Goal: Task Accomplishment & Management: Use online tool/utility

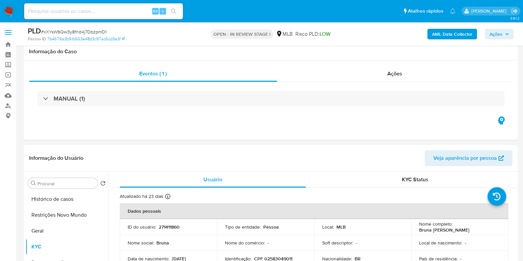
select select "10"
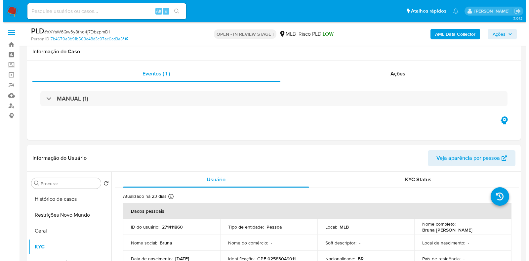
scroll to position [124, 0]
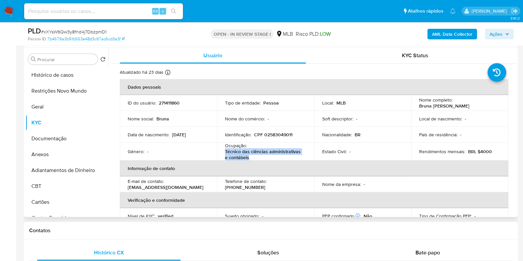
drag, startPoint x: 252, startPoint y: 159, endPoint x: 223, endPoint y: 152, distance: 29.5
click at [223, 152] on td "Ocupação : Técnico das ciências administrativas e contábeis" at bounding box center [265, 152] width 97 height 18
copy p "Técnico das ciências administrativas e contábeis"
click at [58, 138] on button "Documentação" at bounding box center [63, 139] width 77 height 16
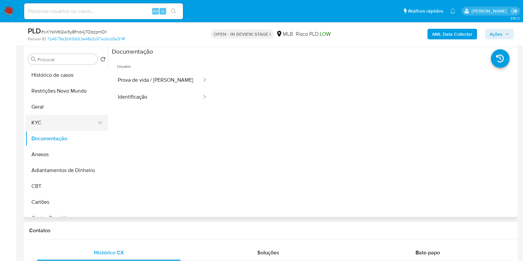
click at [54, 119] on button "KYC" at bounding box center [63, 123] width 77 height 16
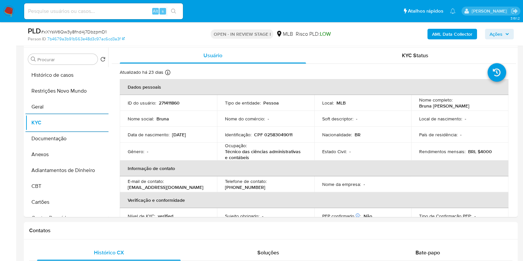
click at [462, 33] on b "AML Data Collector" at bounding box center [452, 34] width 40 height 11
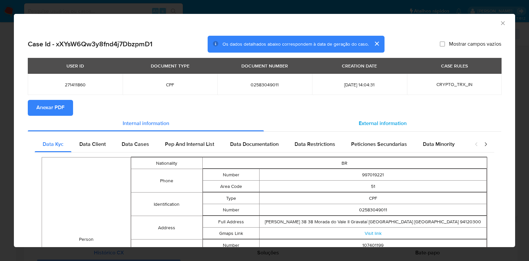
click at [364, 123] on span "External information" at bounding box center [383, 123] width 48 height 8
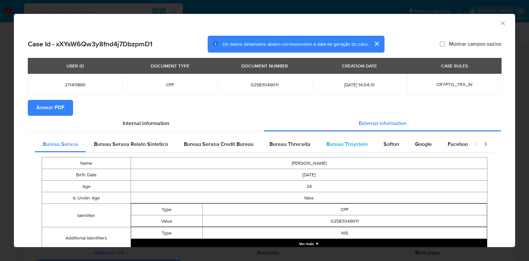
click at [354, 144] on span "Bureau Thsystem" at bounding box center [347, 144] width 41 height 8
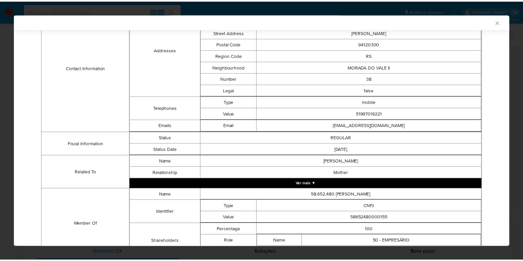
scroll to position [273, 0]
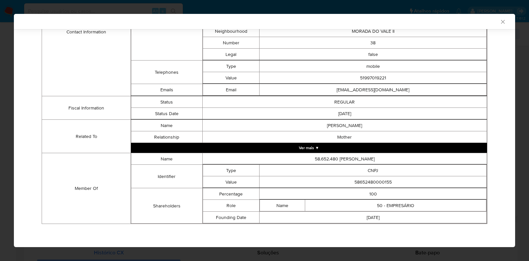
click at [362, 183] on td "58652480000155" at bounding box center [373, 182] width 227 height 12
copy td "58652480000155"
click at [0, 118] on div "AML Data Collector Case Id - xXYsW6Qw3y8fnd4j7DbzpmD1 Os dados detalhados abaix…" at bounding box center [264, 130] width 529 height 261
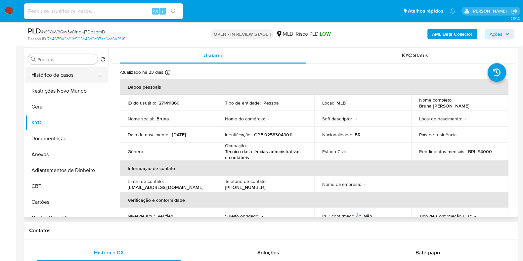
click at [62, 73] on button "Histórico de casos" at bounding box center [63, 75] width 77 height 16
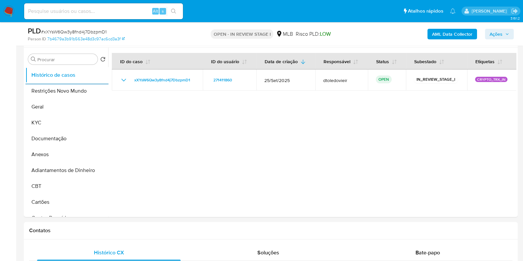
click at [506, 36] on span "Ações" at bounding box center [500, 33] width 20 height 9
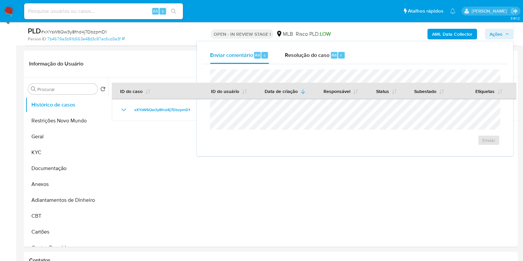
scroll to position [0, 0]
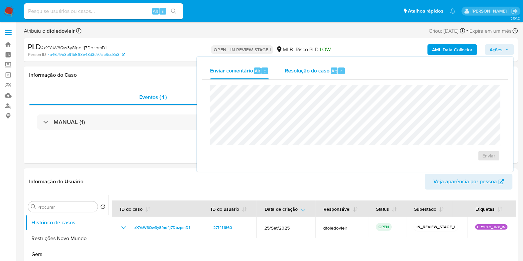
click at [315, 71] on span "Resolução do caso" at bounding box center [307, 71] width 45 height 8
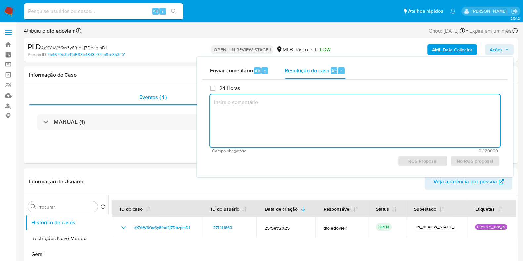
paste textarea "Através de solicitação de nosso parceiro comercial Paxos, constatou-se a operaç…"
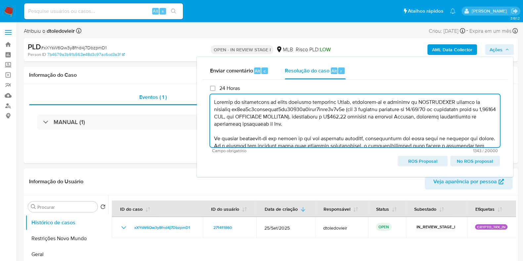
scroll to position [82, 0]
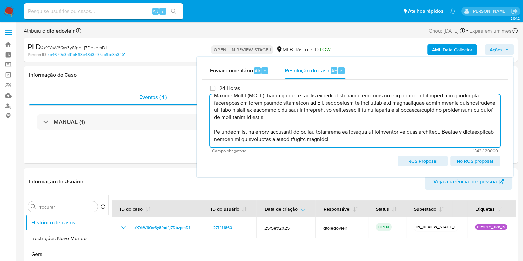
type textarea "Através de solicitação de nosso parceiro comercial Paxos, constatou-se a operaç…"
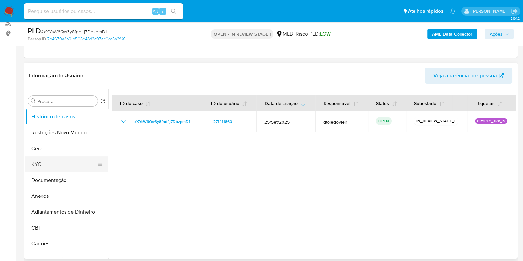
click at [53, 161] on button "KYC" at bounding box center [63, 164] width 77 height 16
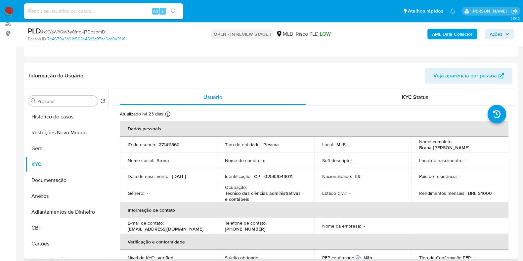
drag, startPoint x: 484, startPoint y: 145, endPoint x: 415, endPoint y: 150, distance: 68.6
click at [415, 150] on td "Nome completo : Bruna Alessandra da Silva Gill" at bounding box center [459, 145] width 97 height 16
copy p "Bruna Alessandra da Silva Gill"
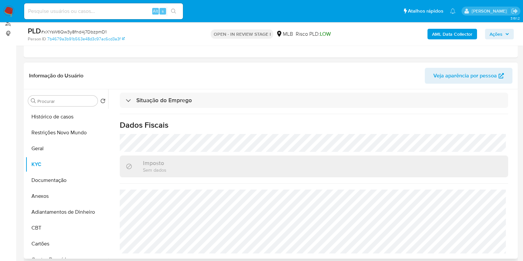
scroll to position [0, 0]
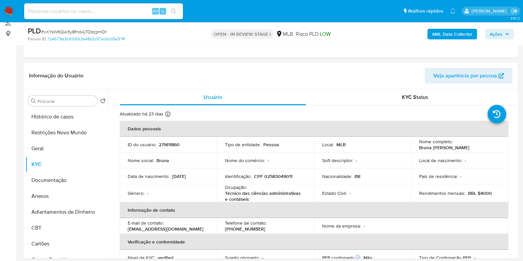
copy p "Bruna Alessandra da Silva Gill"
click at [279, 176] on p "CPF 02583049011" at bounding box center [273, 176] width 38 height 6
copy p "02583049011"
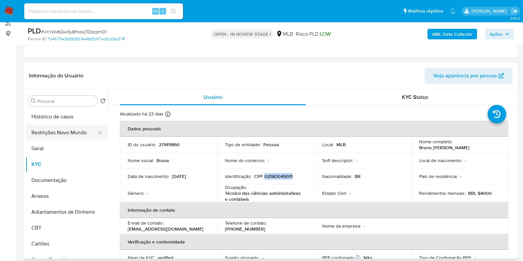
drag, startPoint x: 59, startPoint y: 126, endPoint x: 57, endPoint y: 131, distance: 4.7
click at [57, 130] on button "Restrições Novo Mundo" at bounding box center [63, 133] width 77 height 16
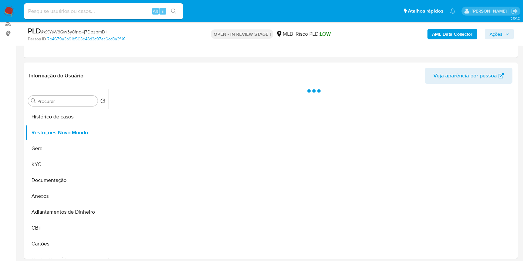
scroll to position [124, 0]
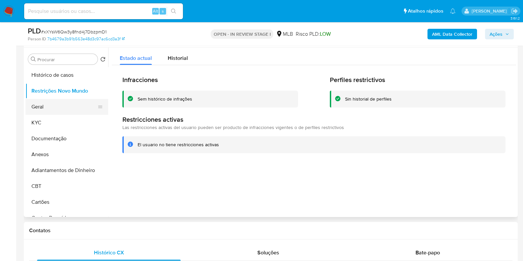
click at [42, 107] on button "Geral" at bounding box center [63, 107] width 77 height 16
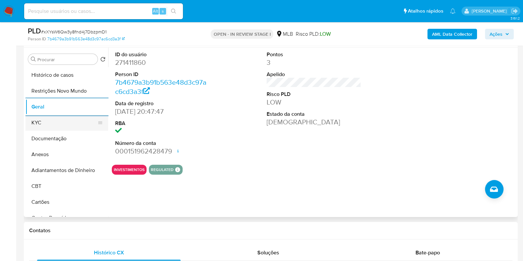
click at [56, 119] on button "KYC" at bounding box center [63, 123] width 77 height 16
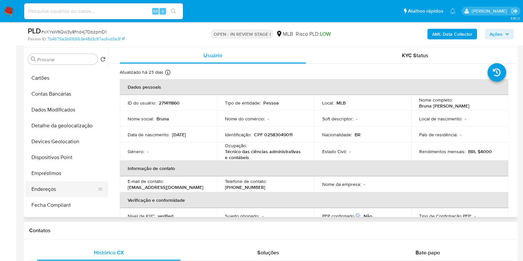
click at [60, 188] on button "Endereços" at bounding box center [63, 189] width 77 height 16
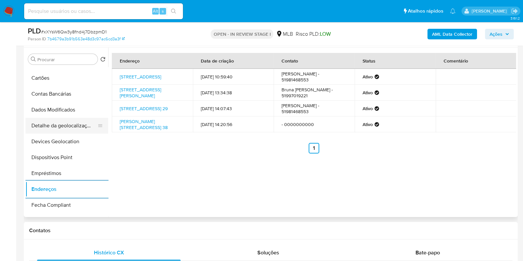
click at [55, 124] on button "Detalhe da geolocalização" at bounding box center [63, 126] width 77 height 16
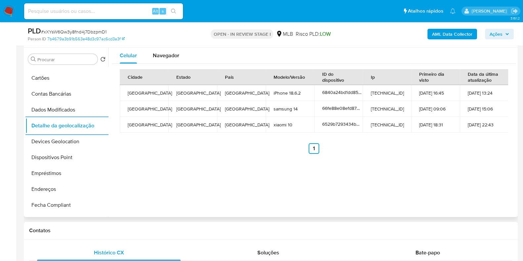
scroll to position [0, 0]
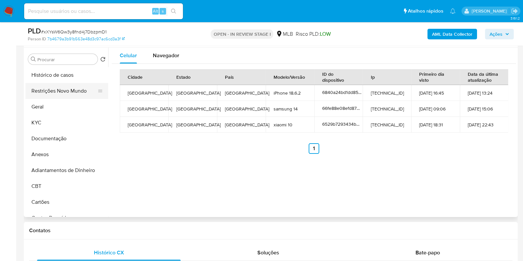
click at [57, 94] on button "Restrições Novo Mundo" at bounding box center [63, 91] width 77 height 16
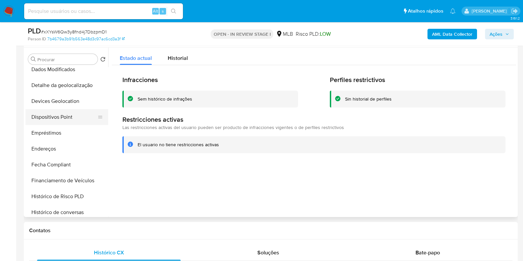
scroll to position [165, 0]
click at [68, 117] on button "Dispositivos Point" at bounding box center [63, 117] width 77 height 16
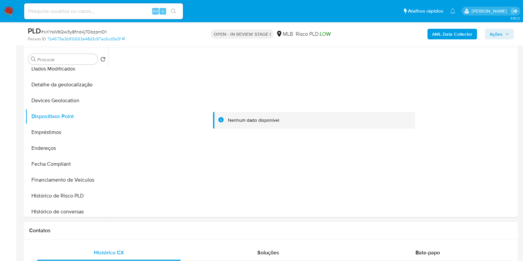
click at [438, 30] on b "AML Data Collector" at bounding box center [452, 34] width 40 height 11
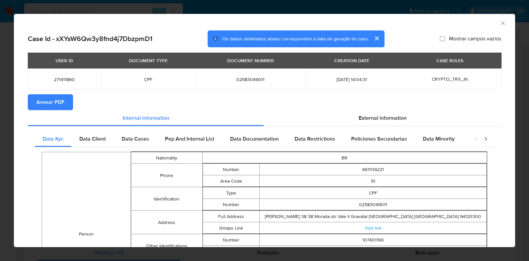
click at [53, 100] on span "Anexar PDF" at bounding box center [50, 102] width 28 height 15
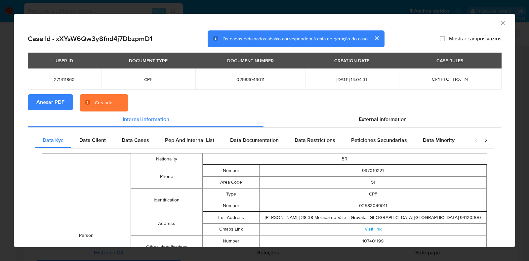
click at [1, 112] on div "AML Data Collector Case Id - xXYsW6Qw3y8fnd4j7DbzpmD1 Os dados detalhados abaix…" at bounding box center [264, 130] width 529 height 261
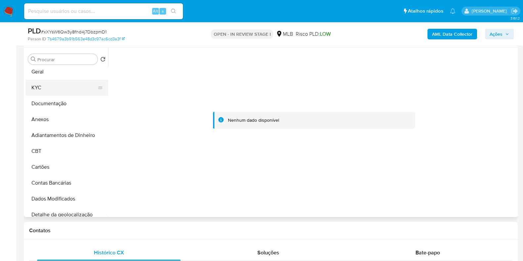
scroll to position [0, 0]
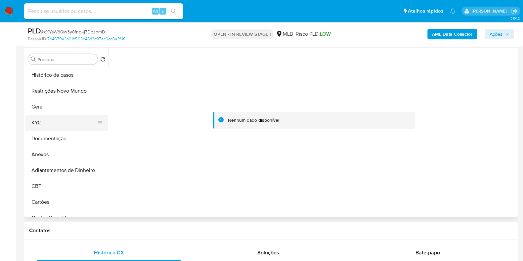
click at [62, 121] on button "KYC" at bounding box center [63, 123] width 77 height 16
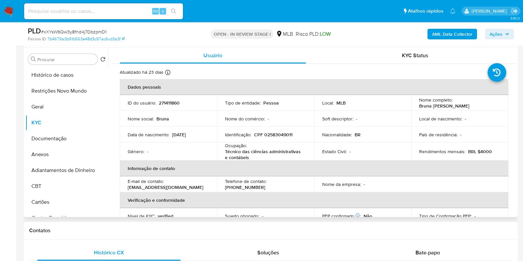
drag, startPoint x: 471, startPoint y: 105, endPoint x: 413, endPoint y: 105, distance: 58.2
click at [413, 105] on td "Nome completo : Bruna Alessandra da Silva Gill" at bounding box center [459, 103] width 97 height 16
copy p "Bruna Alessandra da Silva Gill"
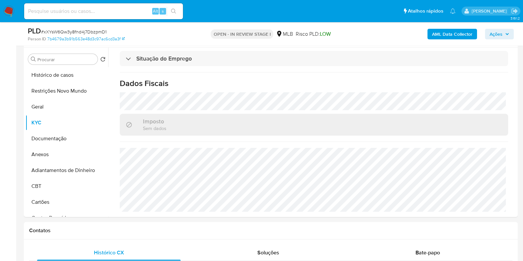
click at [509, 33] on icon "button" at bounding box center [507, 34] width 4 height 4
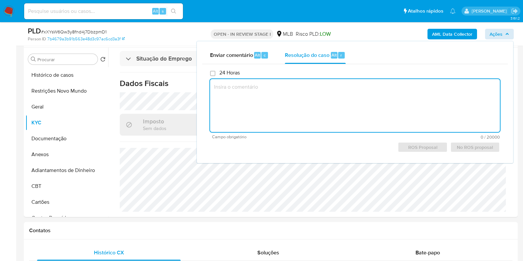
click at [303, 103] on textarea at bounding box center [355, 105] width 290 height 53
paste textarea "Através de solicitação de nosso parceiro comercial Paxos, constatou-se a operaç…"
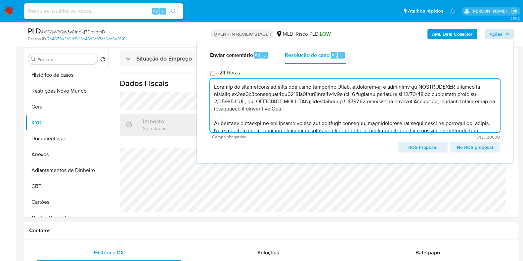
scroll to position [82, 0]
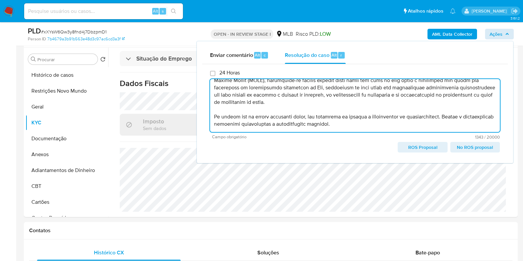
type textarea "Através de solicitação de nosso parceiro comercial Paxos, constatou-se a operaç…"
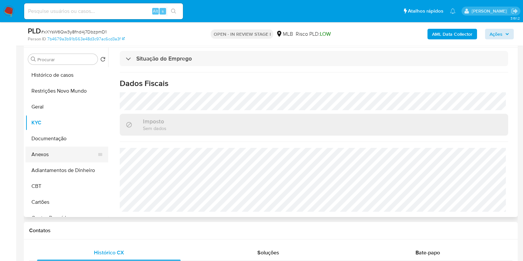
click at [69, 153] on button "Anexos" at bounding box center [63, 155] width 77 height 16
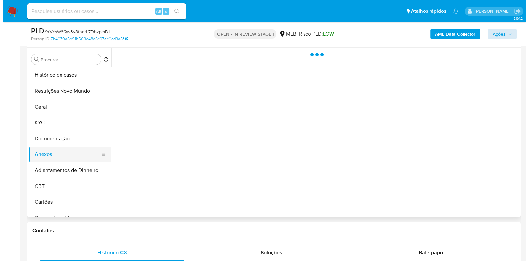
scroll to position [0, 0]
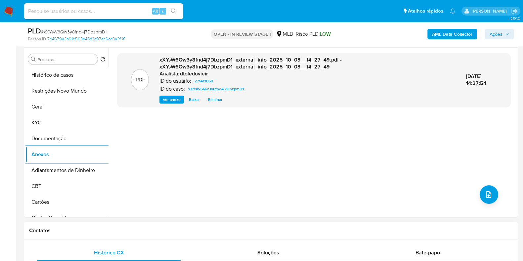
click at [496, 33] on span "Ações" at bounding box center [496, 34] width 13 height 11
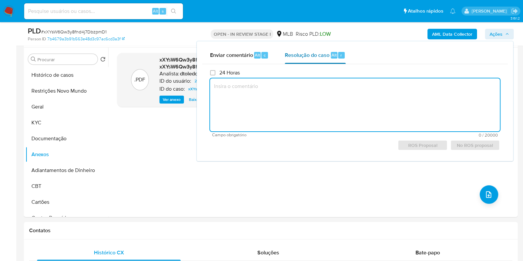
click at [321, 57] on span "Resolução do caso" at bounding box center [307, 55] width 45 height 8
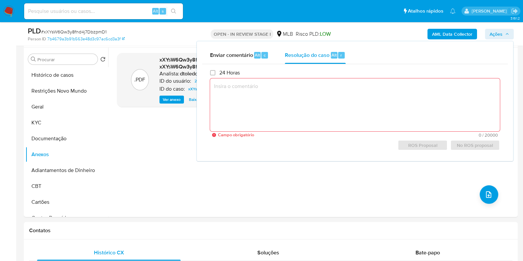
click at [275, 137] on span "Campo obrigatório" at bounding box center [288, 135] width 140 height 5
click at [253, 165] on div ".PDF xXYsW6Qw3y8fnd4j7DbzpmD1_external_info_2025_10_03__14_27_49.pdf - xXYsW6Qw…" at bounding box center [314, 132] width 394 height 159
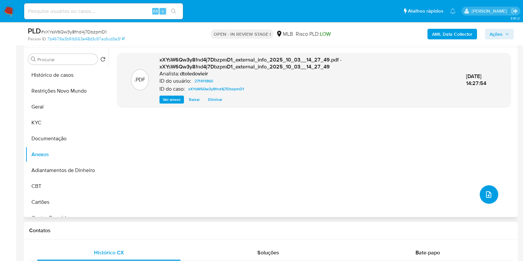
click at [486, 199] on button "upload-file" at bounding box center [489, 194] width 19 height 19
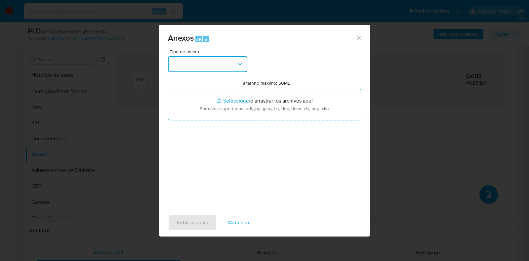
click at [218, 64] on button "button" at bounding box center [207, 64] width 79 height 16
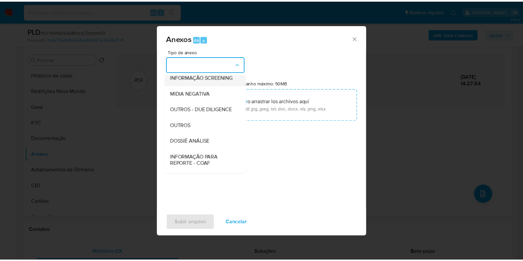
scroll to position [102, 0]
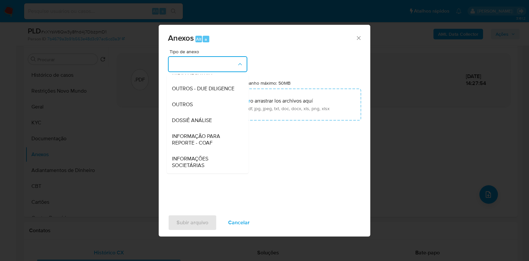
click at [212, 123] on span "DOSSIÊ ANÁLISE" at bounding box center [192, 120] width 40 height 7
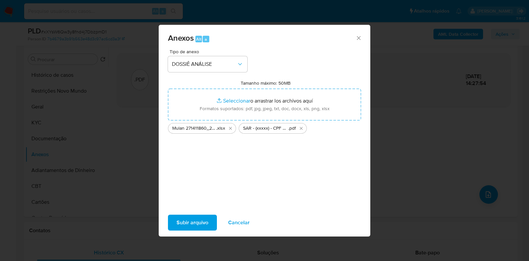
click at [192, 213] on div "Subir arquivo Cancelar" at bounding box center [265, 222] width 212 height 25
click at [192, 220] on span "Subir arquivo" at bounding box center [193, 222] width 32 height 15
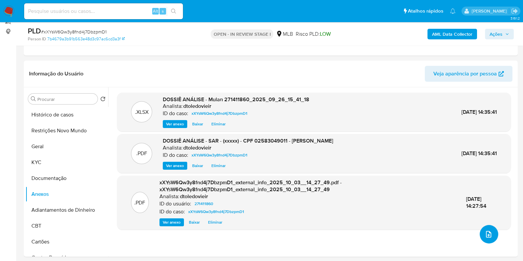
scroll to position [82, 0]
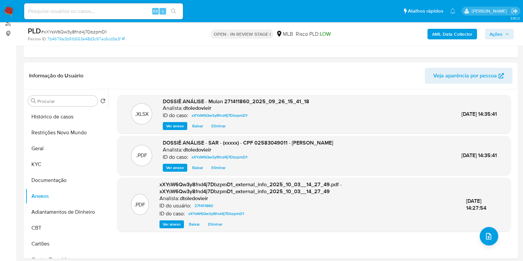
click at [85, 14] on input at bounding box center [103, 11] width 159 height 9
paste input "https://docs.google.com/spreadsheets/d/1vz2Ln1uFLuG9AyaN9rJatiPcqwyuucGlQ_tKCFO…"
type input "https://docs.google.com/spreadsheets/d/1vz2Ln1uFLuG9AyaN9rJatiPcqwyuucGlQ_tKCFO…"
click at [107, 10] on input at bounding box center [103, 11] width 159 height 9
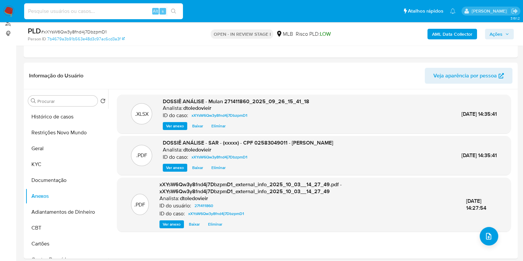
paste input "8702EGEToZtszlXs52G3Wy67"
type input "8702EGEToZtszlXs52G3Wy67"
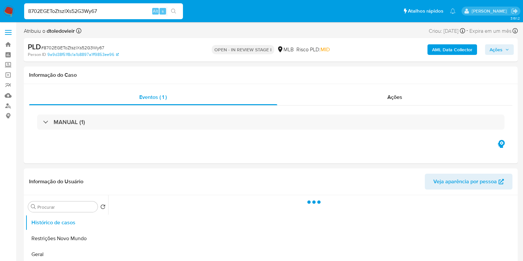
select select "10"
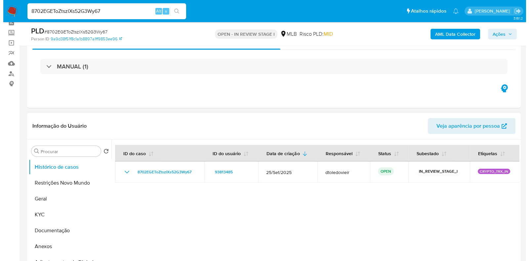
scroll to position [82, 0]
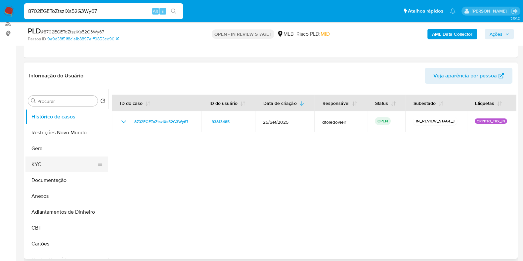
click at [53, 161] on button "KYC" at bounding box center [63, 164] width 77 height 16
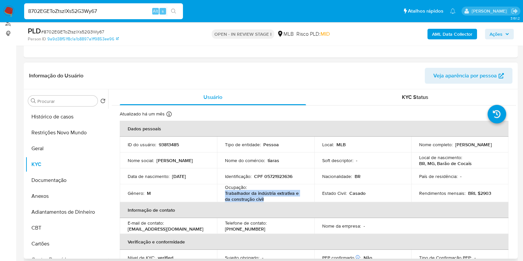
drag, startPoint x: 253, startPoint y: 198, endPoint x: 222, endPoint y: 194, distance: 31.7
click at [222, 194] on td "Ocupação : Trabalhador da indústria extrativa e da construção civil" at bounding box center [265, 193] width 97 height 18
copy p "Trabalhador da indústria extrativa e da construção civil"
click at [45, 176] on button "Documentação" at bounding box center [63, 180] width 77 height 16
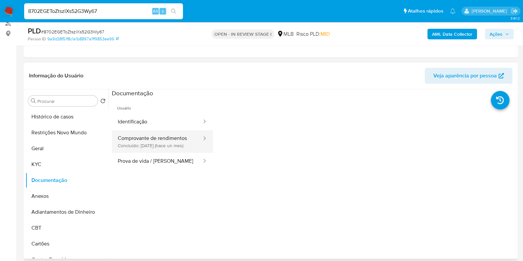
click at [141, 141] on button "Comprovante de rendimentos Concluído: 30/08/2025 (hace un mes)" at bounding box center [157, 141] width 91 height 22
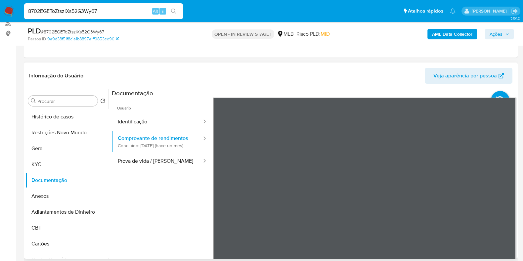
click at [180, 227] on div "Usuário Identificação Comprovante de rendimentos Concluído: 30/08/2025 (hace un…" at bounding box center [314, 204] width 404 height 212
click at [395, 66] on div "Informação do Usuário Veja aparência por pessoa Procurar Retornar ao pedido pad…" at bounding box center [271, 161] width 494 height 196
click at [388, 90] on section at bounding box center [314, 199] width 404 height 220
click at [376, 78] on div "Informação do Usuário Veja aparência por pessoa Procurar Retornar ao pedido pad…" at bounding box center [271, 161] width 494 height 196
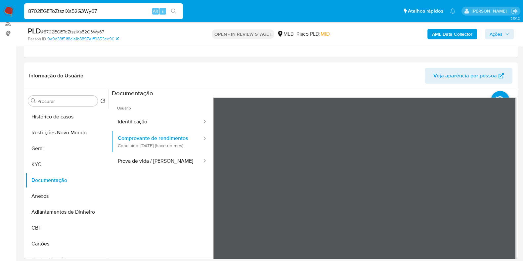
click at [465, 29] on b "AML Data Collector" at bounding box center [452, 34] width 40 height 11
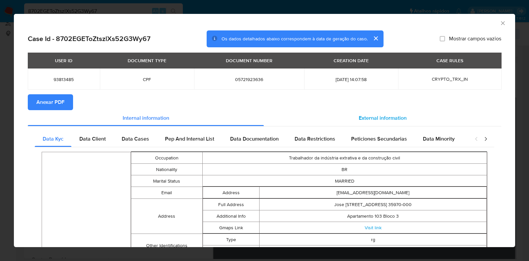
click at [371, 117] on span "External information" at bounding box center [383, 118] width 48 height 8
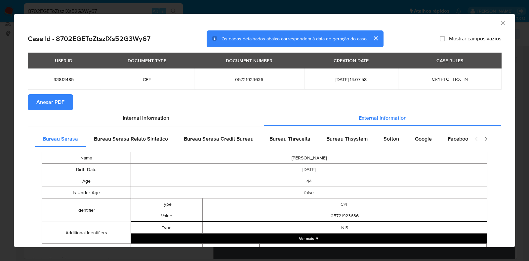
drag, startPoint x: 331, startPoint y: 140, endPoint x: 337, endPoint y: 173, distance: 33.3
click at [331, 140] on span "Bureau Thsystem" at bounding box center [347, 139] width 41 height 8
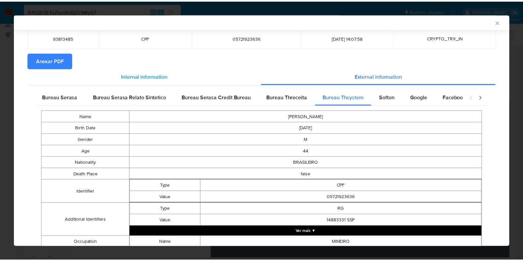
scroll to position [0, 0]
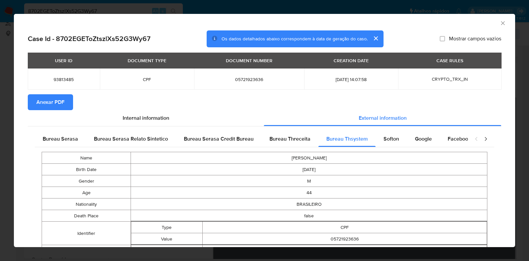
click at [239, 81] on span "05721923636" at bounding box center [249, 79] width 94 height 6
copy span "05721923636"
click at [501, 22] on icon "Fechar a janela" at bounding box center [503, 23] width 4 height 4
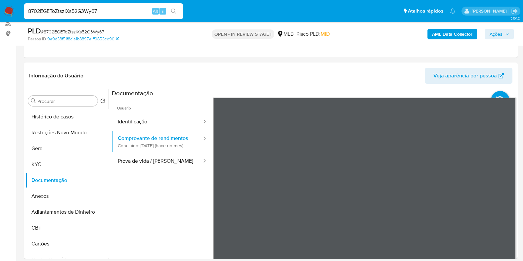
click at [503, 35] on span "Ações" at bounding box center [500, 33] width 20 height 9
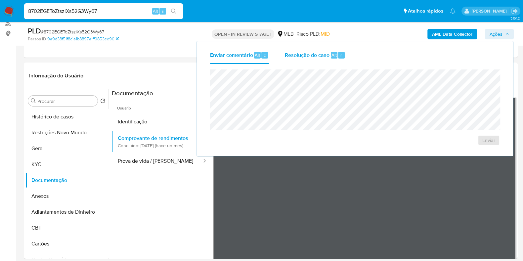
click at [303, 57] on span "Resolução do caso" at bounding box center [307, 55] width 45 height 8
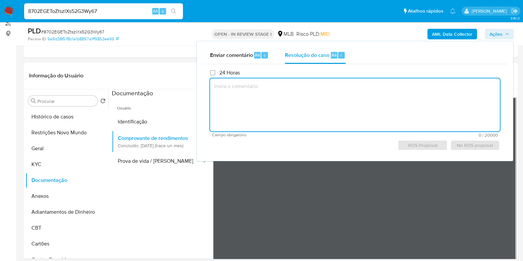
click at [300, 98] on textarea at bounding box center [355, 104] width 290 height 53
paste textarea "Constatou-se a operação de RECEBIMENTO através do endereço ltc1qyqpchd2lq3tlskr…"
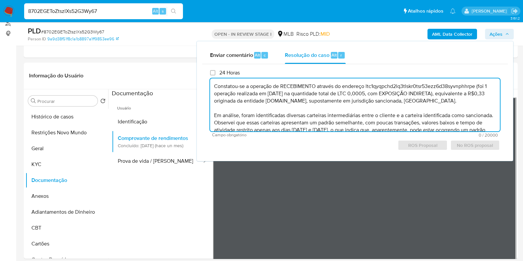
scroll to position [53, 0]
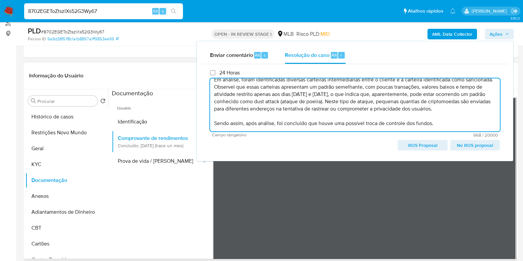
type textarea "Constatou-se a operação de RECEBIMENTO através do endereço ltc1qyqpchd2lq3tlskr…"
click at [156, 202] on ul "Usuário Identificação Comprovante de rendimentos Concluído: 30/08/2025 (hace un…" at bounding box center [162, 193] width 101 height 191
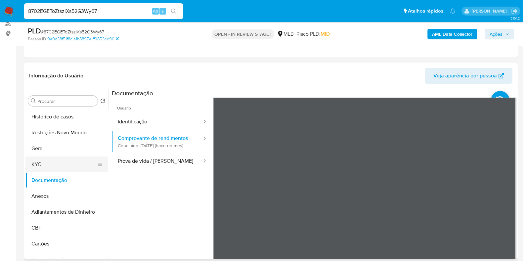
click at [47, 163] on button "KYC" at bounding box center [63, 164] width 77 height 16
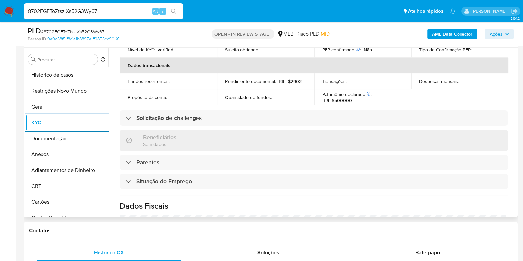
scroll to position [0, 0]
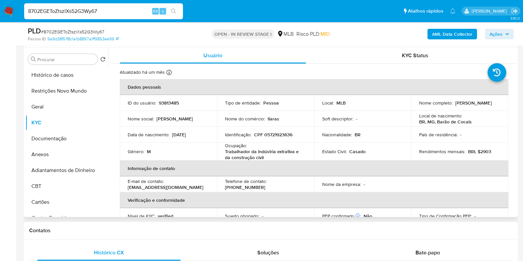
click at [279, 136] on p "CPF 05721923636" at bounding box center [273, 135] width 38 height 6
copy p "05721923636"
click at [63, 97] on button "Restrições Novo Mundo" at bounding box center [63, 91] width 77 height 16
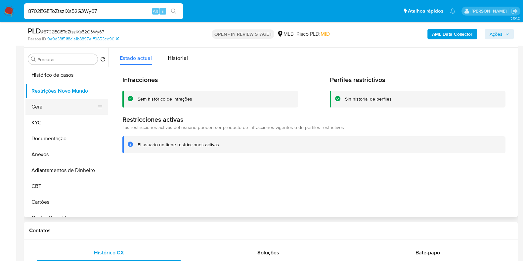
click at [56, 110] on button "Geral" at bounding box center [63, 107] width 77 height 16
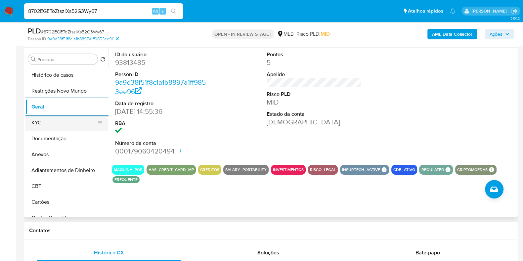
click at [55, 123] on button "KYC" at bounding box center [63, 123] width 77 height 16
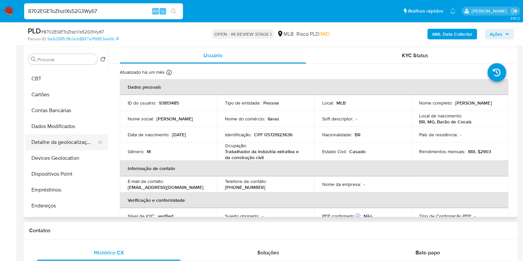
scroll to position [124, 0]
click at [52, 176] on button "Empréstimos" at bounding box center [63, 174] width 77 height 16
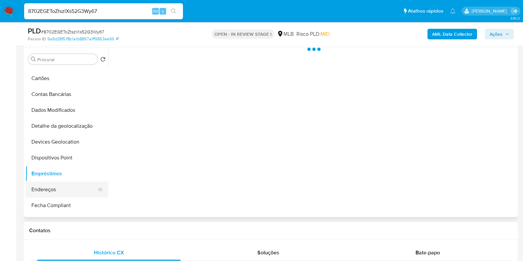
click at [51, 184] on button "Endereços" at bounding box center [63, 190] width 77 height 16
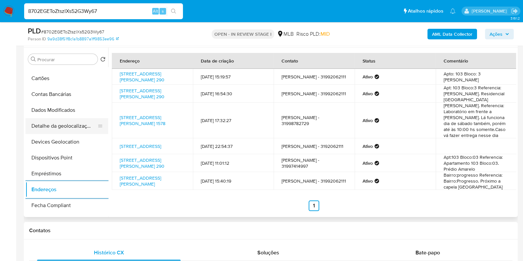
click at [60, 129] on button "Detalhe da geolocalização" at bounding box center [63, 126] width 77 height 16
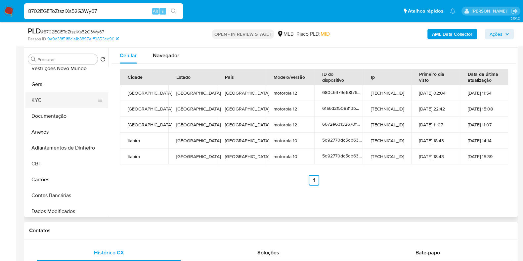
scroll to position [0, 0]
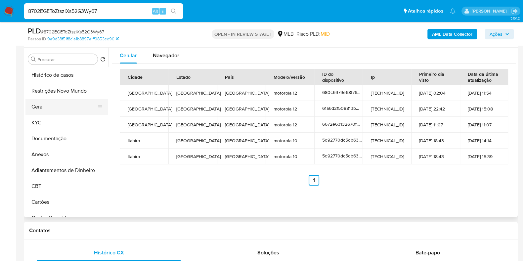
click at [64, 99] on button "Geral" at bounding box center [63, 107] width 77 height 16
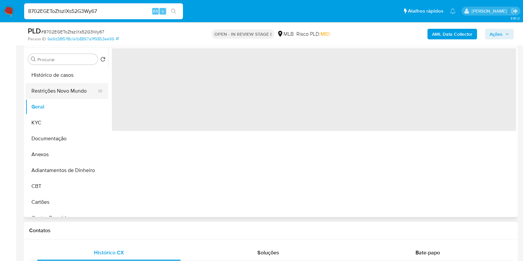
click at [67, 96] on button "Restrições Novo Mundo" at bounding box center [63, 91] width 77 height 16
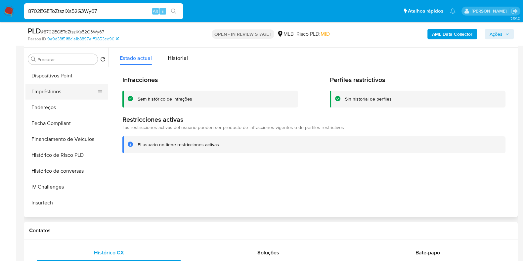
scroll to position [207, 0]
click at [72, 77] on button "Dispositivos Point" at bounding box center [63, 75] width 77 height 16
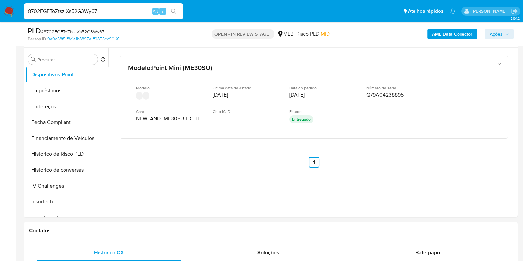
click at [438, 30] on b "AML Data Collector" at bounding box center [452, 34] width 40 height 11
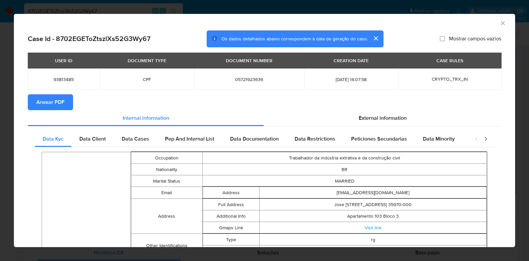
click at [53, 102] on span "Anexar PDF" at bounding box center [50, 102] width 28 height 15
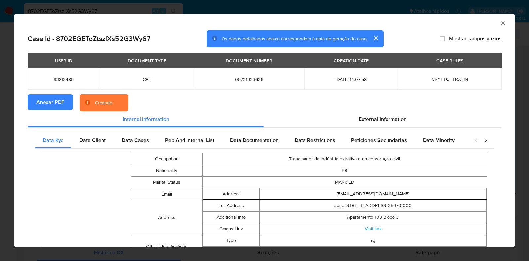
click at [0, 121] on div "AML Data Collector Case Id - 8702EGEToZtszlXs52G3Wy67 Os dados detalhados abaix…" at bounding box center [264, 130] width 529 height 261
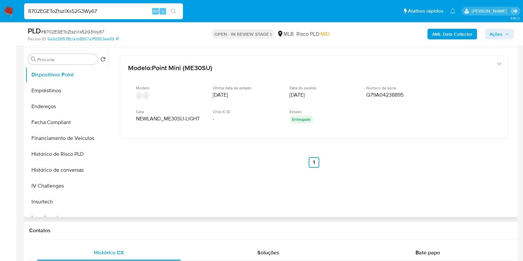
scroll to position [0, 0]
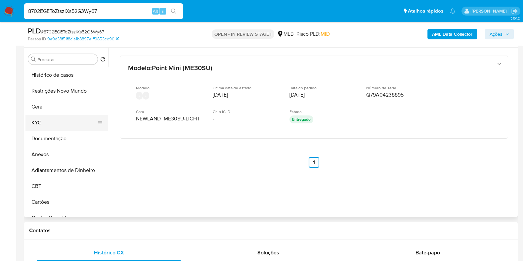
click at [47, 116] on button "KYC" at bounding box center [63, 123] width 77 height 16
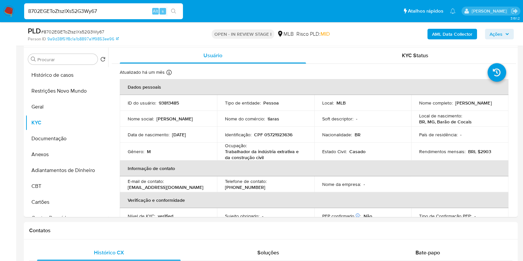
drag, startPoint x: 470, startPoint y: 106, endPoint x: 412, endPoint y: 107, distance: 58.9
click at [412, 107] on td "Nome completo : Gilberto Marciano Nunes" at bounding box center [459, 103] width 97 height 16
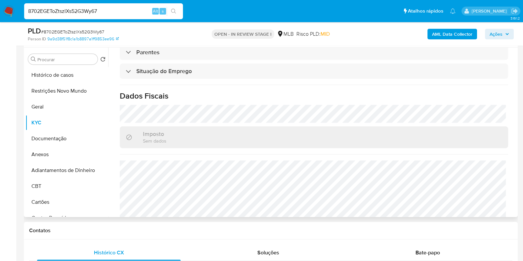
scroll to position [289, 0]
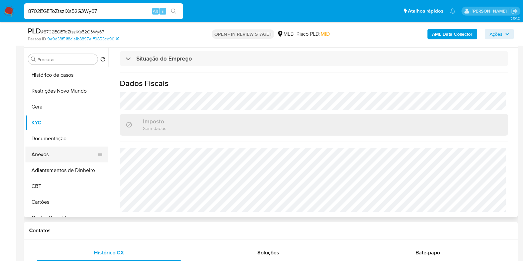
drag, startPoint x: 58, startPoint y: 156, endPoint x: 68, endPoint y: 156, distance: 10.6
click at [58, 156] on button "Anexos" at bounding box center [63, 155] width 77 height 16
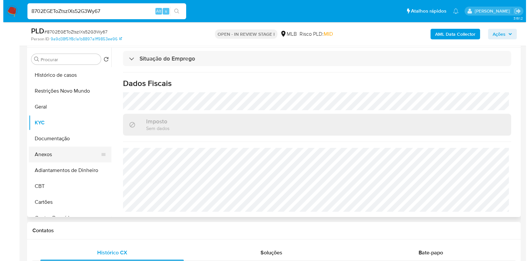
scroll to position [0, 0]
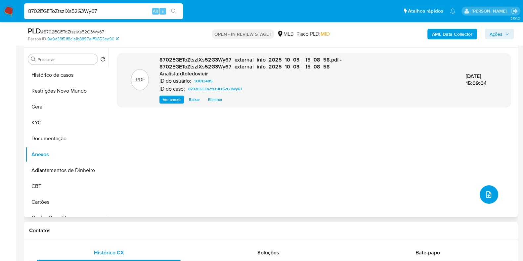
click at [486, 193] on icon "upload-file" at bounding box center [488, 194] width 5 height 7
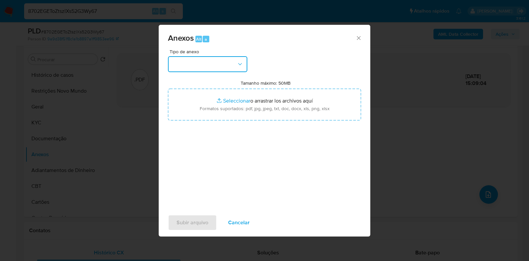
click at [200, 59] on button "button" at bounding box center [207, 64] width 79 height 16
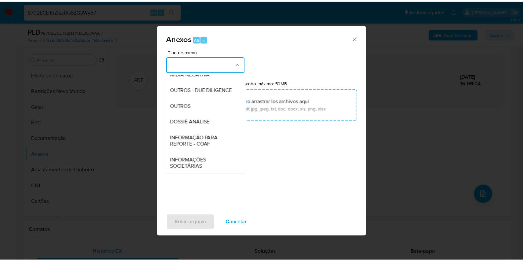
scroll to position [102, 0]
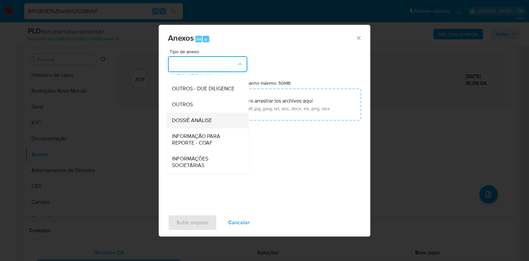
click at [213, 120] on div "DOSSIÊ ANÁLISE" at bounding box center [205, 120] width 67 height 16
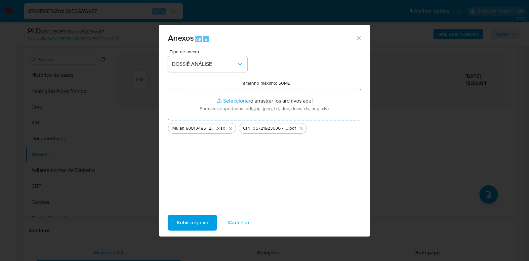
click at [196, 226] on span "Subir arquivo" at bounding box center [193, 222] width 32 height 15
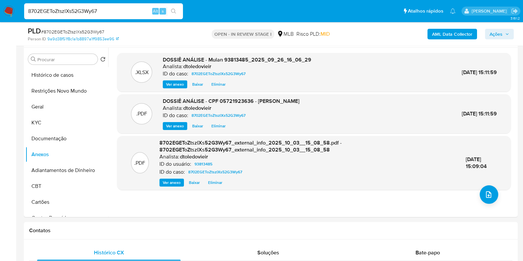
click at [73, 7] on input "8702EGEToZtszlXs52G3Wy67" at bounding box center [103, 11] width 159 height 9
paste input "195362080"
type input "195362080"
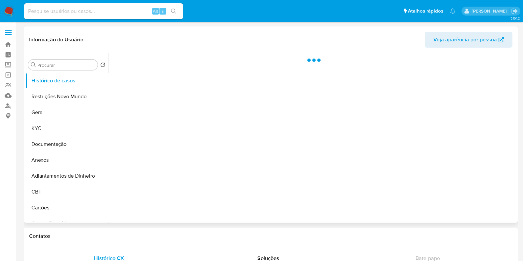
select select "10"
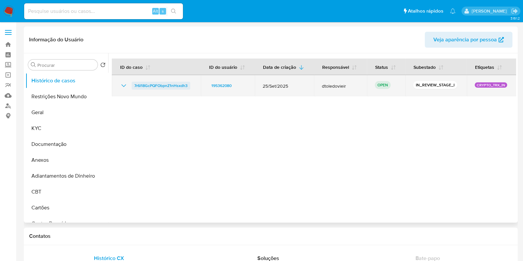
click at [170, 83] on span "7r6l18GcPQFObpnZ1nHsxdh3" at bounding box center [160, 86] width 53 height 8
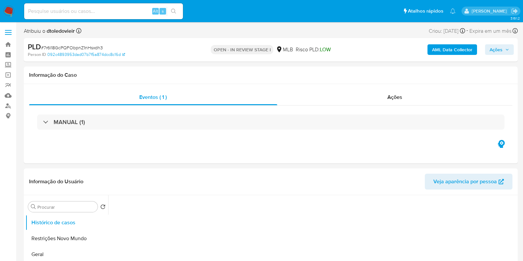
select select "10"
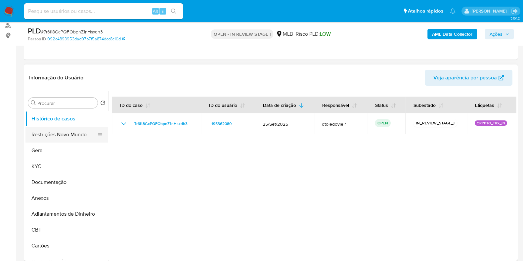
scroll to position [82, 0]
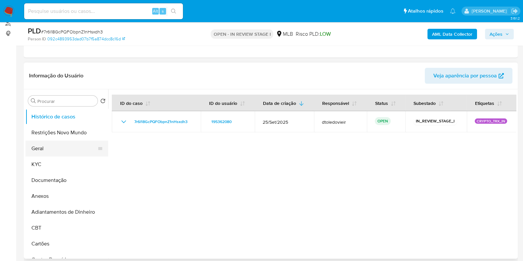
click at [47, 146] on button "Geral" at bounding box center [63, 149] width 77 height 16
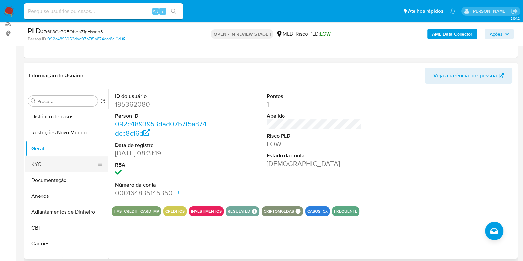
drag, startPoint x: 58, startPoint y: 164, endPoint x: 53, endPoint y: 158, distance: 7.6
click at [58, 164] on button "KYC" at bounding box center [63, 164] width 77 height 16
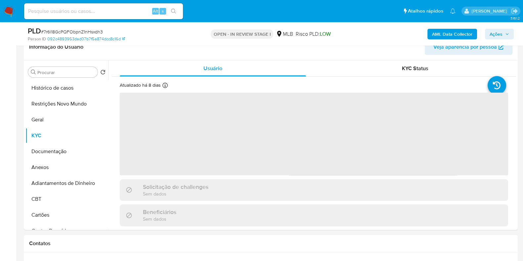
scroll to position [124, 0]
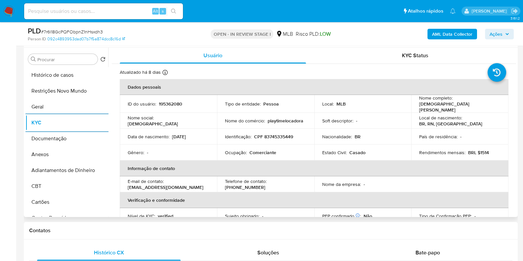
click at [267, 151] on p "Comerciante" at bounding box center [262, 153] width 27 height 6
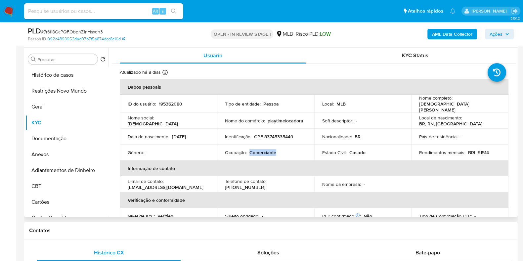
click at [267, 151] on p "Comerciante" at bounding box center [262, 153] width 27 height 6
click at [261, 150] on p "Comerciante" at bounding box center [262, 153] width 27 height 6
click at [265, 151] on p "Comerciante" at bounding box center [262, 153] width 27 height 6
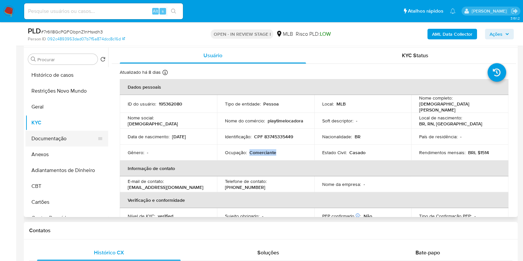
click at [62, 140] on button "Documentação" at bounding box center [63, 139] width 77 height 16
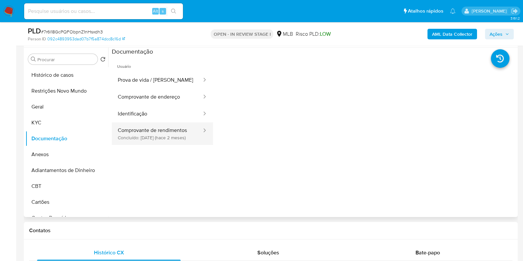
click at [151, 131] on button "Comprovante de rendimentos Concluído: 20/07/2025 (hace 2 meses)" at bounding box center [157, 133] width 91 height 22
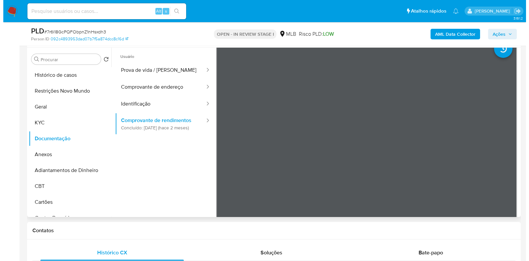
scroll to position [0, 0]
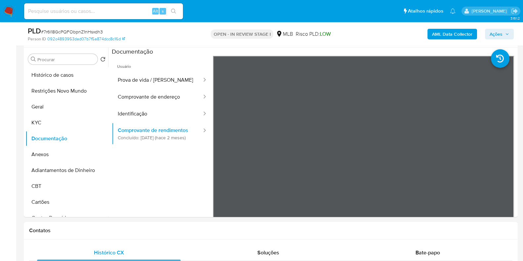
click at [432, 35] on button "AML Data Collector" at bounding box center [452, 34] width 50 height 11
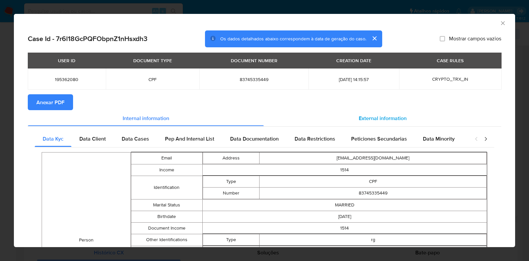
click at [376, 116] on span "External information" at bounding box center [383, 118] width 48 height 8
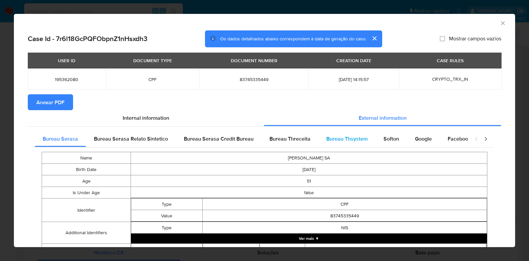
click at [327, 139] on span "Bureau Thsystem" at bounding box center [347, 139] width 41 height 8
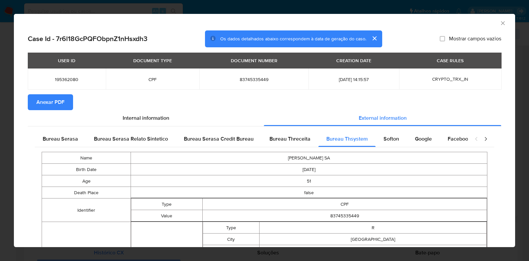
click at [236, 78] on span "83745335449" at bounding box center [254, 79] width 94 height 6
copy span "83745335449"
click at [2, 125] on div "AML Data Collector Case Id - 7r6l18GcPQFObpnZ1nHsxdh3 Os dados detalhados abaix…" at bounding box center [264, 130] width 529 height 261
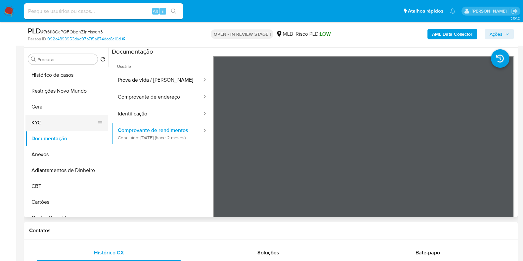
click at [46, 122] on button "KYC" at bounding box center [63, 123] width 77 height 16
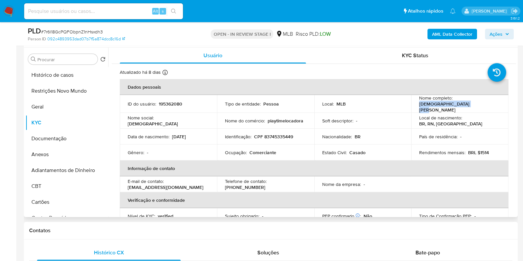
drag, startPoint x: 471, startPoint y: 107, endPoint x: 413, endPoint y: 107, distance: 58.9
click at [413, 107] on td "Nome completo : Eudismar de Queiroz Sa" at bounding box center [459, 104] width 97 height 18
copy p "Eudismar de Queiroz Sa"
click at [276, 134] on p "CPF 83745335449" at bounding box center [273, 137] width 39 height 6
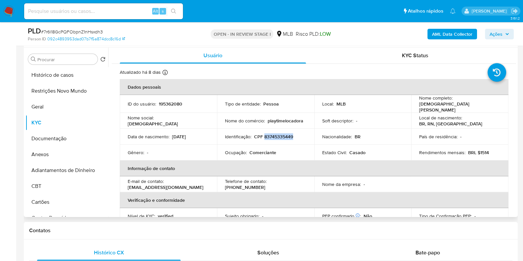
copy p "83745335449"
click at [70, 91] on button "Restrições Novo Mundo" at bounding box center [63, 91] width 77 height 16
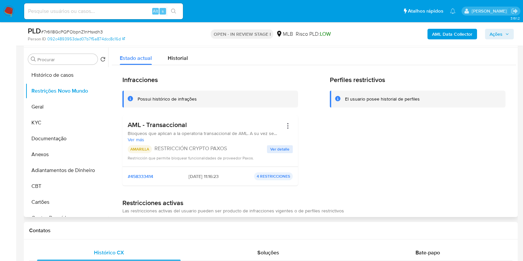
drag, startPoint x: 198, startPoint y: 117, endPoint x: 127, endPoint y: 126, distance: 71.4
click at [127, 126] on div "AML - Transaccional Bloqueos que aplican a la operatoria transaccional de AML. …" at bounding box center [210, 140] width 176 height 51
click at [43, 143] on button "Documentação" at bounding box center [63, 139] width 77 height 16
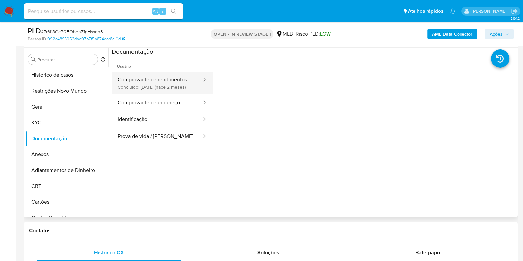
click at [149, 94] on button "Comprovante de rendimentos Concluído: 20/07/2025 (hace 2 meses)" at bounding box center [157, 83] width 91 height 22
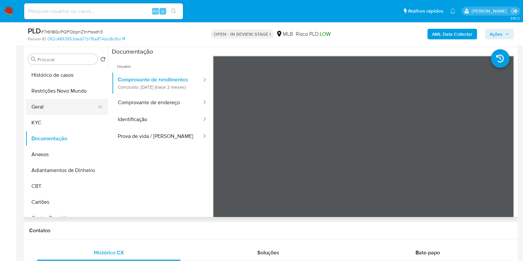
click at [35, 107] on button "Geral" at bounding box center [63, 107] width 77 height 16
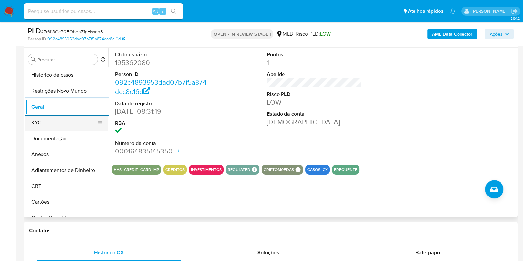
click at [61, 126] on button "KYC" at bounding box center [63, 123] width 77 height 16
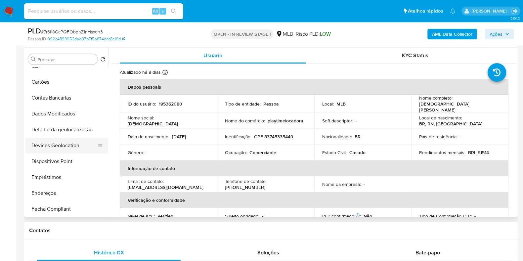
scroll to position [165, 0]
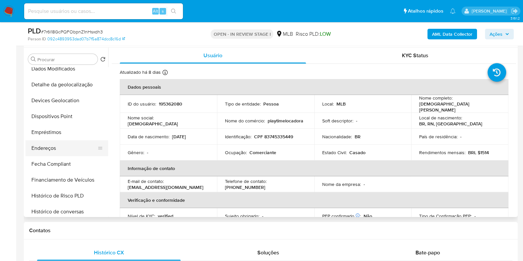
click at [56, 146] on button "Endereços" at bounding box center [63, 148] width 77 height 16
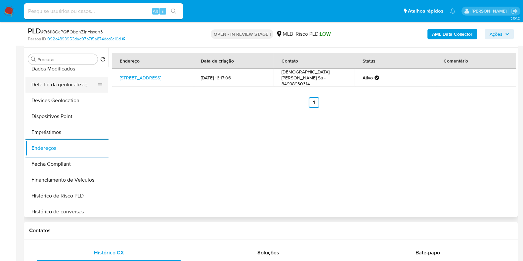
click at [61, 88] on button "Detalhe da geolocalização" at bounding box center [63, 85] width 77 height 16
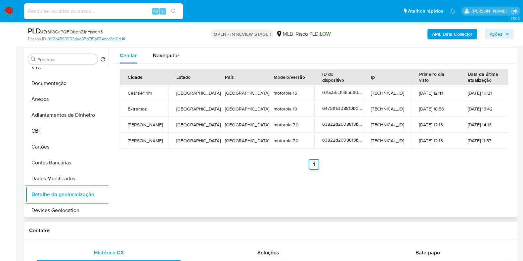
scroll to position [0, 0]
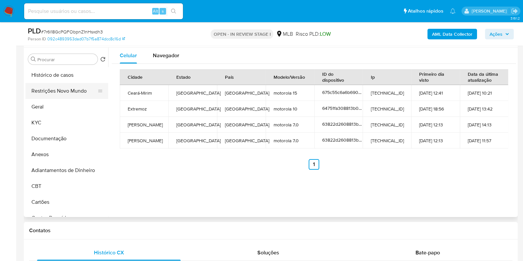
click at [61, 89] on button "Restrições Novo Mundo" at bounding box center [63, 91] width 77 height 16
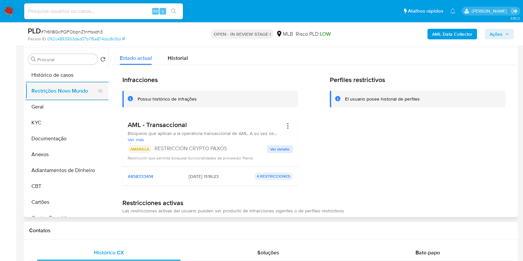
scroll to position [165, 0]
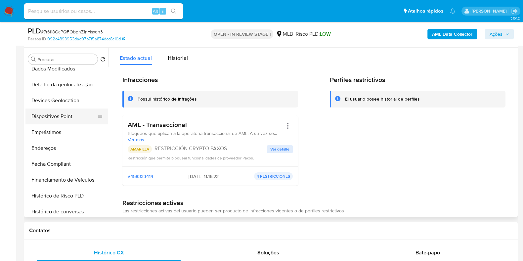
click at [69, 114] on button "Dispositivos Point" at bounding box center [63, 117] width 77 height 16
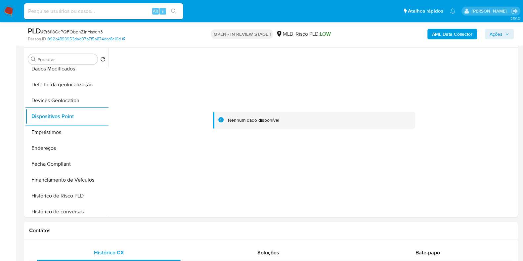
click at [451, 35] on b "AML Data Collector" at bounding box center [452, 34] width 40 height 11
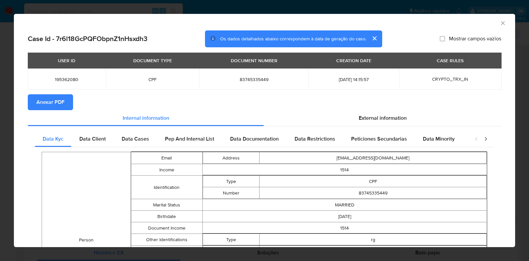
click at [39, 99] on span "Anexar PDF" at bounding box center [50, 102] width 28 height 15
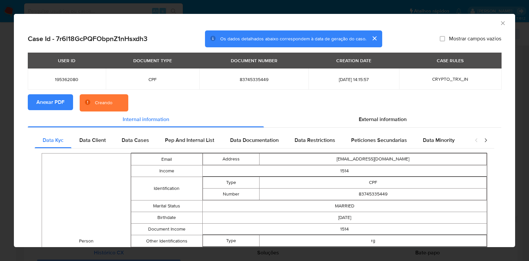
click at [0, 101] on div "AML Data Collector Case Id - 7r6l18GcPQFObpnZ1nHsxdh3 Os dados detalhados abaix…" at bounding box center [264, 130] width 529 height 261
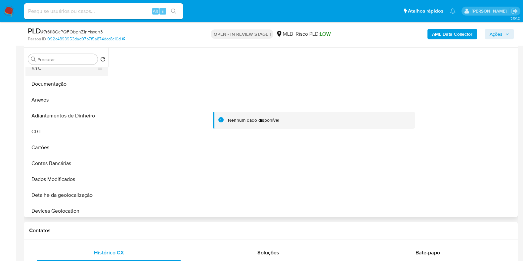
scroll to position [0, 0]
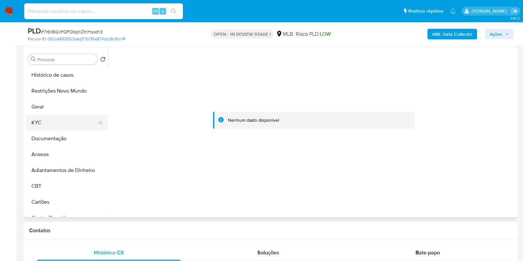
click at [50, 116] on button "KYC" at bounding box center [63, 123] width 77 height 16
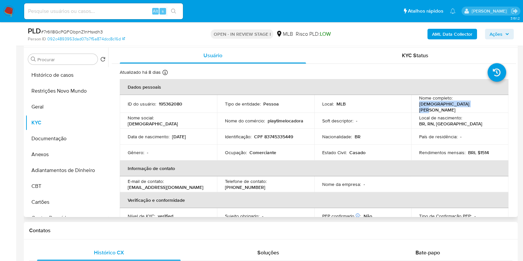
drag, startPoint x: 467, startPoint y: 105, endPoint x: 417, endPoint y: 107, distance: 50.7
click at [417, 107] on td "Nome completo : Eudismar de Queiroz Sa" at bounding box center [459, 104] width 97 height 18
copy p "Eudismar de Queiroz Sa"
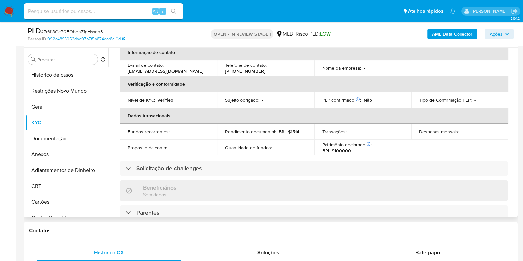
scroll to position [288, 0]
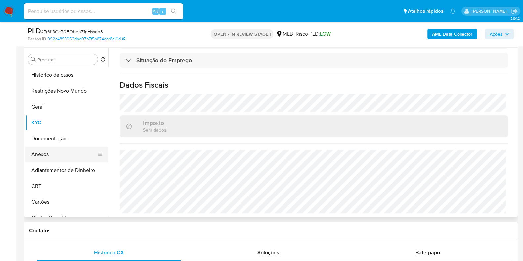
click at [46, 159] on button "Anexos" at bounding box center [63, 155] width 77 height 16
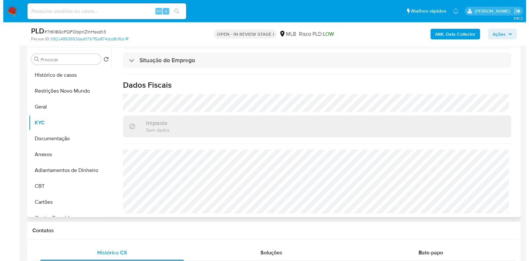
scroll to position [0, 0]
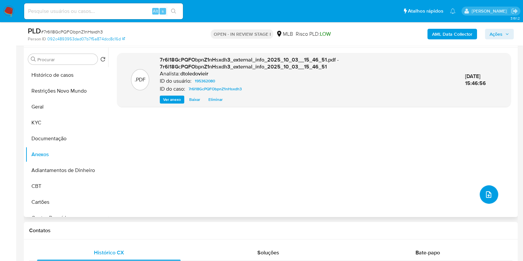
click at [488, 195] on icon "upload-file" at bounding box center [488, 194] width 5 height 7
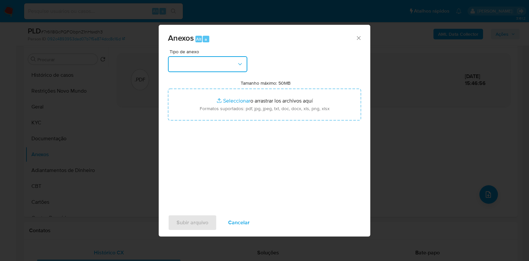
click at [210, 60] on button "button" at bounding box center [207, 64] width 79 height 16
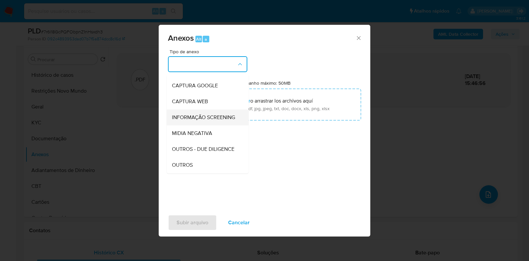
scroll to position [102, 0]
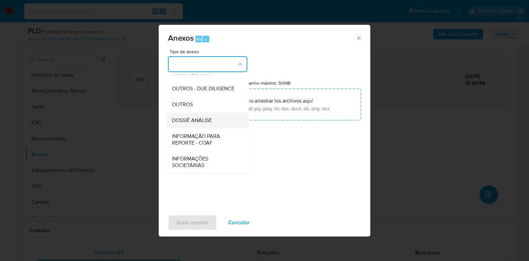
click at [195, 121] on span "DOSSIÊ ANÁLISE" at bounding box center [192, 120] width 40 height 7
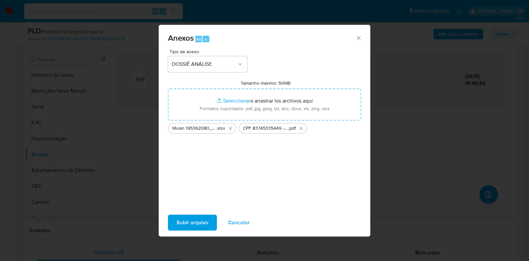
click at [190, 225] on span "Subir arquivo" at bounding box center [193, 222] width 32 height 15
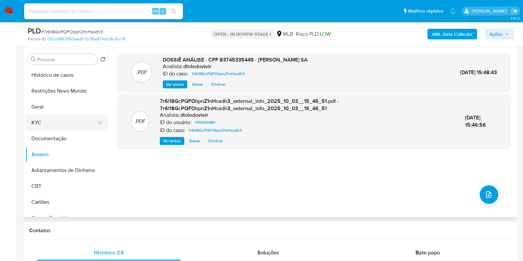
click at [59, 120] on button "KYC" at bounding box center [63, 123] width 77 height 16
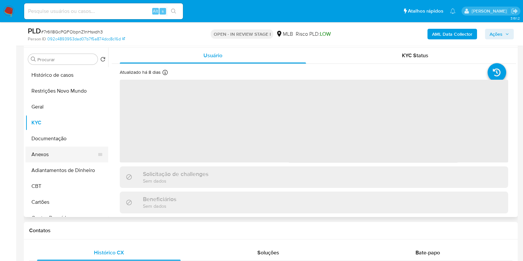
click at [37, 157] on button "Anexos" at bounding box center [63, 155] width 77 height 16
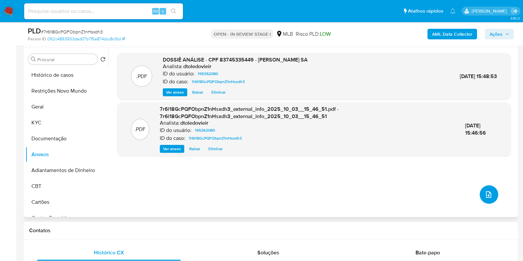
click at [485, 198] on icon "upload-file" at bounding box center [489, 195] width 8 height 8
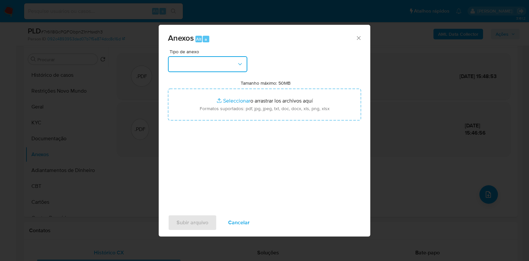
click at [225, 65] on button "button" at bounding box center [207, 64] width 79 height 16
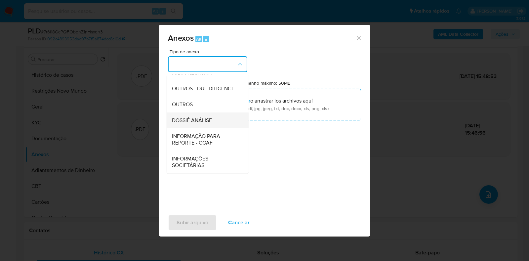
click at [205, 122] on span "DOSSIÊ ANÁLISE" at bounding box center [192, 120] width 40 height 7
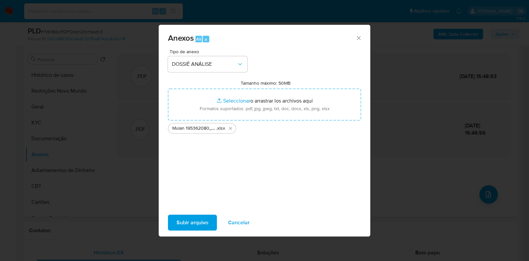
click at [196, 216] on span "Subir arquivo" at bounding box center [193, 222] width 32 height 15
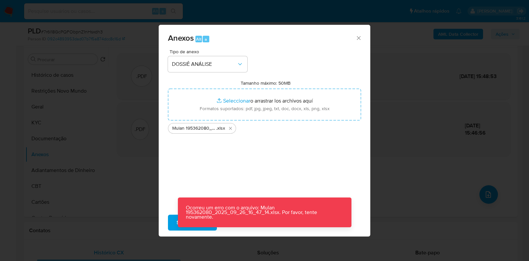
click at [409, 109] on div "Anexos Alt a Tipo de anexo DOSSIÊ ANÁLISE Tamanho máximo: 50MB Seleccionar arch…" at bounding box center [264, 130] width 529 height 261
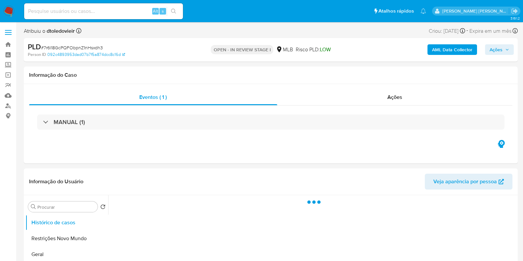
select select "10"
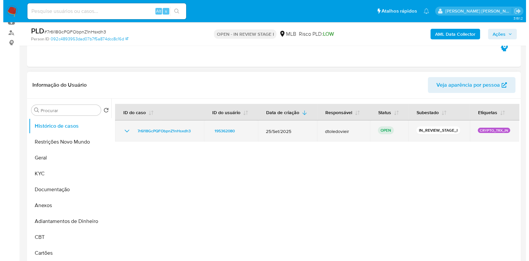
scroll to position [82, 0]
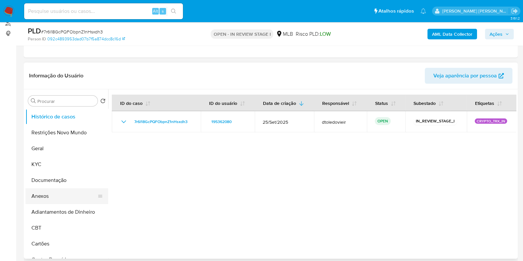
click at [50, 196] on button "Anexos" at bounding box center [63, 196] width 77 height 16
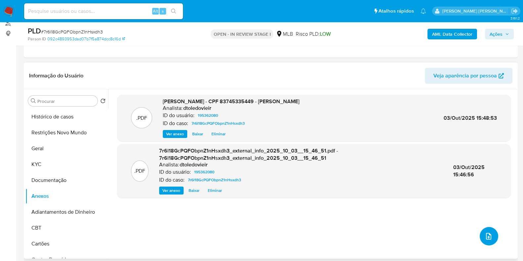
click at [485, 240] on icon "upload-file" at bounding box center [489, 236] width 8 height 8
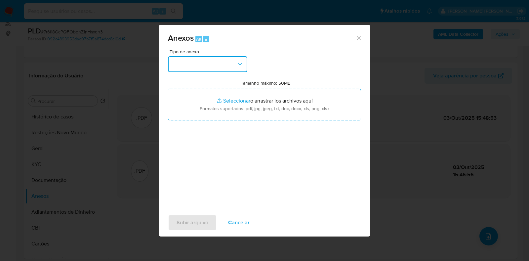
click at [220, 60] on button "button" at bounding box center [207, 64] width 79 height 16
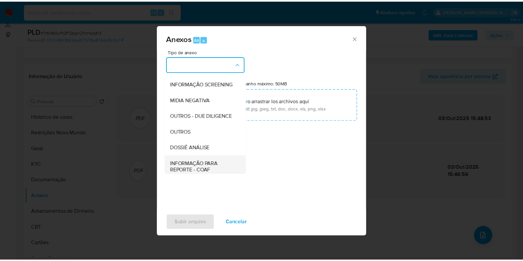
scroll to position [102, 0]
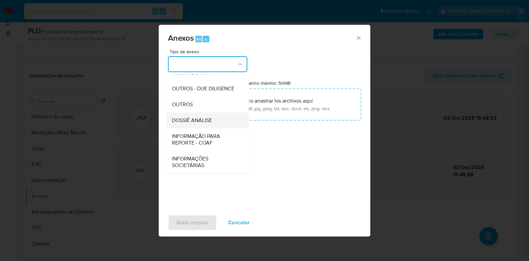
click at [198, 121] on span "DOSSIÊ ANÁLISE" at bounding box center [192, 120] width 40 height 7
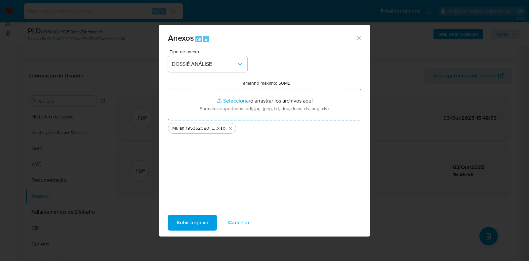
click at [185, 226] on span "Subir arquivo" at bounding box center [193, 222] width 32 height 15
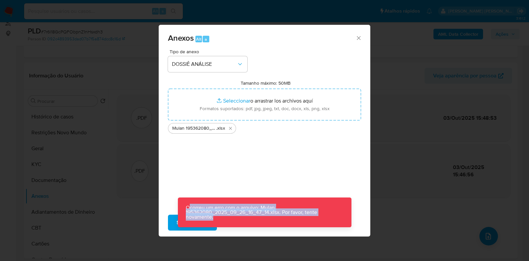
drag, startPoint x: 236, startPoint y: 218, endPoint x: 189, endPoint y: 205, distance: 49.0
click at [189, 205] on p "Ocorreu um erro com o arquivo: Mulan 195362080_2025_09_26_16_47_14.xlsx. Por fa…" at bounding box center [265, 213] width 174 height 30
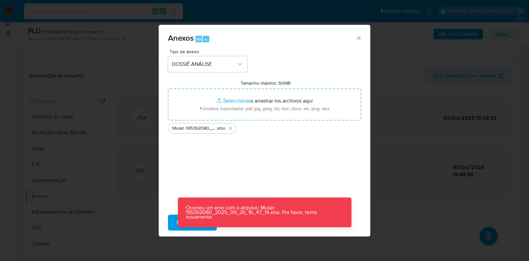
click at [229, 173] on div "Tipo de anexo DOSSIÊ ANÁLISE Tamanho máximo: 50MB Seleccionar archivos Seleccio…" at bounding box center [264, 127] width 193 height 156
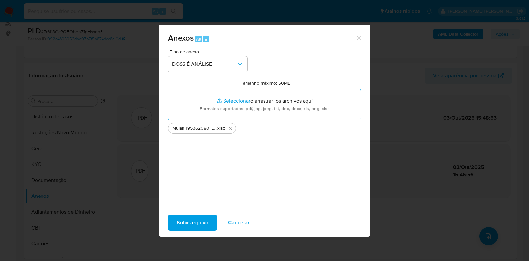
click at [361, 40] on icon "Cerrar" at bounding box center [359, 38] width 7 height 7
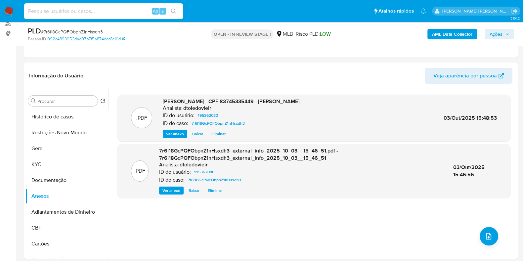
click at [113, 12] on input at bounding box center [103, 11] width 159 height 9
paste input "RP0f1mAqbUEYSabZpEWIHWkd"
type input "RP0f1mAqbUEYSabZpEWIHWkd"
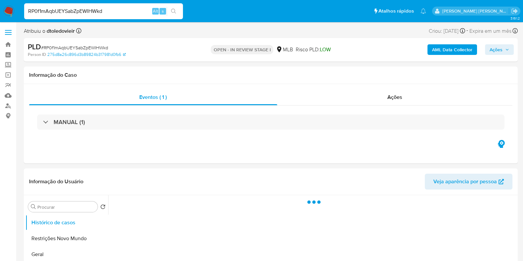
select select "10"
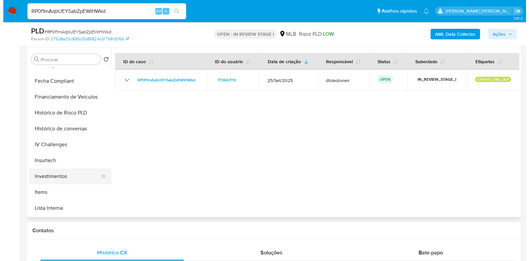
scroll to position [289, 0]
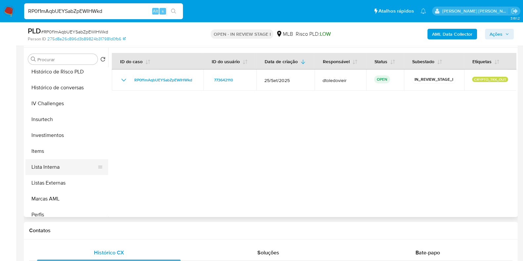
click at [66, 169] on button "Lista Interna" at bounding box center [63, 167] width 77 height 16
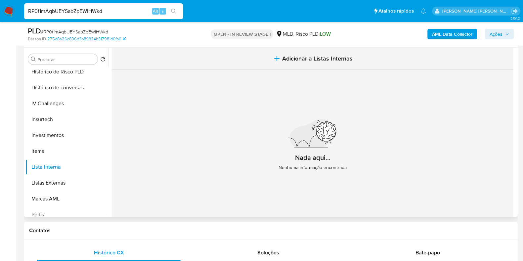
click at [329, 59] on span "Adicionar a Listas Internas" at bounding box center [317, 58] width 70 height 7
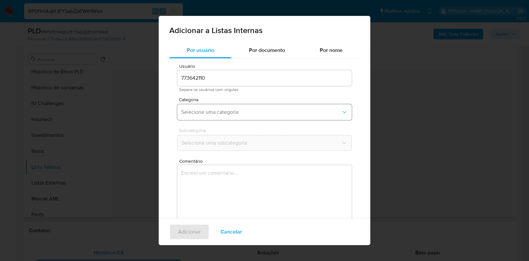
click at [239, 112] on span "Selecione uma categoria" at bounding box center [261, 112] width 160 height 7
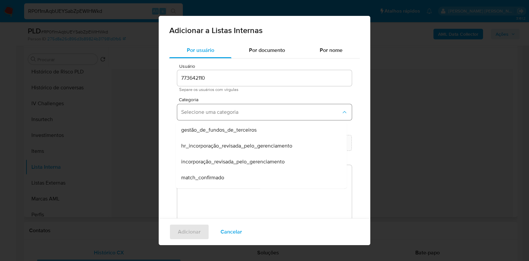
click at [254, 108] on button "Selecione uma categoria" at bounding box center [264, 112] width 175 height 16
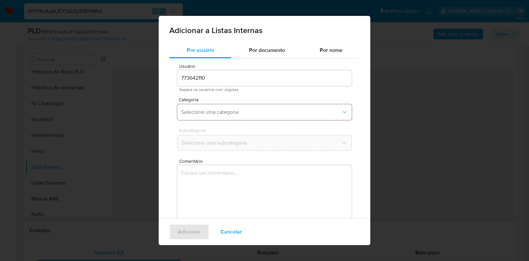
click at [236, 114] on span "Selecione uma categoria" at bounding box center [261, 112] width 160 height 7
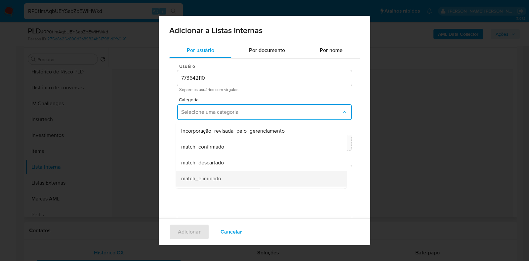
scroll to position [41, 0]
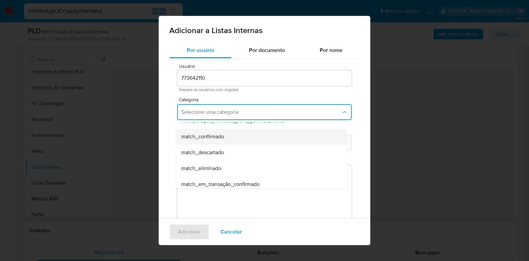
click at [278, 139] on div "match_confirmado" at bounding box center [259, 137] width 156 height 16
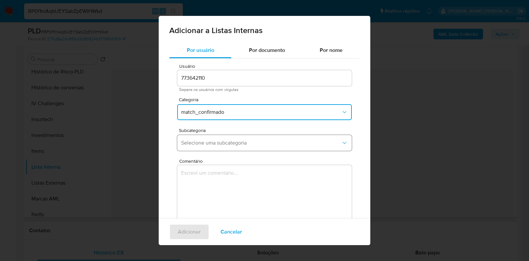
click at [262, 141] on span "Selecione uma subcategoria" at bounding box center [261, 143] width 160 height 7
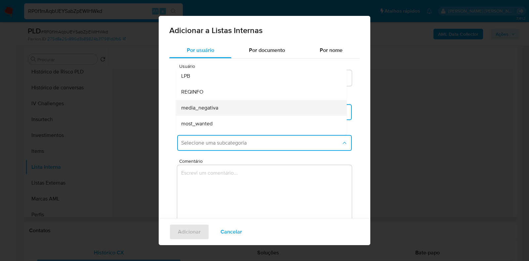
scroll to position [0, 0]
click at [167, 86] on div "Por usuário Por documento Por nome Usuário 773642110 Separe os usuários com vír…" at bounding box center [265, 143] width 212 height 202
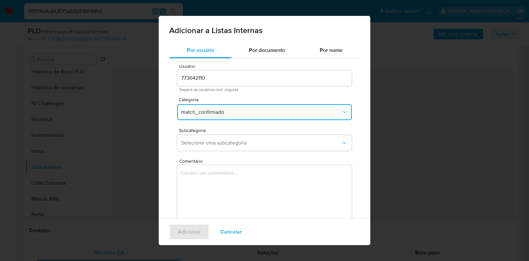
click at [218, 112] on span "match_confirmado" at bounding box center [261, 112] width 160 height 7
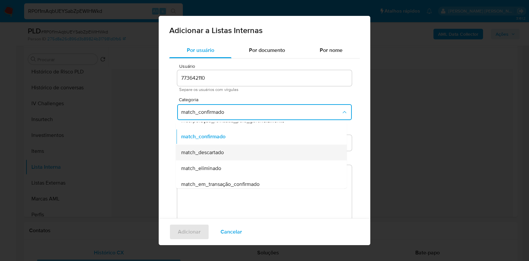
scroll to position [82, 0]
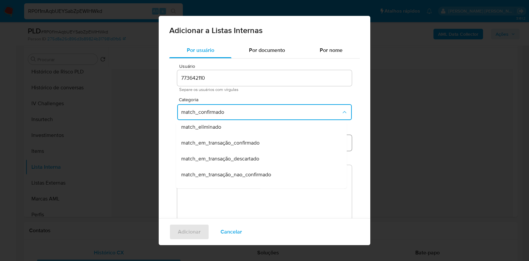
click at [291, 140] on div "match_em_transação_confirmado" at bounding box center [259, 143] width 156 height 16
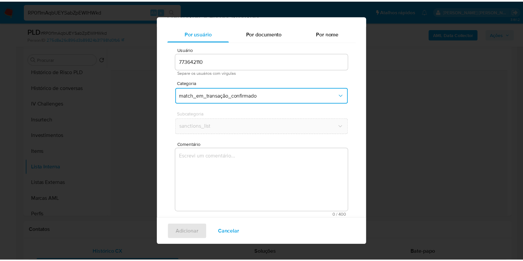
scroll to position [21, 0]
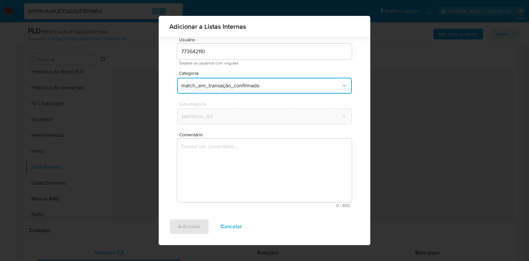
click at [243, 147] on textarea "Comentário" at bounding box center [264, 171] width 175 height 64
click at [235, 228] on span "Cancelar" at bounding box center [232, 226] width 22 height 15
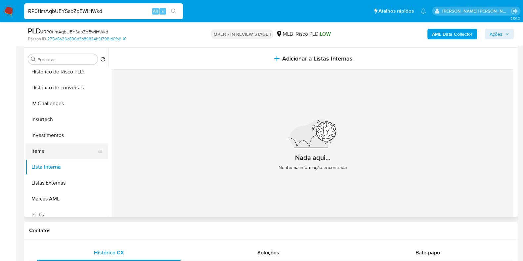
click at [60, 148] on button "Items" at bounding box center [63, 151] width 77 height 16
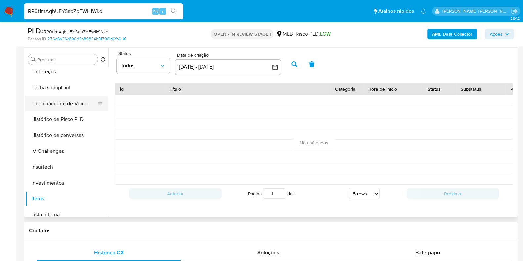
scroll to position [331, 0]
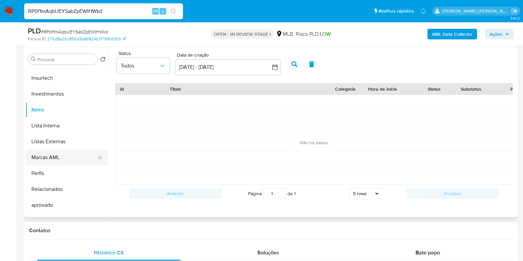
click at [65, 156] on button "Marcas AML" at bounding box center [63, 158] width 77 height 16
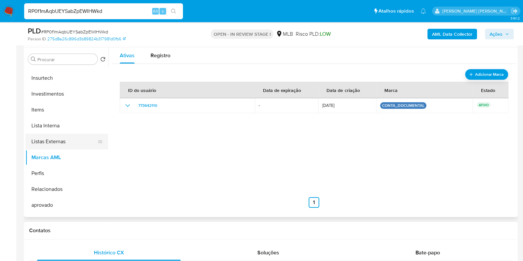
click at [63, 141] on button "Listas Externas" at bounding box center [63, 142] width 77 height 16
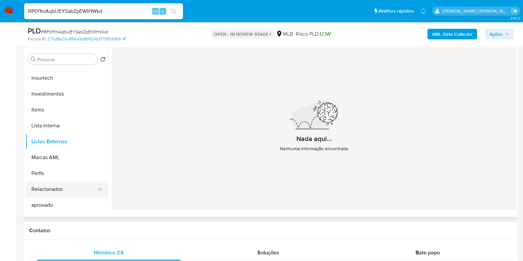
click at [48, 183] on button "Relacionados" at bounding box center [63, 189] width 77 height 16
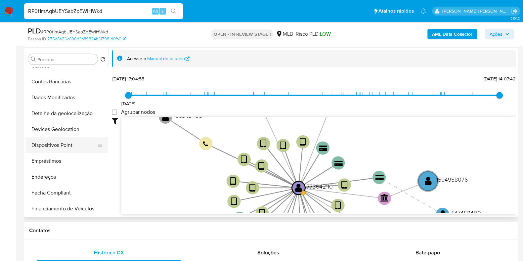
scroll to position [0, 0]
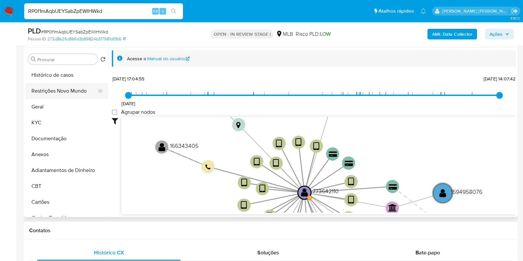
click at [66, 93] on button "Restrições Novo Mundo" at bounding box center [63, 91] width 77 height 16
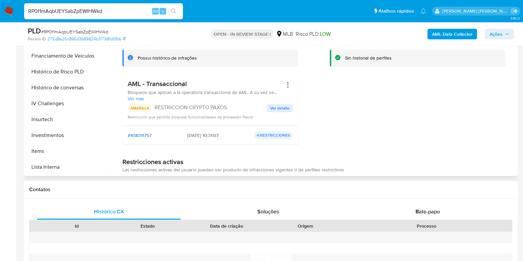
drag, startPoint x: 240, startPoint y: 107, endPoint x: 168, endPoint y: 108, distance: 71.8
click at [168, 108] on p "RESTRICCIÓN CRYPTO PAXOS" at bounding box center [211, 107] width 112 height 7
click at [195, 106] on p "RESTRICCIÓN CRYPTO PAXOS" at bounding box center [211, 107] width 112 height 7
click at [130, 97] on span "Ver más" at bounding box center [205, 99] width 155 height 6
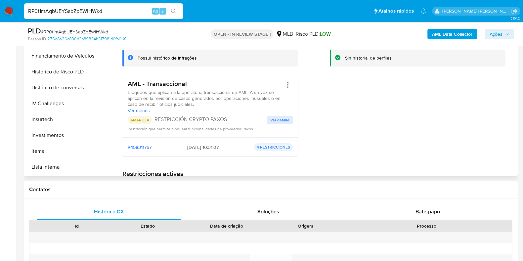
click at [273, 117] on span "Ver detalle" at bounding box center [279, 120] width 19 height 7
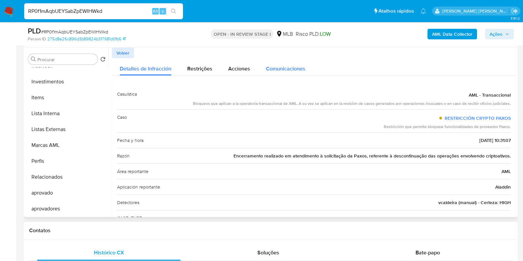
click at [290, 66] on span "Comunicaciones" at bounding box center [285, 69] width 39 height 8
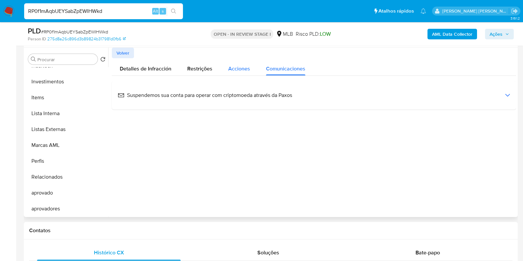
click at [234, 69] on span "Acciones" at bounding box center [239, 69] width 22 height 8
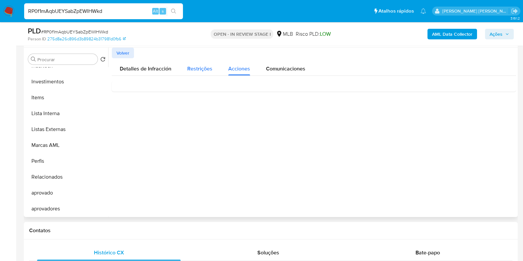
click at [202, 70] on span "Restrições" at bounding box center [199, 69] width 25 height 8
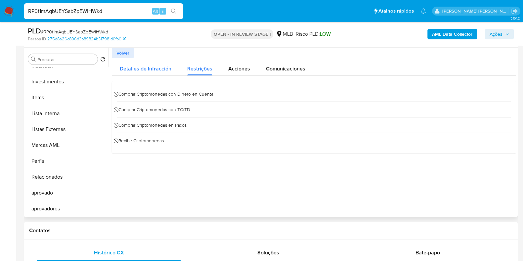
click at [141, 74] on div "Detalles de Infracción" at bounding box center [146, 67] width 52 height 18
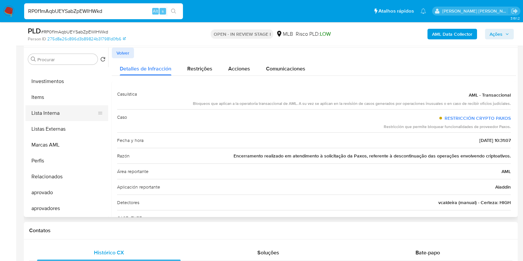
click at [77, 112] on button "Lista Interna" at bounding box center [63, 113] width 77 height 16
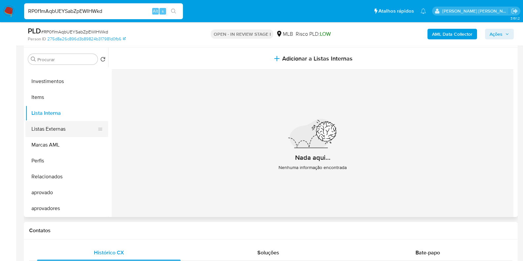
click at [57, 126] on button "Listas Externas" at bounding box center [63, 129] width 77 height 16
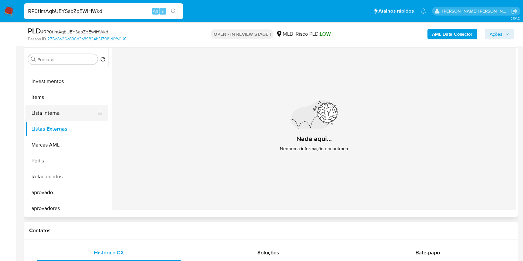
click at [66, 110] on button "Lista Interna" at bounding box center [63, 113] width 77 height 16
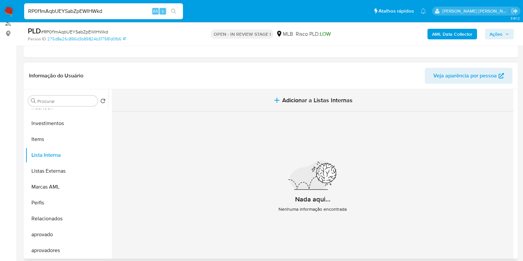
click at [334, 97] on span "Adicionar a Listas Internas" at bounding box center [317, 100] width 70 height 7
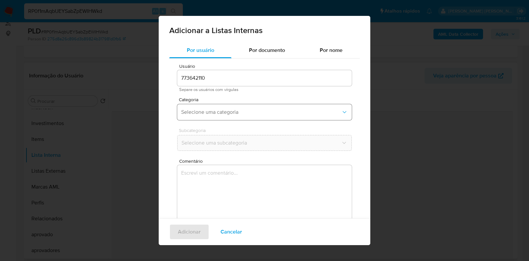
click at [224, 113] on span "Selecione uma categoria" at bounding box center [261, 112] width 160 height 7
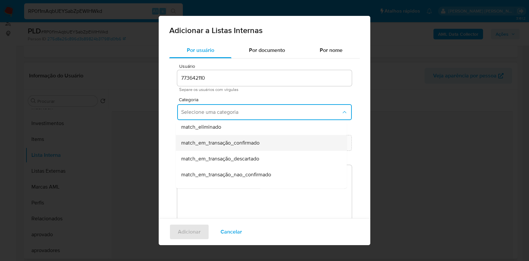
click at [280, 143] on div "match_em_transação_confirmado" at bounding box center [259, 143] width 156 height 16
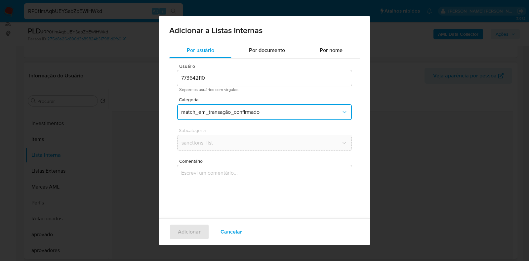
click at [231, 184] on textarea "Comentário" at bounding box center [264, 197] width 175 height 64
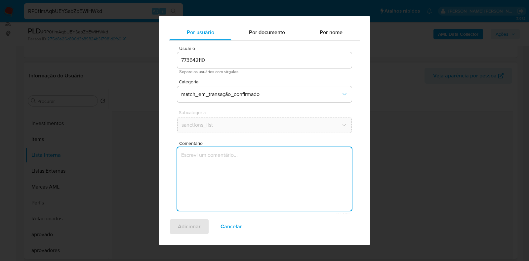
scroll to position [21, 0]
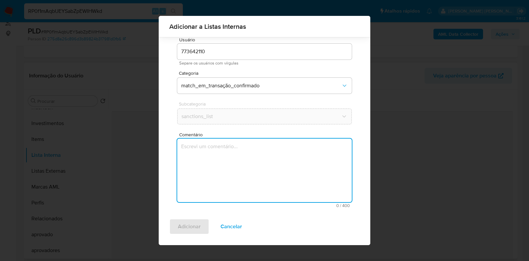
paste textarea "Através de solicitação de nosso parceiro comercial Paxos, foram analisadas oper…"
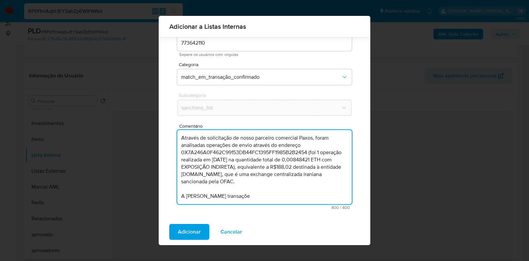
scroll to position [31, 0]
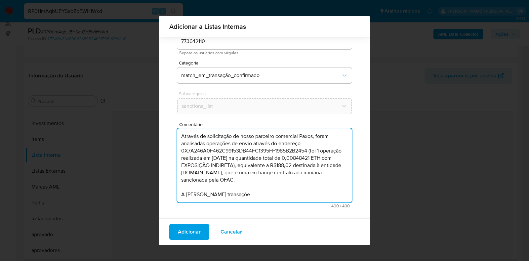
drag, startPoint x: 254, startPoint y: 195, endPoint x: 171, endPoint y: 188, distance: 82.6
click at [171, 188] on div "Usuário 773642110 Separe os usuários com vírgulas Categoria match_em_transação_…" at bounding box center [264, 118] width 191 height 192
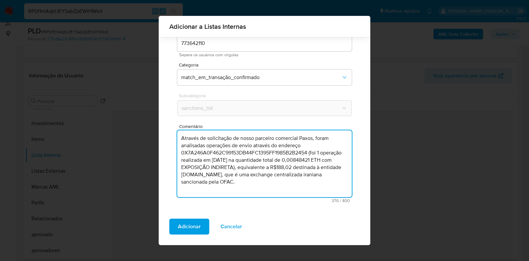
scroll to position [29, 0]
type textarea "Através de solicitação de nosso parceiro comercial Paxos, foram analisadas oper…"
click at [183, 228] on span "Adicionar" at bounding box center [189, 226] width 23 height 15
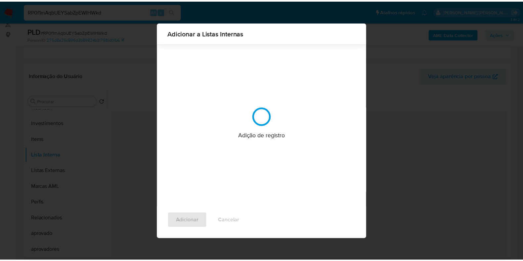
scroll to position [0, 0]
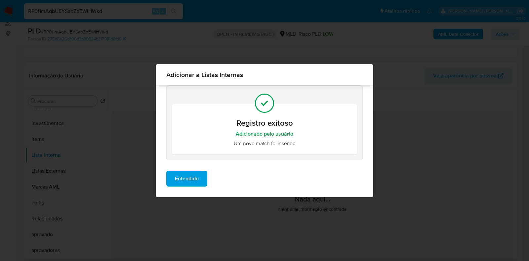
click at [188, 179] on span "Entendido" at bounding box center [187, 178] width 24 height 15
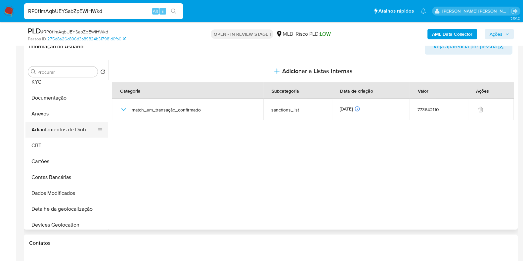
scroll to position [124, 0]
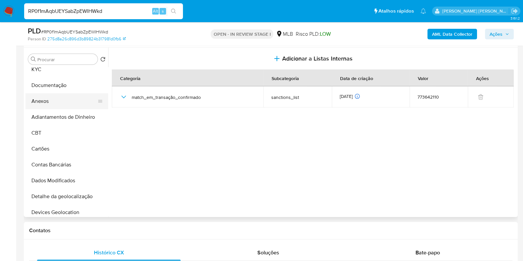
click at [71, 98] on button "Anexos" at bounding box center [63, 101] width 77 height 16
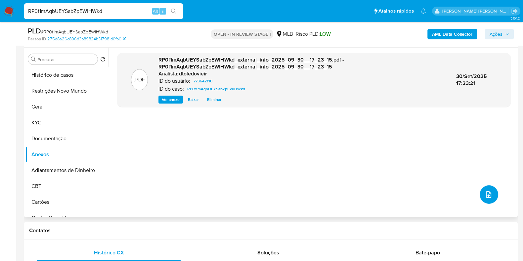
click at [488, 192] on icon "upload-file" at bounding box center [489, 195] width 8 height 8
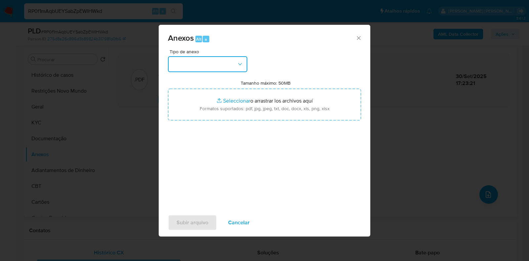
click at [232, 65] on button "button" at bounding box center [207, 64] width 79 height 16
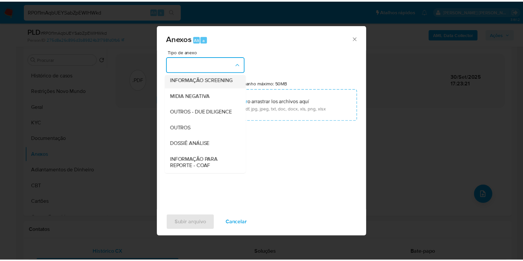
scroll to position [102, 0]
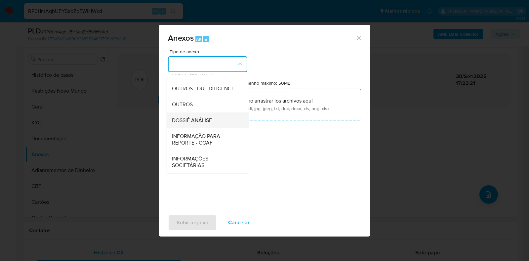
click at [200, 117] on span "DOSSIÊ ANÁLISE" at bounding box center [192, 120] width 40 height 7
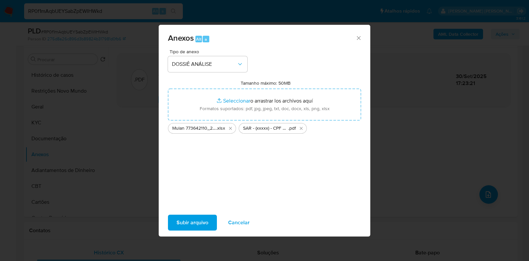
click at [183, 224] on span "Subir arquivo" at bounding box center [193, 222] width 32 height 15
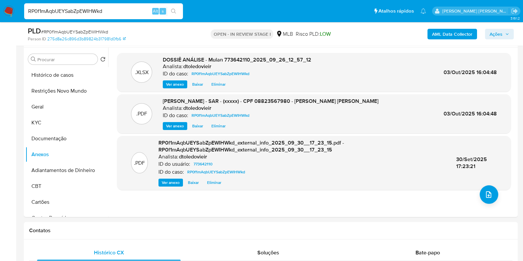
click at [498, 32] on span "Ações" at bounding box center [496, 34] width 13 height 11
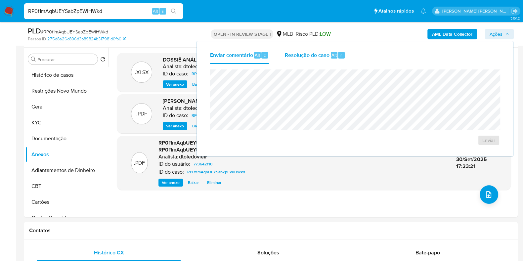
drag, startPoint x: 329, startPoint y: 54, endPoint x: 321, endPoint y: 62, distance: 11.2
click at [329, 53] on div "Resolução do caso Alt r" at bounding box center [315, 55] width 61 height 17
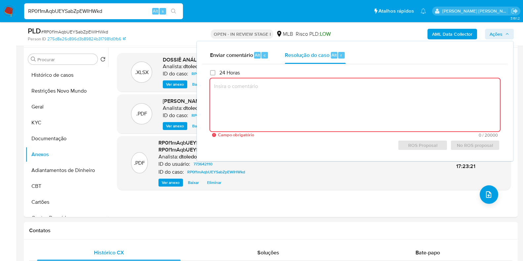
click at [322, 102] on textarea at bounding box center [355, 104] width 290 height 53
paste textarea "Foram analisadas operações de envio através do endereço 0X7A246A0F462C99153DB44…"
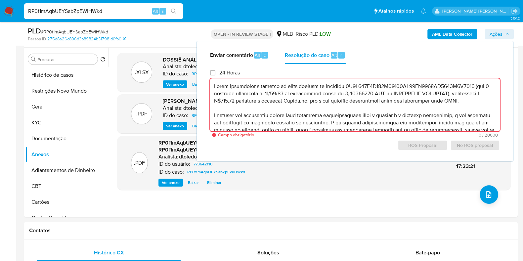
scroll to position [90, 0]
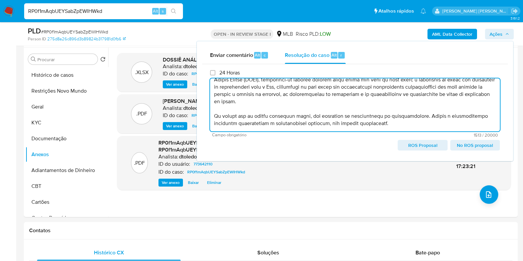
click at [430, 147] on span "ROS Proposal" at bounding box center [422, 145] width 40 height 9
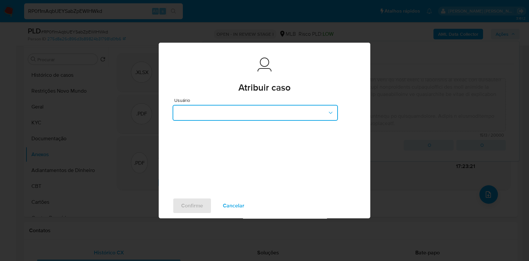
click at [285, 117] on button "button" at bounding box center [255, 113] width 165 height 16
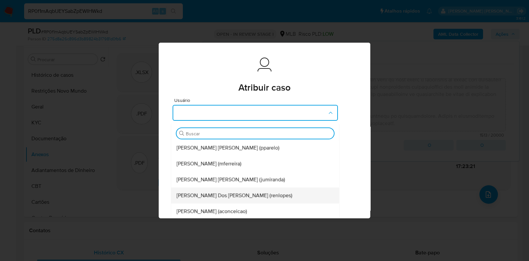
click at [254, 198] on span "Renato Lopes Dos Santos (renlopes)" at bounding box center [235, 196] width 116 height 7
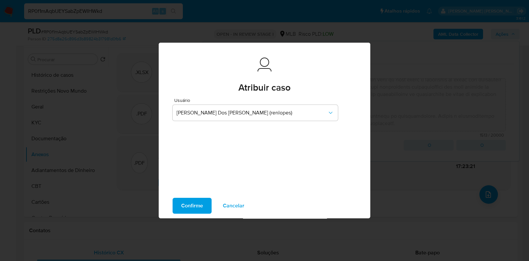
click at [193, 211] on span "Confirme" at bounding box center [192, 206] width 22 height 15
type textarea "Foram analisadas operações de envio através do endereço 0X7A246A0F462C99153DB44…"
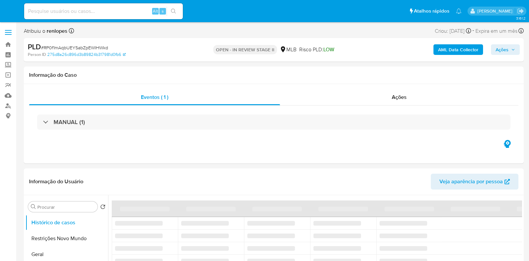
select select "10"
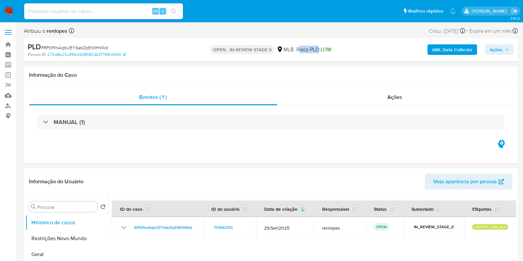
drag, startPoint x: 297, startPoint y: 49, endPoint x: 342, endPoint y: 49, distance: 45.0
click at [333, 49] on div "OPEN - IN REVIEW STAGE II MLB Risco PLD: LOW" at bounding box center [271, 50] width 160 height 16
click at [343, 49] on div "OPEN - IN REVIEW STAGE II MLB Risco PLD: LOW" at bounding box center [271, 50] width 160 height 16
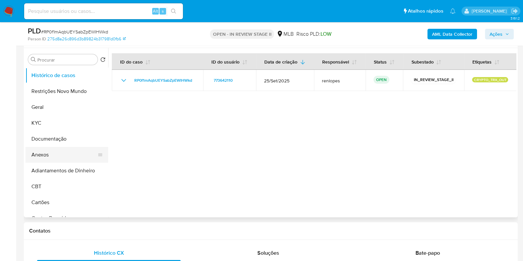
scroll to position [124, 0]
click at [50, 154] on button "Anexos" at bounding box center [63, 155] width 77 height 16
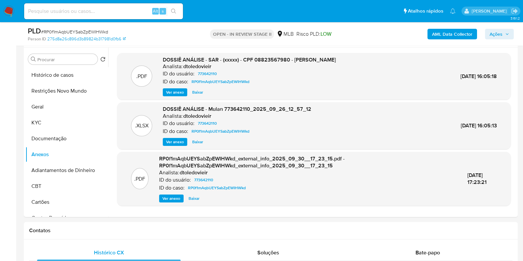
click at [515, 32] on div "PLD # RP0f1mAqbUEYSabZpEWIHWkd Person ID 275d8a26c896d3b89824b317981d0fb6 OPEN …" at bounding box center [271, 33] width 494 height 23
click at [500, 32] on span "Ações" at bounding box center [496, 34] width 13 height 11
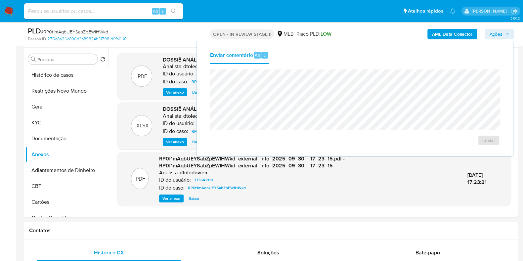
click at [170, 34] on div "PLD # RP0f1mAqbUEYSabZpEWIHWkd" at bounding box center [107, 31] width 159 height 10
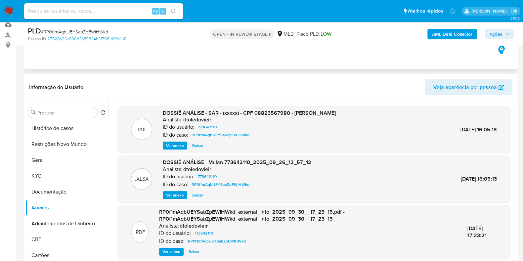
scroll to position [0, 0]
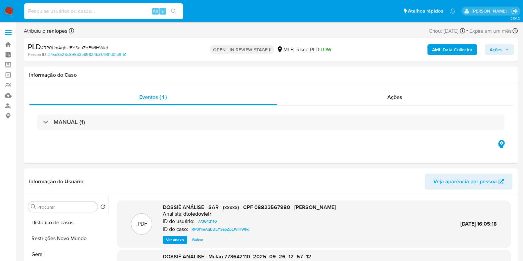
click at [117, 11] on input at bounding box center [103, 11] width 159 height 9
paste input "wSnnUfCzQ5cilVBSy4xUe0h6"
type input "wSnnUfCzQ5cilVBSy4xUe0h6"
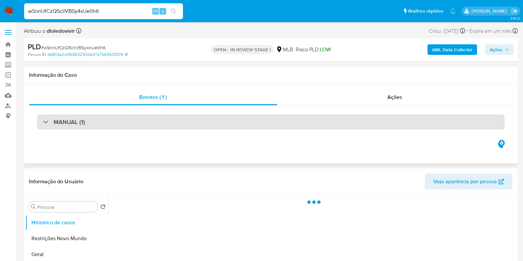
select select "10"
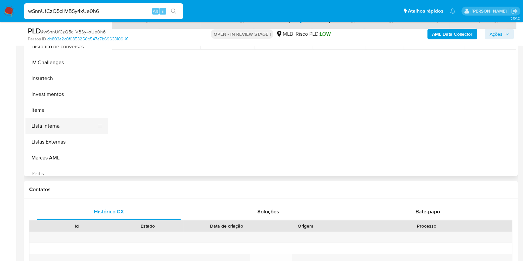
scroll to position [331, 0]
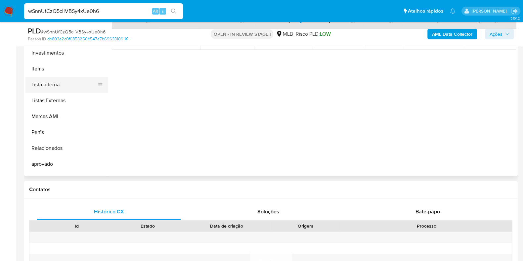
click at [66, 88] on button "Lista Interna" at bounding box center [63, 85] width 77 height 16
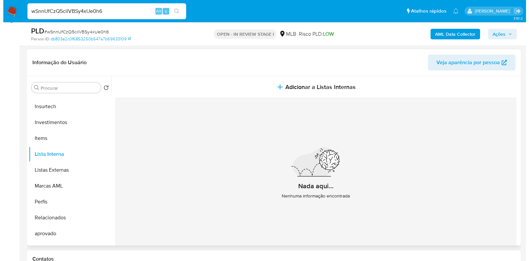
scroll to position [82, 0]
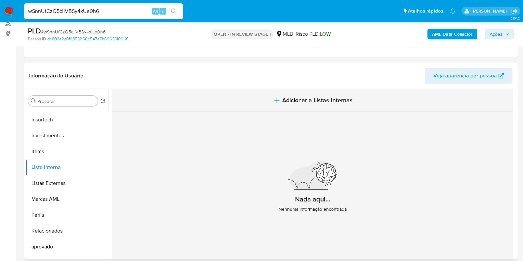
click at [283, 105] on button "Adicionar a Listas Internas" at bounding box center [313, 100] width 402 height 22
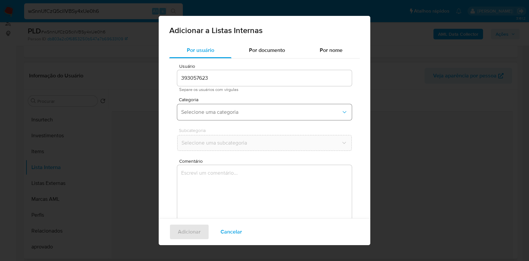
click at [230, 112] on span "Selecione uma categoria" at bounding box center [261, 112] width 160 height 7
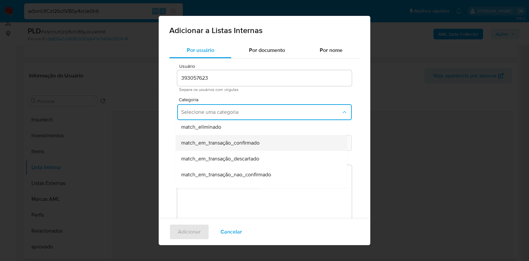
click at [271, 142] on div "match_em_transação_confirmado" at bounding box center [259, 143] width 156 height 16
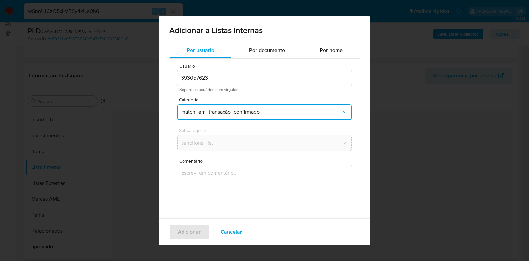
click at [251, 181] on textarea "Comentário" at bounding box center [264, 197] width 175 height 64
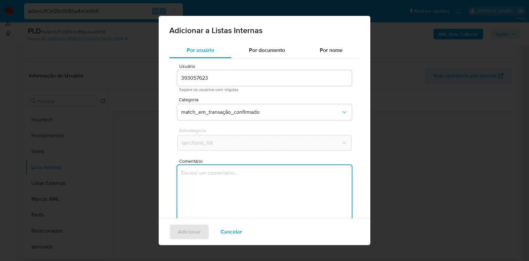
paste textarea "Através da análise, foi analisada operação de envio através da hash 1de0c421cfd…"
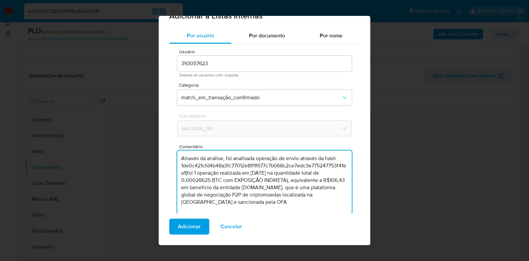
scroll to position [21, 0]
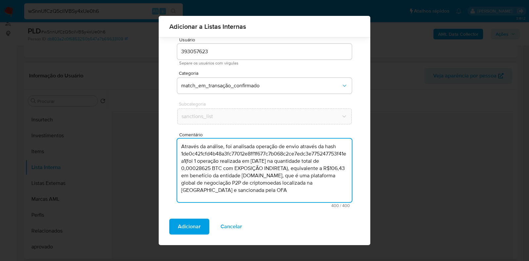
click at [177, 153] on textarea "Através da análise, foi analisada operação de envio através da hash 1de0c421cfd…" at bounding box center [264, 171] width 175 height 64
click at [291, 168] on textarea "Através da análise, foi analisada operação de envio através da hash 1de0c421cfd…" at bounding box center [264, 171] width 175 height 64
click at [259, 161] on textarea "Através da análise, foi analisada operação de envio através da hash 1de0c421cfd…" at bounding box center [264, 171] width 175 height 64
click at [275, 187] on textarea "Através da análise, foi analisada operação de envio através da hash 1de0c421cfd…" at bounding box center [264, 171] width 175 height 64
type textarea "Através da análise, foi analisada operação de envio através da hash 1de0c421cfd…"
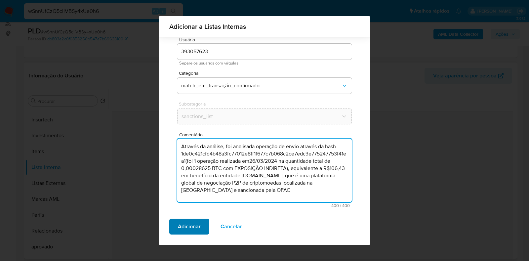
click at [194, 223] on span "Adicionar" at bounding box center [189, 226] width 23 height 15
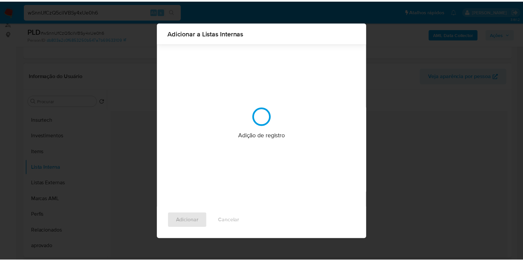
scroll to position [0, 0]
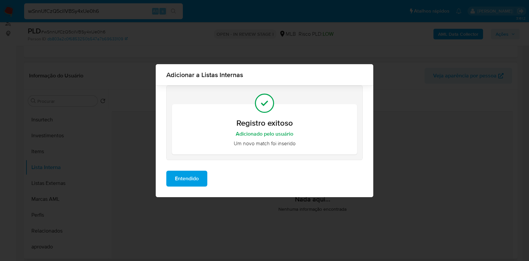
click at [185, 174] on span "Entendido" at bounding box center [187, 178] width 24 height 15
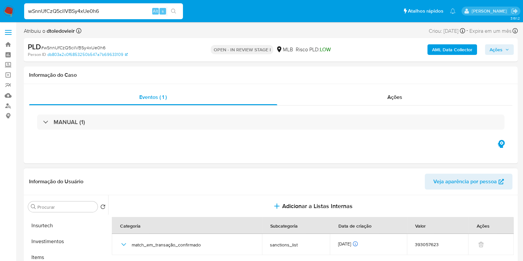
click at [490, 50] on span "Ações" at bounding box center [496, 49] width 13 height 11
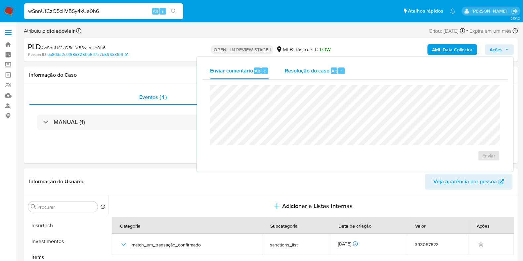
click at [314, 66] on div "Resolução do caso Alt r" at bounding box center [315, 70] width 61 height 17
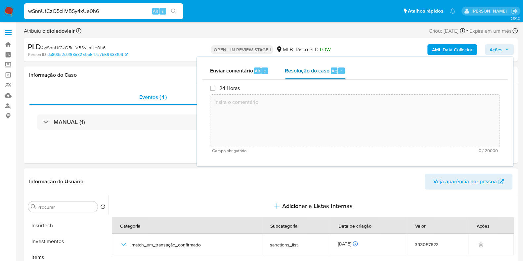
click at [285, 120] on textarea at bounding box center [354, 120] width 289 height 53
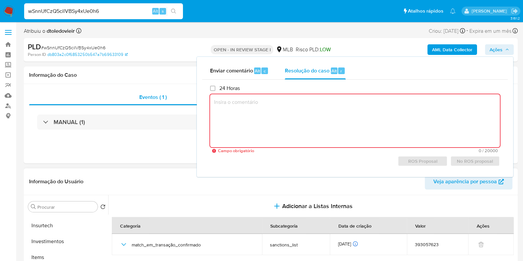
click at [295, 118] on textarea at bounding box center [355, 120] width 290 height 53
paste textarea "Através da análise, foi analisada operação de envio através da hash 1de0c421cfd…"
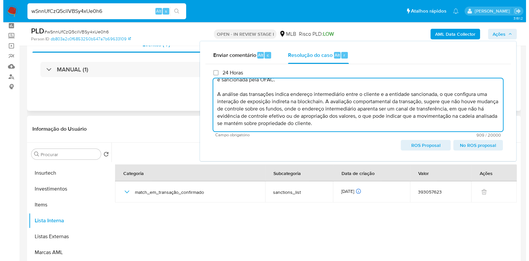
scroll to position [82, 0]
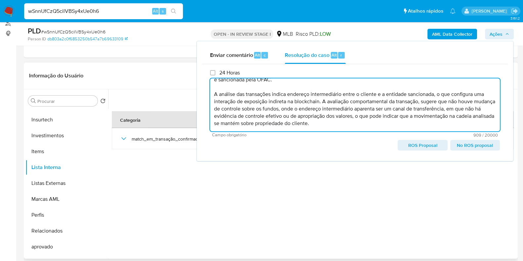
click at [410, 147] on span "ROS Proposal" at bounding box center [422, 145] width 40 height 9
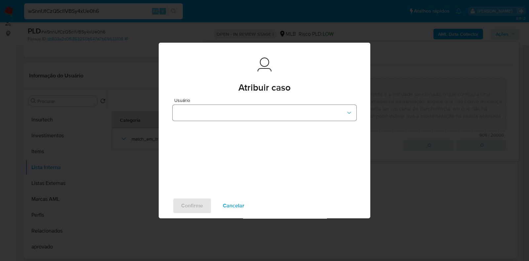
drag, startPoint x: 243, startPoint y: 105, endPoint x: 241, endPoint y: 109, distance: 4.7
click at [242, 107] on div "Usuário" at bounding box center [265, 109] width 184 height 23
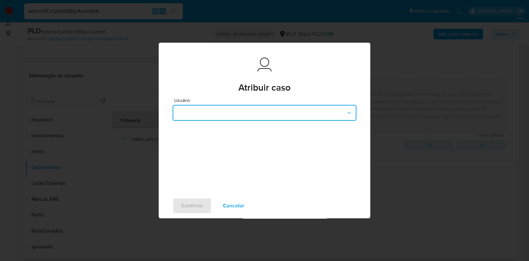
click at [255, 112] on button "button" at bounding box center [265, 113] width 184 height 16
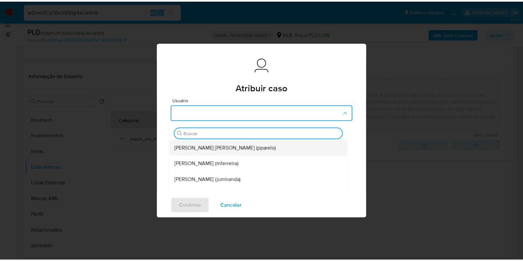
scroll to position [41, 0]
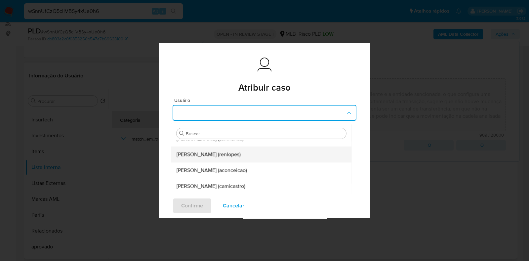
click at [261, 158] on div "[PERSON_NAME] Dos [PERSON_NAME] (renlopes)" at bounding box center [260, 155] width 166 height 16
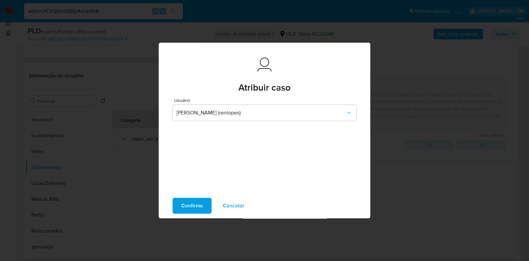
click at [199, 205] on span "Confirme" at bounding box center [192, 206] width 22 height 15
type textarea "Através da análise, foi analisada operação de envio através da hash 1de0c421cfd…"
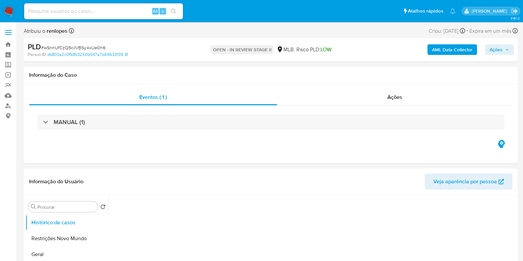
select select "10"
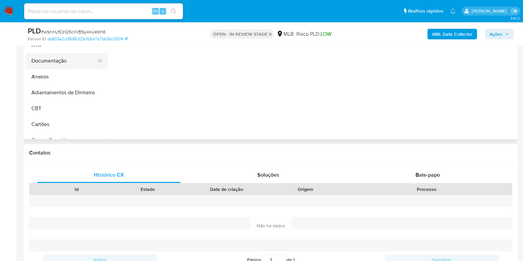
scroll to position [124, 0]
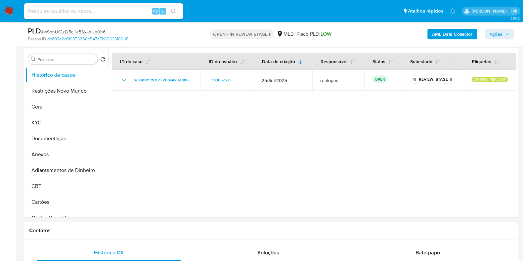
click at [93, 9] on input at bounding box center [103, 11] width 159 height 9
paste input "xXYsW6Qw3y8fnd4j7DbzpmD1"
type input "xXYsW6Qw3y8fnd4j7DbzpmD1"
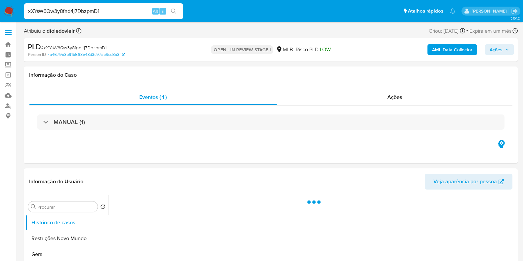
select select "10"
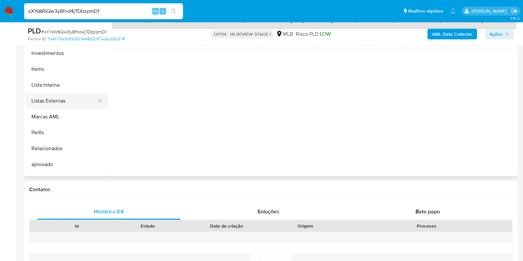
scroll to position [331, 0]
click at [77, 84] on button "Lista Interna" at bounding box center [63, 85] width 77 height 16
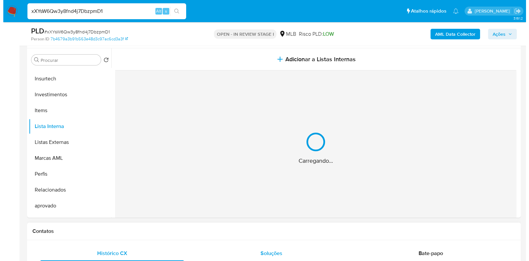
scroll to position [41, 0]
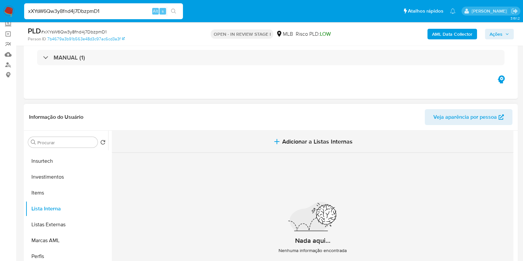
click at [329, 131] on button "Adicionar a Listas Internas" at bounding box center [313, 142] width 402 height 22
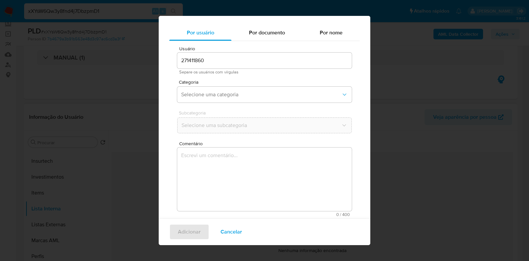
scroll to position [21, 0]
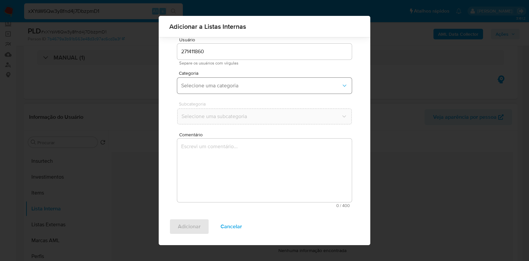
click at [214, 81] on button "Selecione uma categoria" at bounding box center [264, 86] width 175 height 16
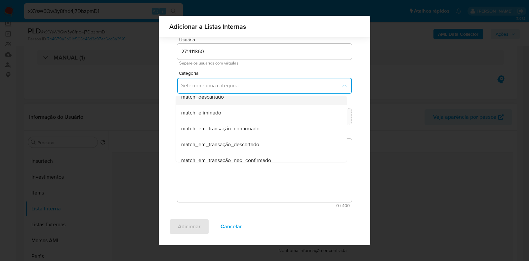
scroll to position [82, 0]
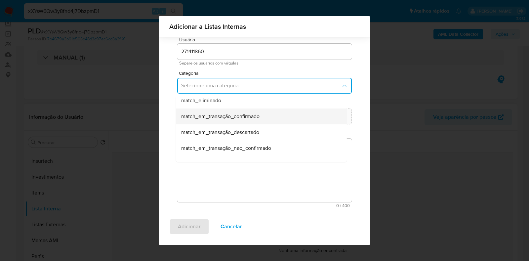
click at [271, 118] on div "match_em_transação_confirmado" at bounding box center [259, 117] width 156 height 16
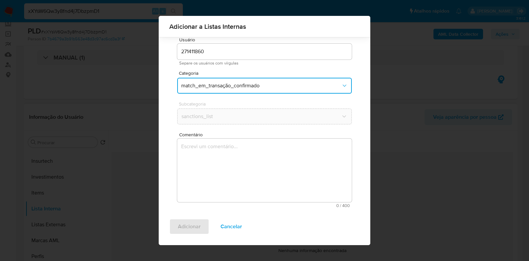
click at [212, 156] on textarea "Comentário" at bounding box center [264, 171] width 175 height 64
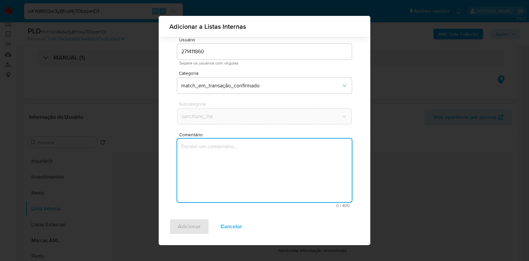
paste textarea "Através de solicitação de nosso parceiro comercial Paxos, constatou-se a operaç…"
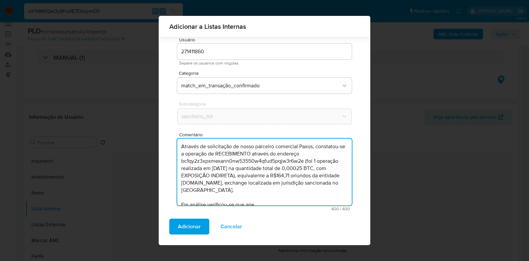
scroll to position [29, 0]
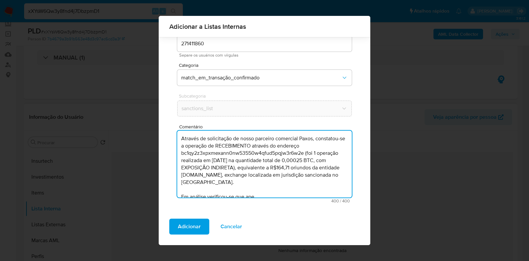
drag, startPoint x: 262, startPoint y: 191, endPoint x: 172, endPoint y: 182, distance: 90.1
click at [172, 182] on div "Usuário 271411860 Separe os usuários com vírgulas Categoria match_em_transação_…" at bounding box center [264, 116] width 191 height 184
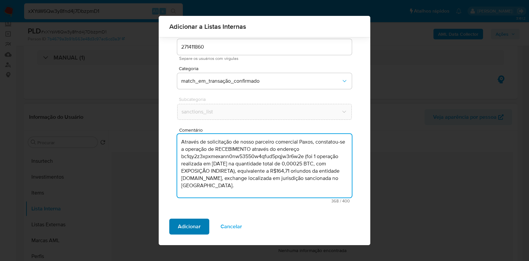
type textarea "Através de solicitação de nosso parceiro comercial Paxos, constatou-se a operaç…"
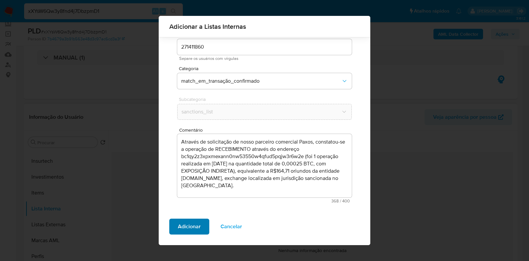
click at [174, 226] on button "Adicionar" at bounding box center [189, 227] width 40 height 16
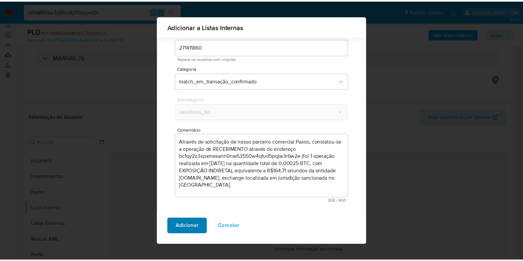
scroll to position [0, 0]
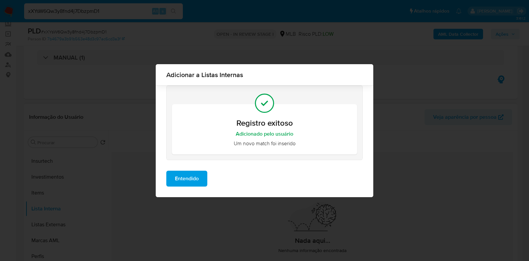
click at [197, 183] on span "Entendido" at bounding box center [187, 178] width 24 height 15
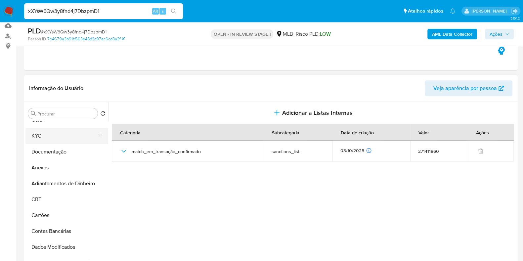
scroll to position [82, 0]
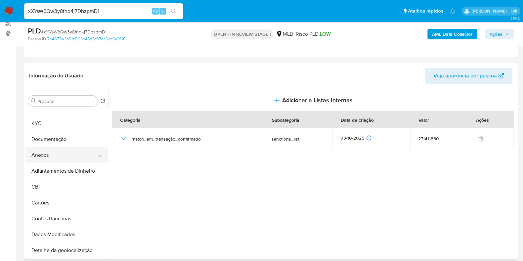
click at [54, 155] on button "Anexos" at bounding box center [63, 155] width 77 height 16
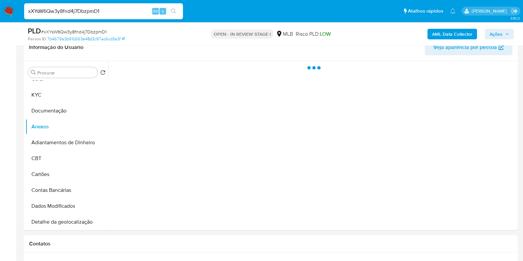
scroll to position [124, 0]
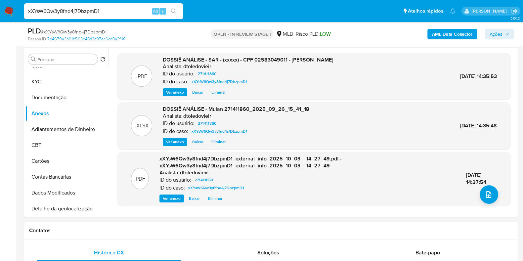
click at [504, 29] on button "Ações" at bounding box center [499, 34] width 29 height 11
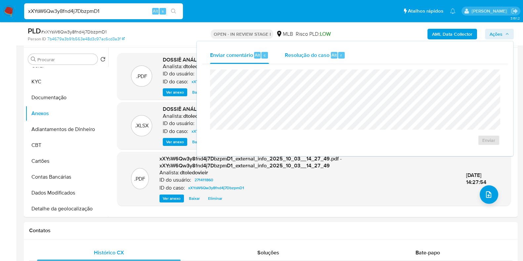
click at [311, 56] on span "Resolução do caso" at bounding box center [307, 55] width 45 height 8
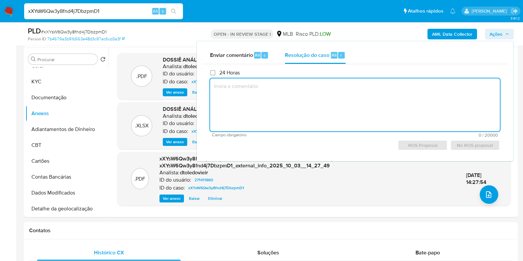
click at [298, 113] on textarea at bounding box center [355, 104] width 290 height 53
paste textarea "Loremip do sitametcons ad elits doeiusmo temporinc Utlab, etdolorem-al e admini…"
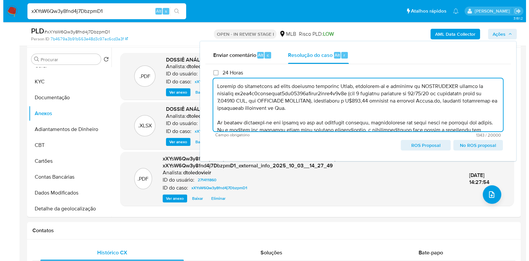
scroll to position [82, 0]
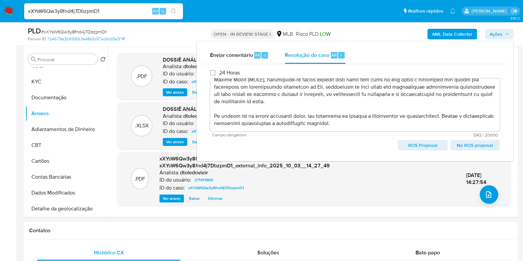
click at [413, 145] on span "ROS Proposal" at bounding box center [422, 145] width 40 height 9
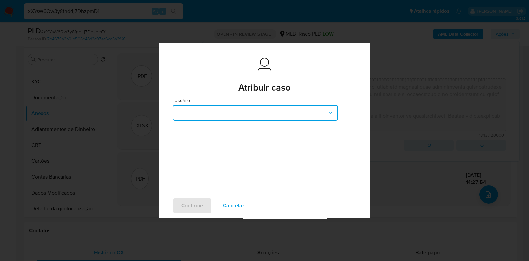
click at [233, 113] on button "button" at bounding box center [255, 113] width 165 height 16
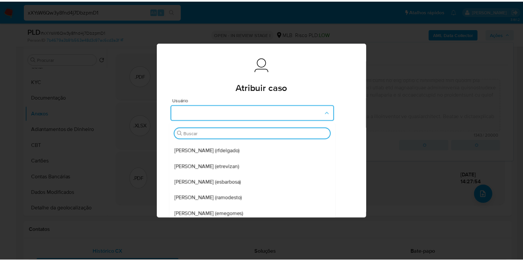
scroll to position [0, 0]
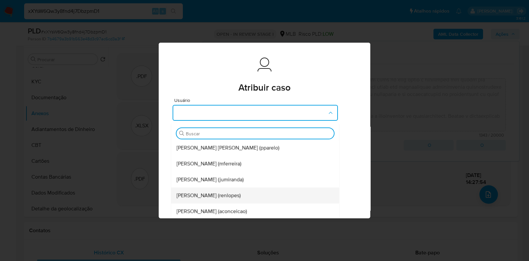
click at [240, 196] on span "[PERSON_NAME] (renlopes)" at bounding box center [209, 196] width 64 height 7
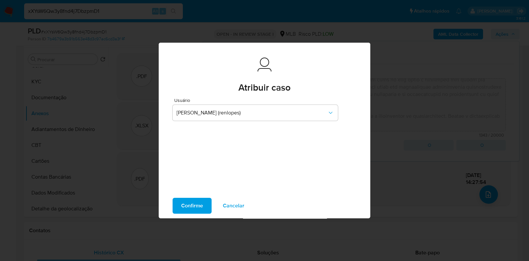
click at [195, 202] on span "Confirme" at bounding box center [192, 206] width 22 height 15
type textarea "Loremip do sitametcons ad elits doeiusmo temporinc Utlab, etdolorem-al e admini…"
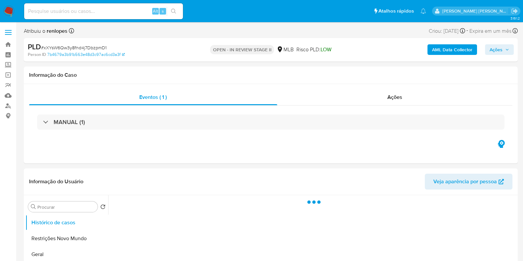
select select "10"
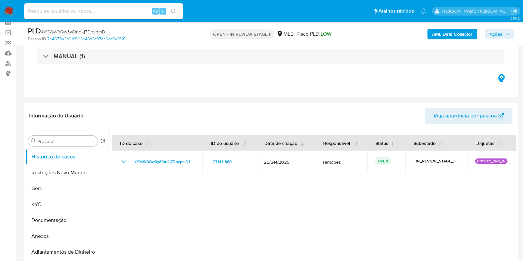
scroll to position [82, 0]
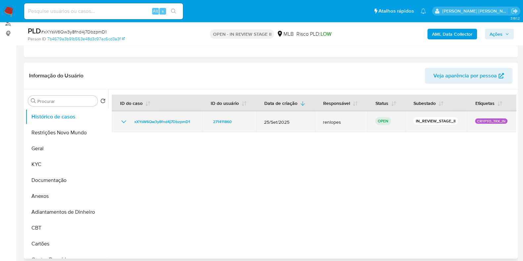
drag, startPoint x: 297, startPoint y: 121, endPoint x: 262, endPoint y: 120, distance: 35.4
click at [262, 120] on td "25/Set/2025" at bounding box center [285, 121] width 59 height 21
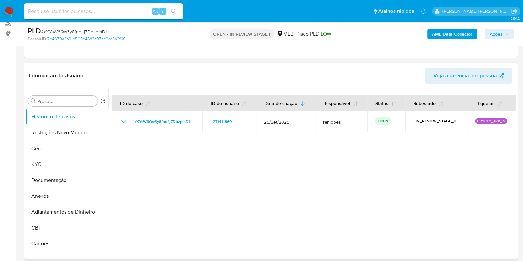
click at [282, 148] on div at bounding box center [312, 173] width 408 height 169
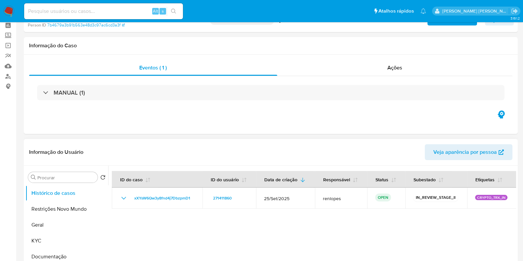
scroll to position [0, 0]
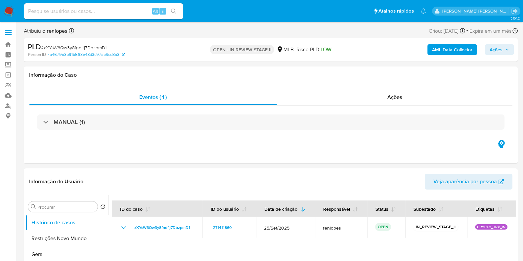
drag, startPoint x: 330, startPoint y: 50, endPoint x: 270, endPoint y: 50, distance: 60.2
click at [270, 50] on div "OPEN - IN REVIEW STAGE II MLB Risco PLD: LOW" at bounding box center [271, 50] width 160 height 16
click at [371, 50] on div "AML Data Collector Ações" at bounding box center [434, 50] width 160 height 16
click at [9, 56] on link "Painel" at bounding box center [39, 55] width 79 height 10
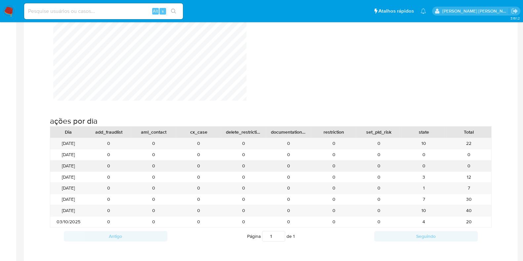
scroll to position [661, 0]
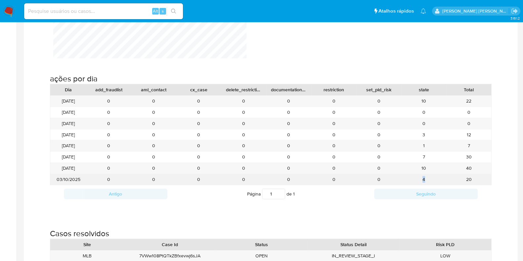
drag, startPoint x: 408, startPoint y: 177, endPoint x: 432, endPoint y: 177, distance: 24.2
click at [430, 177] on div "4" at bounding box center [423, 179] width 45 height 11
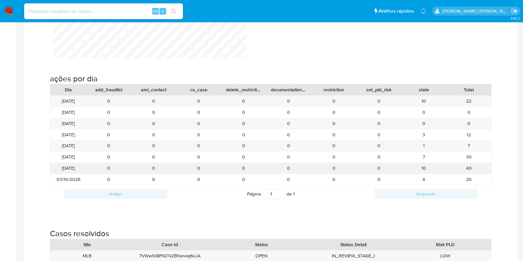
click at [486, 170] on div "40" at bounding box center [468, 168] width 45 height 11
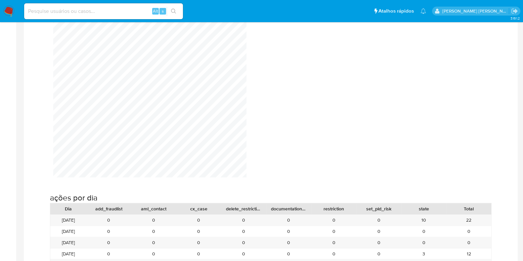
scroll to position [414, 0]
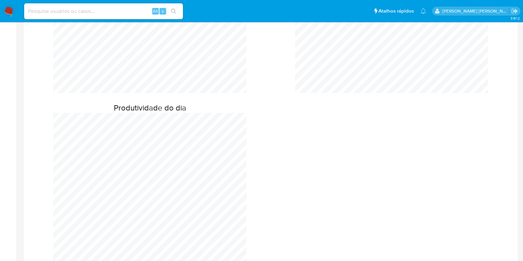
click at [8, 9] on img at bounding box center [8, 11] width 11 height 11
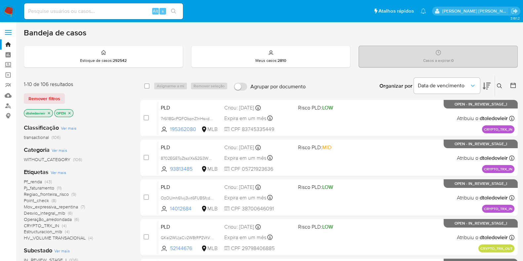
click at [118, 7] on input at bounding box center [103, 11] width 159 height 9
paste input "222746843"
type input "222746843"
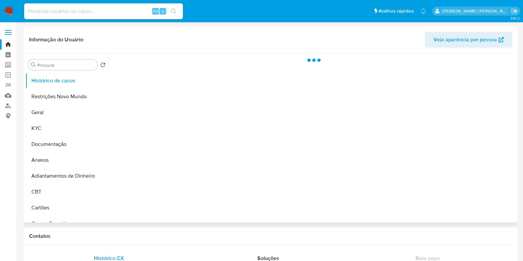
select select "10"
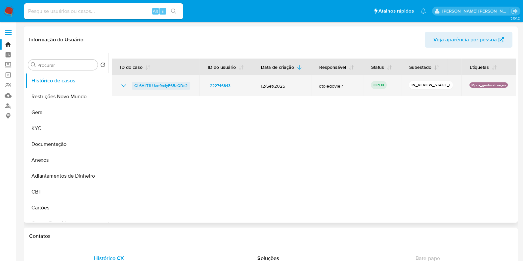
click at [150, 86] on span "GL6HLT1LUan9rclyE6BaQDc2" at bounding box center [160, 86] width 53 height 8
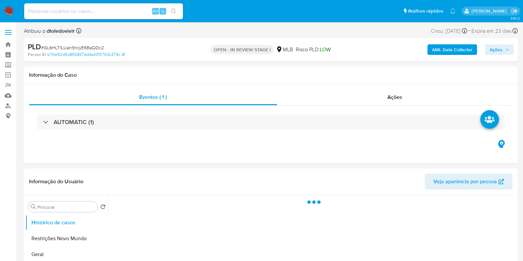
select select "10"
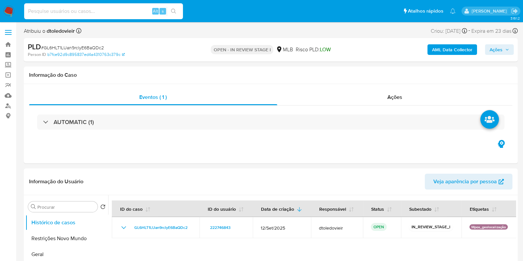
click at [101, 11] on input at bounding box center [103, 11] width 159 height 9
paste input "GL6HLT1LUan9rclyE6BaQDc2"
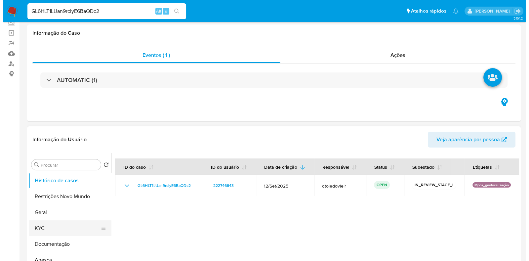
scroll to position [82, 0]
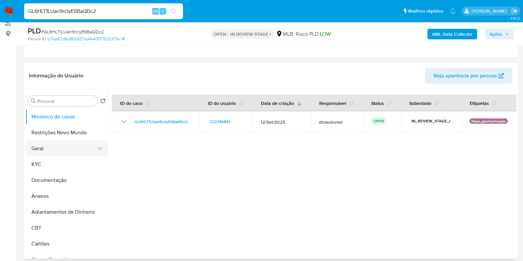
type input "GL6HLT1LUan9rclyE6BaQDc2"
click at [48, 152] on button "Geral" at bounding box center [63, 149] width 77 height 16
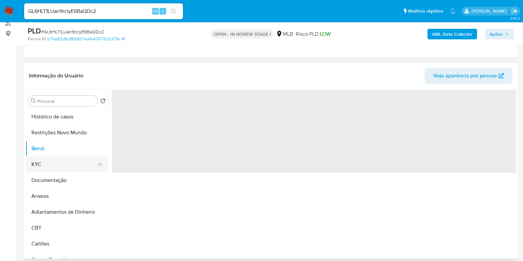
click at [58, 163] on button "KYC" at bounding box center [63, 164] width 77 height 16
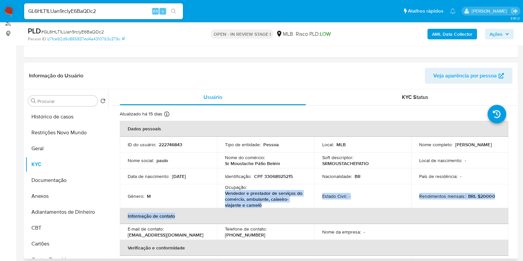
drag, startPoint x: 242, startPoint y: 198, endPoint x: 224, endPoint y: 192, distance: 19.3
click at [224, 192] on table "Dados pessoais ID do usuário : 222746843 Tipo de entidade : Pessoa Local : MLB …" at bounding box center [314, 220] width 389 height 199
copy table "Vendedor e prestador de serviços do comércio, ambulante, caixeiro-viajante e ca…"
click at [259, 192] on p "Vendedor e prestador de serviços do comércio, ambulante, caixeiro-viajante e ca…" at bounding box center [264, 199] width 79 height 18
drag, startPoint x: 263, startPoint y: 206, endPoint x: 222, endPoint y: 194, distance: 43.4
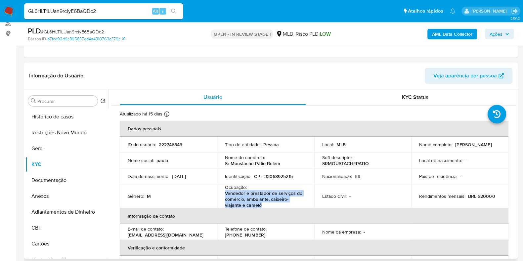
click at [222, 194] on td "Ocupação : Vendedor e prestador de serviços do comércio, ambulante, caixeiro-vi…" at bounding box center [265, 196] width 97 height 24
copy p "Vendedor e prestador de serviços do comércio, ambulante, caixeiro-viajante e ca…"
click at [43, 182] on button "Documentação" at bounding box center [63, 180] width 77 height 16
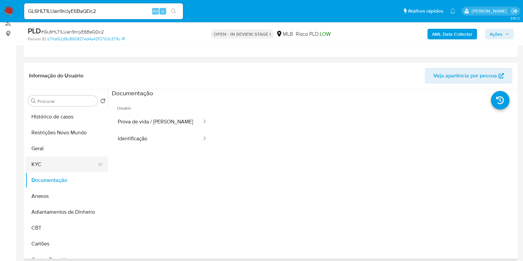
click at [59, 163] on button "KYC" at bounding box center [63, 164] width 77 height 16
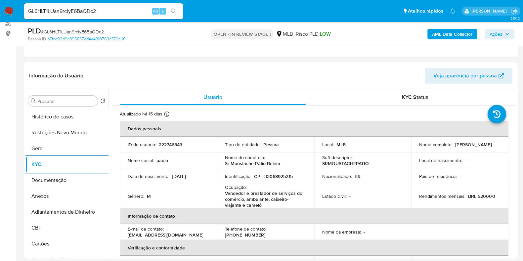
click at [448, 35] on b "AML Data Collector" at bounding box center [452, 34] width 40 height 11
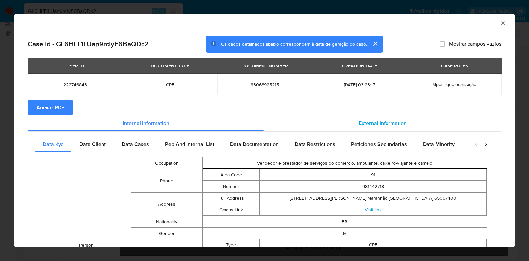
click at [367, 125] on span "External information" at bounding box center [383, 123] width 48 height 8
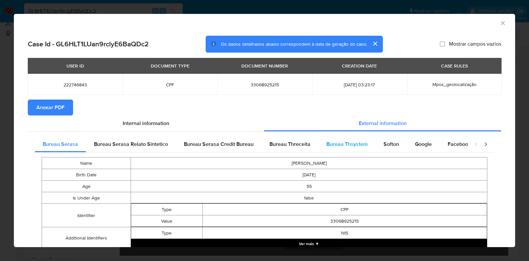
click at [346, 144] on span "Bureau Thsystem" at bounding box center [347, 144] width 41 height 8
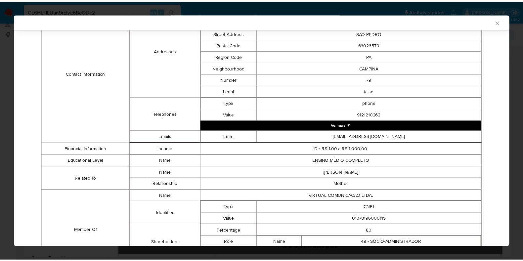
scroll to position [341, 0]
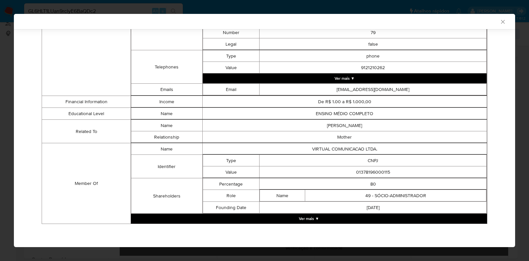
click at [365, 174] on td "01378196000115" at bounding box center [373, 172] width 227 height 12
copy td "01378196000115"
click at [0, 103] on div "AML Data Collector Case Id - GL6HLT1LUan9rclyE6BaQDc2 Os dados detalhados abaix…" at bounding box center [264, 130] width 529 height 261
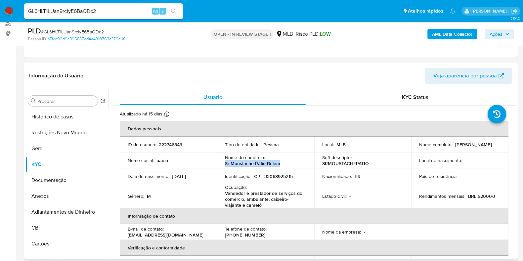
drag, startPoint x: 285, startPoint y: 166, endPoint x: 224, endPoint y: 166, distance: 60.5
click at [224, 166] on td "Nome do comércio : Sr Moustache Pátio Belém" at bounding box center [265, 161] width 97 height 16
click at [293, 164] on div "Nome do comércio : Sr Moustache Pátio Belém" at bounding box center [265, 161] width 81 height 12
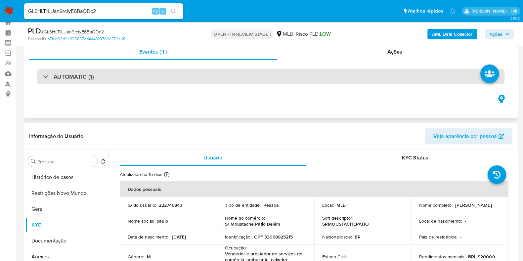
scroll to position [0, 0]
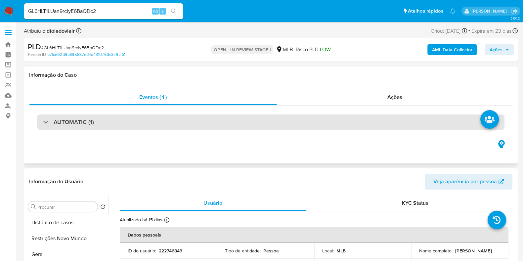
click at [246, 125] on div "AUTOMATIC (1)" at bounding box center [271, 121] width 468 height 15
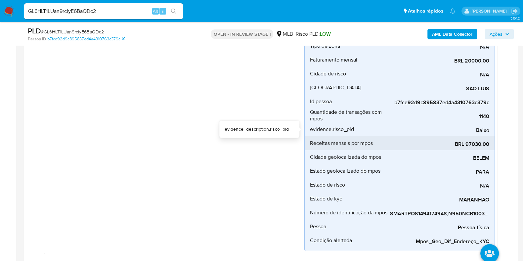
scroll to position [165, 0]
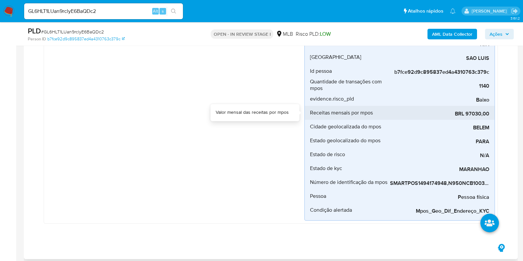
drag, startPoint x: 491, startPoint y: 112, endPoint x: 467, endPoint y: 113, distance: 23.9
click at [467, 113] on li "Receitas mensais por mpos BRL 97030,00" at bounding box center [400, 113] width 190 height 14
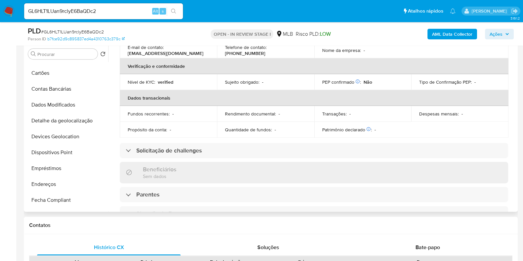
scroll to position [0, 0]
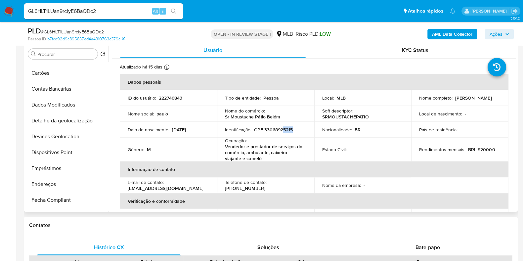
drag, startPoint x: 297, startPoint y: 129, endPoint x: 293, endPoint y: 127, distance: 4.2
click at [282, 129] on div "Identificação : CPF 33068925215" at bounding box center [265, 130] width 81 height 6
click at [297, 127] on div "Identificação : CPF 33068925215" at bounding box center [265, 130] width 81 height 6
click at [495, 35] on span "Ações" at bounding box center [496, 34] width 13 height 11
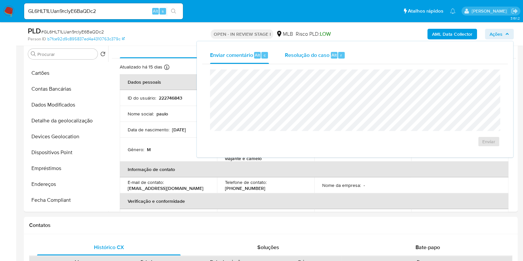
click at [306, 55] on span "Resolução do caso" at bounding box center [307, 55] width 45 height 8
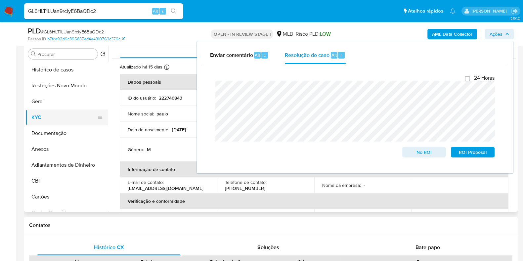
click at [56, 118] on button "KYC" at bounding box center [63, 118] width 77 height 16
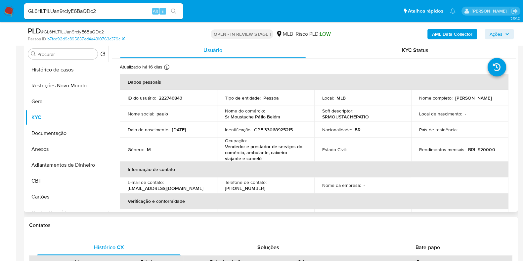
click at [175, 112] on div "Nome social : paulo" at bounding box center [168, 114] width 81 height 6
drag, startPoint x: 466, startPoint y: 99, endPoint x: 412, endPoint y: 100, distance: 53.6
click at [412, 100] on td "Nome completo : Paulo Ferreira Lourenco" at bounding box center [459, 98] width 97 height 16
copy p "Paulo Ferreira Lourenco"
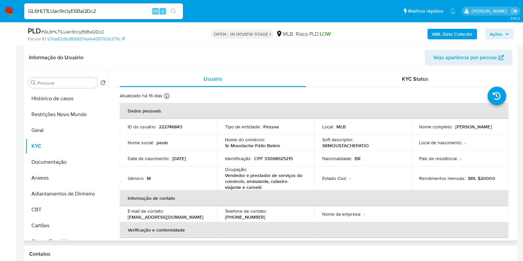
scroll to position [372, 0]
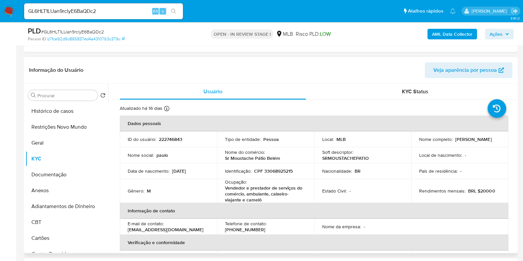
click at [271, 171] on p "CPF 33068925215" at bounding box center [273, 171] width 39 height 6
copy p "33068925215"
click at [58, 121] on button "Restrições Novo Mundo" at bounding box center [63, 127] width 77 height 16
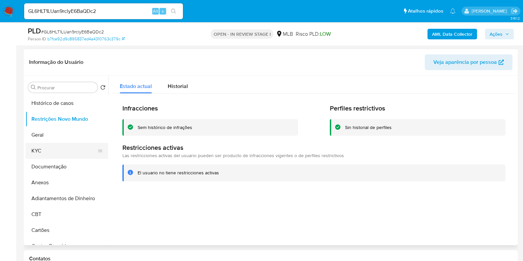
click at [53, 157] on button "KYC" at bounding box center [63, 151] width 77 height 16
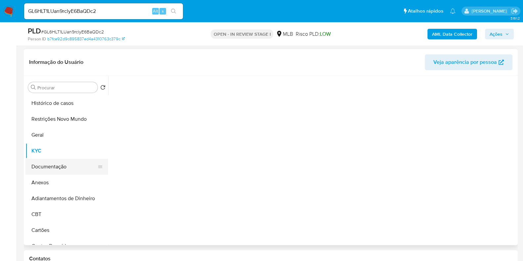
click at [52, 160] on button "Documentação" at bounding box center [63, 167] width 77 height 16
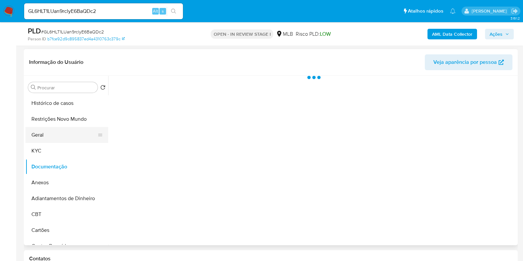
click at [74, 139] on button "Geral" at bounding box center [63, 135] width 77 height 16
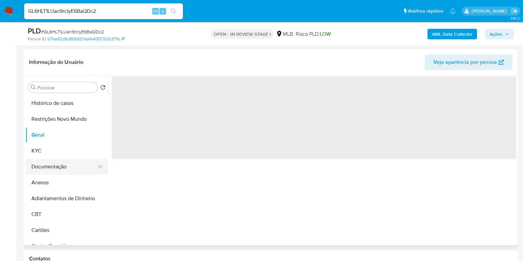
click at [56, 163] on button "Documentação" at bounding box center [63, 167] width 77 height 16
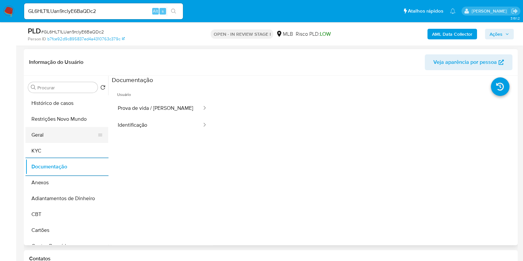
click at [41, 131] on button "Geral" at bounding box center [63, 135] width 77 height 16
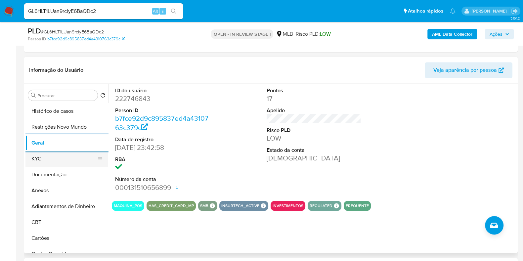
click at [41, 163] on button "KYC" at bounding box center [63, 159] width 77 height 16
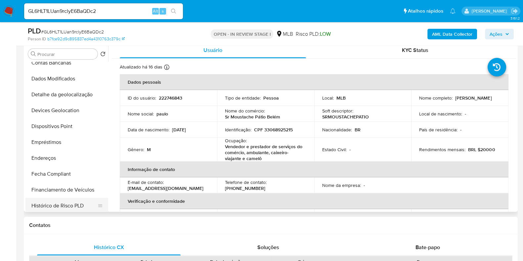
scroll to position [124, 0]
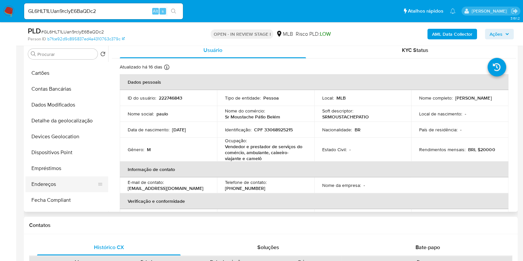
click at [43, 184] on button "Endereços" at bounding box center [63, 184] width 77 height 16
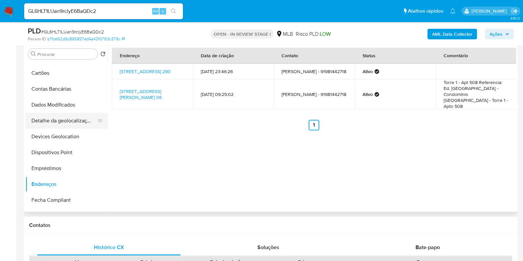
click at [73, 116] on button "Detalhe da geolocalização" at bounding box center [63, 121] width 77 height 16
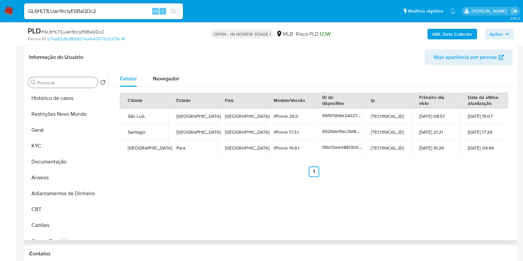
scroll to position [372, 0]
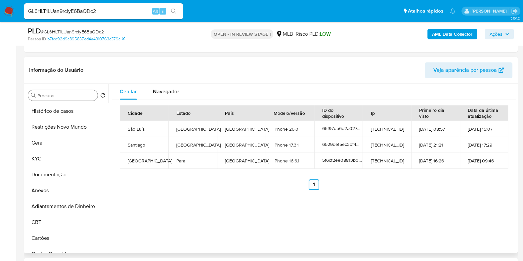
click at [66, 95] on input "Procurar" at bounding box center [66, 96] width 58 height 6
click at [60, 135] on button "Geral" at bounding box center [63, 143] width 77 height 16
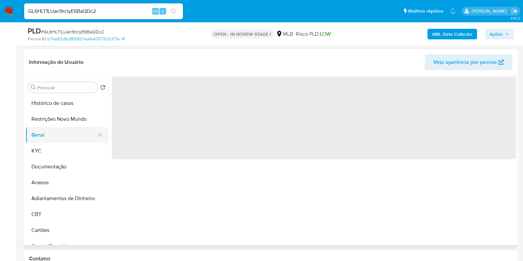
click at [59, 130] on button "Geral" at bounding box center [63, 135] width 77 height 16
click at [52, 118] on button "Restrições Novo Mundo" at bounding box center [63, 119] width 77 height 16
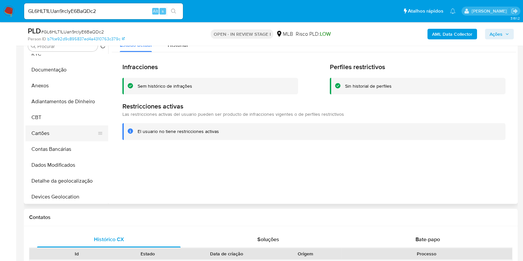
scroll to position [124, 0]
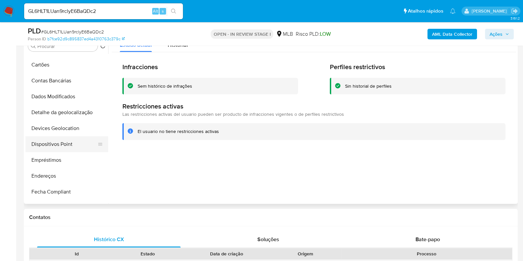
click at [54, 144] on button "Dispositivos Point" at bounding box center [63, 144] width 77 height 16
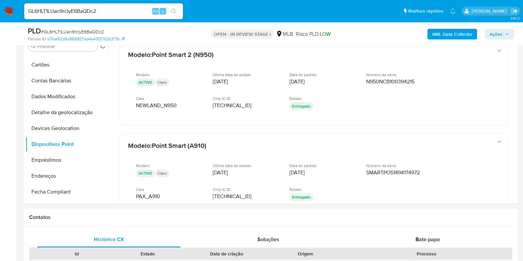
click at [451, 25] on div "PLD # GL6HLT1LUan9rclyE6BaQDc2 Person ID b7fce92d9c895837ed4a4310763c379c OPEN …" at bounding box center [271, 33] width 494 height 23
click at [444, 31] on b "AML Data Collector" at bounding box center [452, 34] width 40 height 11
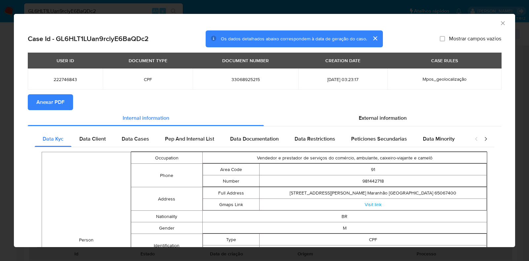
click at [50, 102] on span "Anexar PDF" at bounding box center [50, 102] width 28 height 15
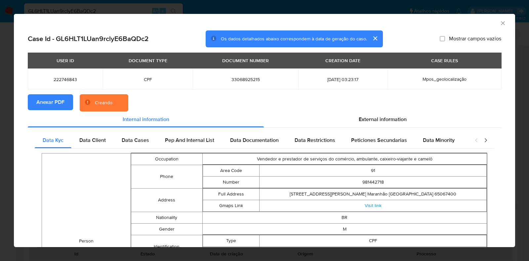
click at [0, 119] on div "AML Data Collector Case Id - GL6HLT1LUan9rclyE6BaQDc2 Os dados detalhados abaix…" at bounding box center [264, 130] width 529 height 261
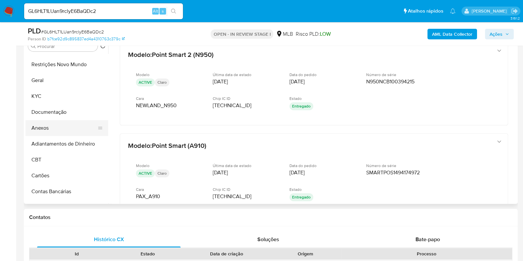
scroll to position [0, 0]
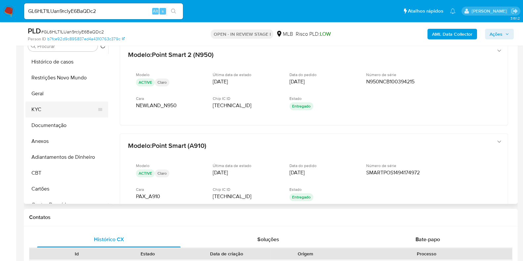
click at [55, 108] on button "KYC" at bounding box center [63, 110] width 77 height 16
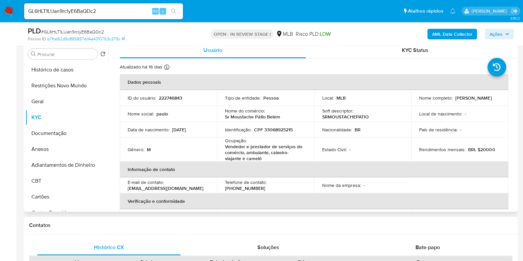
drag, startPoint x: 470, startPoint y: 98, endPoint x: 412, endPoint y: 100, distance: 57.6
click at [412, 100] on td "Nome completo : Paulo Ferreira Lourenco" at bounding box center [459, 98] width 97 height 16
copy p "Paulo Ferreira Lourenco"
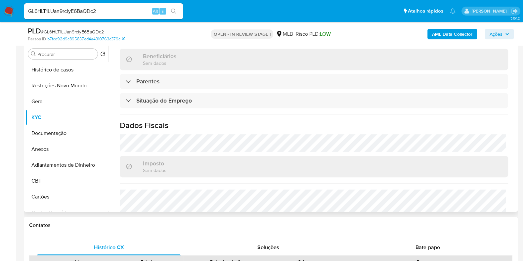
scroll to position [295, 0]
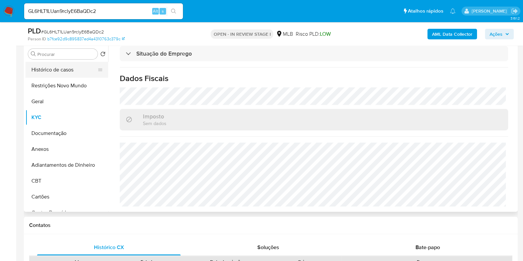
click at [68, 69] on button "Histórico de casos" at bounding box center [63, 70] width 77 height 16
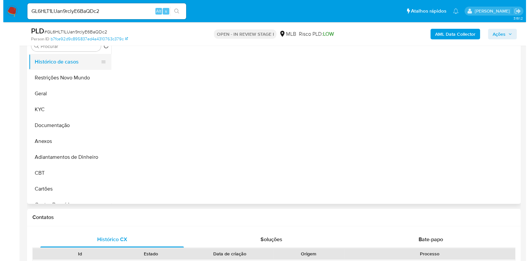
scroll to position [0, 0]
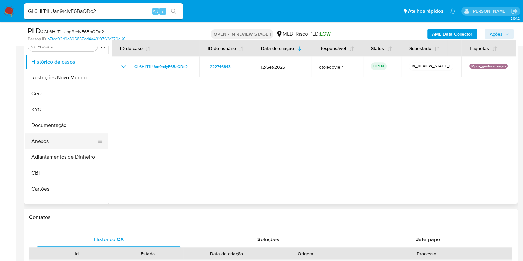
click at [45, 141] on button "Anexos" at bounding box center [63, 141] width 77 height 16
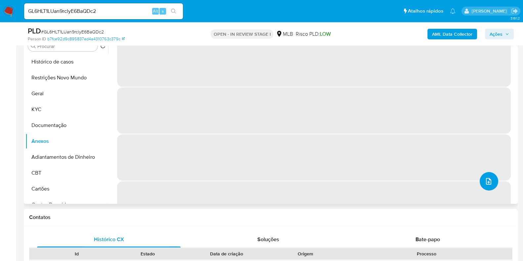
click at [490, 178] on button "upload-file" at bounding box center [489, 181] width 19 height 19
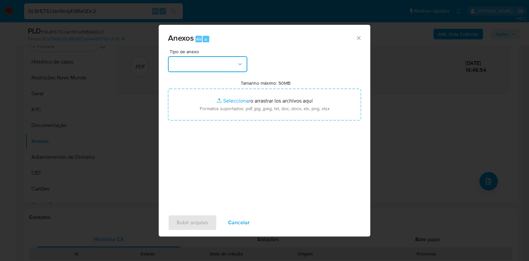
click at [208, 66] on button "button" at bounding box center [207, 64] width 79 height 16
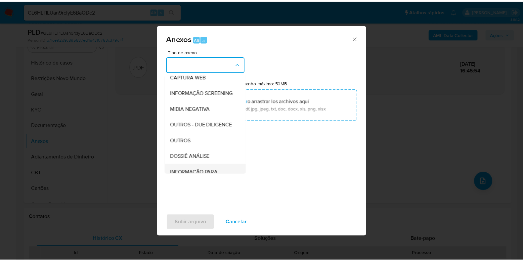
scroll to position [102, 0]
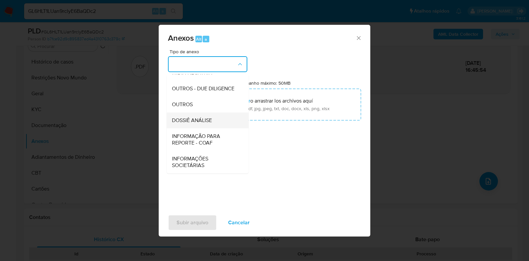
click at [198, 120] on span "DOSSIÊ ANÁLISE" at bounding box center [192, 120] width 40 height 7
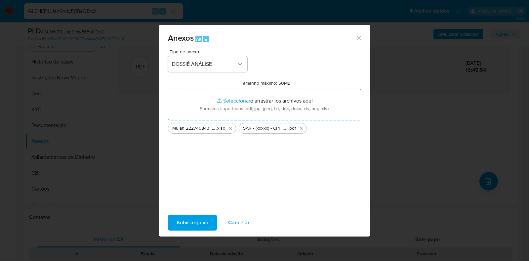
click at [197, 221] on span "Subir arquivo" at bounding box center [193, 222] width 32 height 15
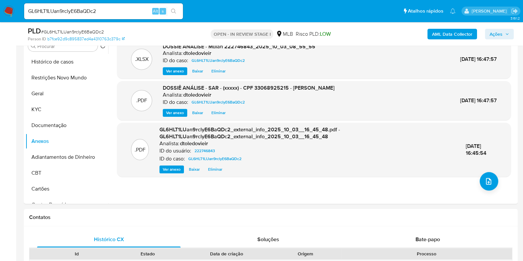
click at [510, 34] on button "Ações" at bounding box center [499, 34] width 29 height 11
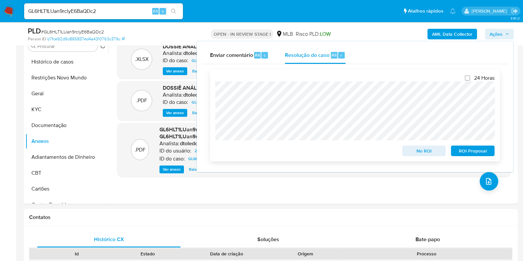
click at [483, 153] on span "ROI Proposal" at bounding box center [473, 150] width 34 height 9
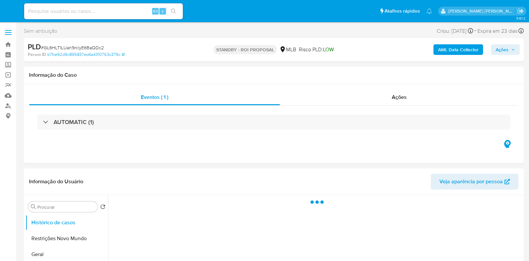
select select "10"
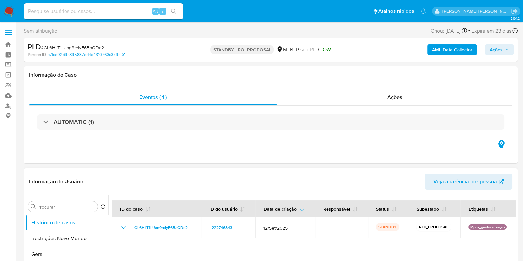
scroll to position [82, 0]
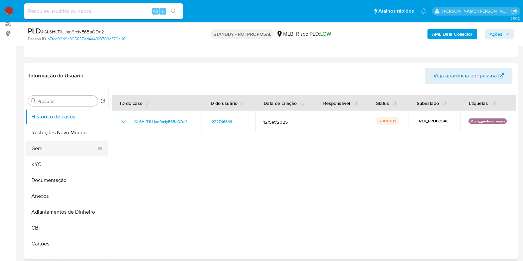
click at [38, 148] on button "Geral" at bounding box center [63, 149] width 77 height 16
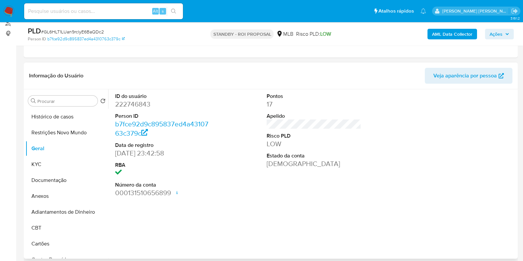
click at [134, 102] on dd "222746843" at bounding box center [162, 104] width 95 height 9
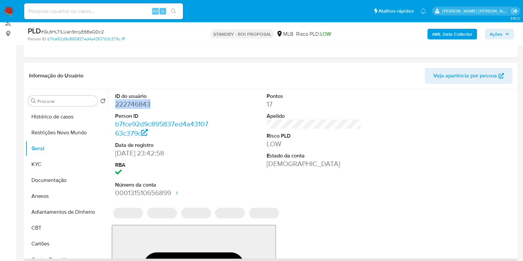
copy dd "222746843"
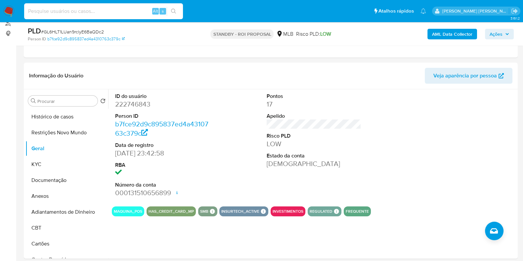
click at [89, 13] on input at bounding box center [103, 11] width 159 height 9
paste input "114066738"
type input "114066738"
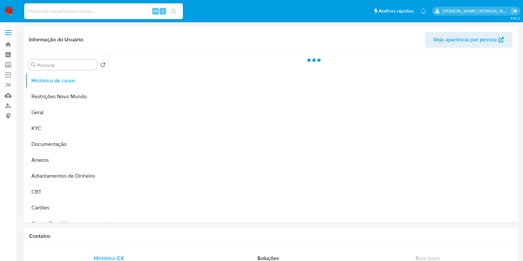
select select "10"
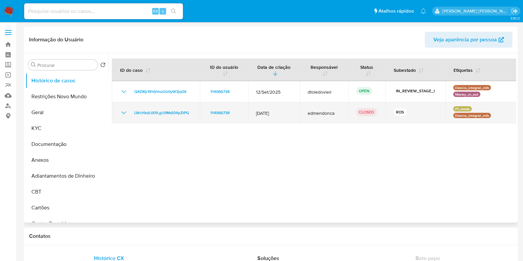
drag, startPoint x: 246, startPoint y: 113, endPoint x: 289, endPoint y: 110, distance: 43.1
click at [289, 110] on tr "LWcHkdL001LgU9Mdi04pZtPG 114066738 [DATE] edmendonca CLOSED ROS Pf_renda Desvio…" at bounding box center [314, 112] width 405 height 21
click at [291, 110] on td "[DATE]" at bounding box center [274, 112] width 52 height 21
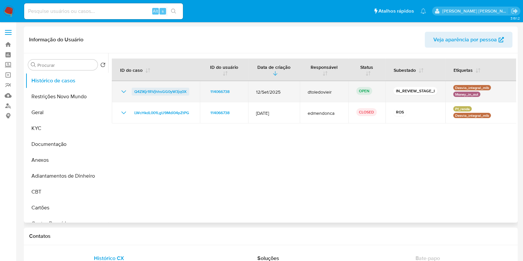
click at [172, 89] on span "Q4ZIKjr1RVjhhsGG0yW3jq0X" at bounding box center [160, 92] width 52 height 8
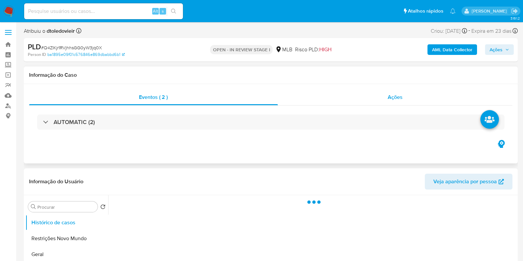
select select "10"
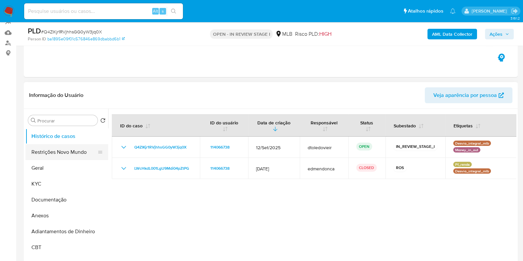
scroll to position [82, 0]
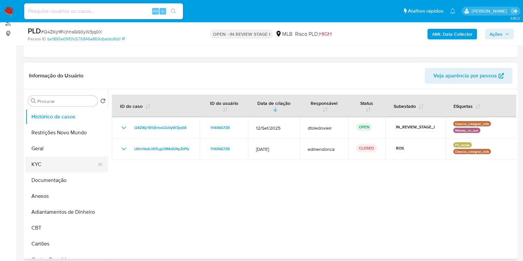
click at [42, 164] on button "KYC" at bounding box center [63, 164] width 77 height 16
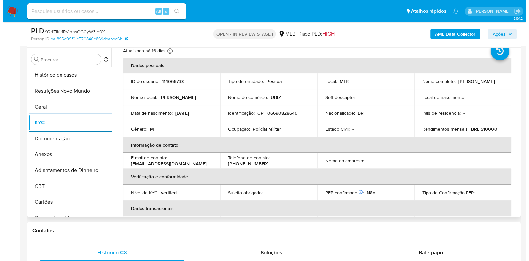
scroll to position [0, 0]
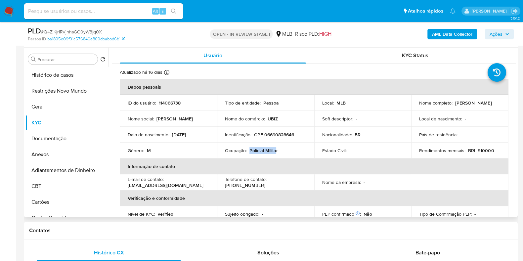
drag, startPoint x: 276, startPoint y: 151, endPoint x: 248, endPoint y: 150, distance: 28.1
click at [249, 150] on p "Policial Militar" at bounding box center [263, 151] width 28 height 6
drag, startPoint x: 288, startPoint y: 150, endPoint x: 249, endPoint y: 150, distance: 39.0
click at [249, 150] on div "Ocupação : Policial Militar" at bounding box center [265, 151] width 81 height 6
copy p "Policial Militar"
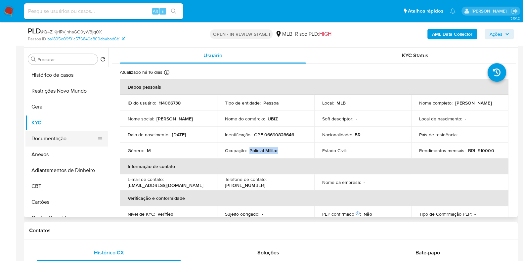
click at [61, 136] on button "Documentação" at bounding box center [63, 139] width 77 height 16
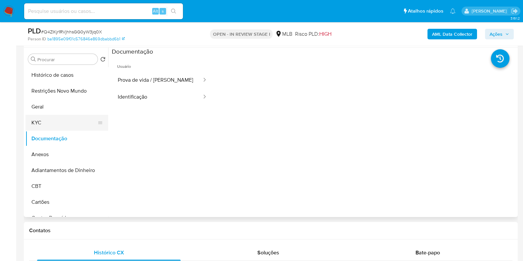
click at [60, 121] on button "KYC" at bounding box center [63, 123] width 77 height 16
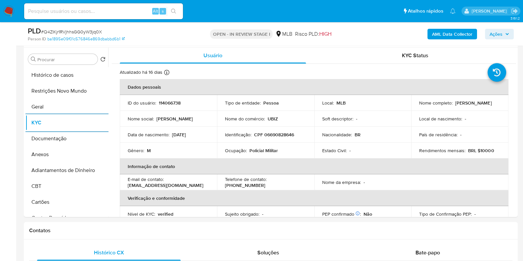
click at [457, 39] on b "AML Data Collector" at bounding box center [452, 34] width 40 height 11
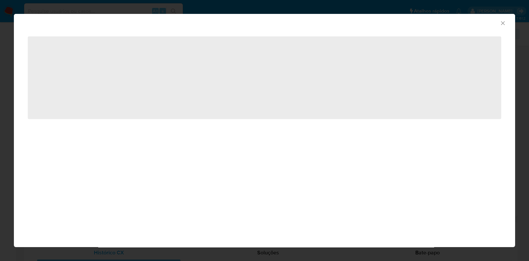
click at [463, 33] on div "‌" at bounding box center [265, 81] width 502 height 103
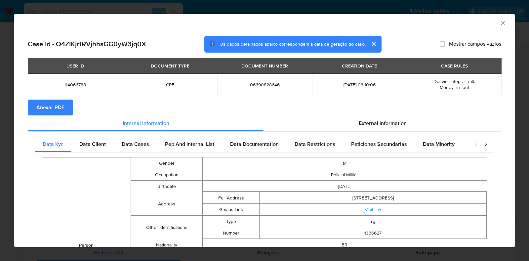
click at [358, 113] on section "Anexar PDF" at bounding box center [265, 108] width 474 height 16
click at [387, 125] on span "External information" at bounding box center [383, 123] width 48 height 8
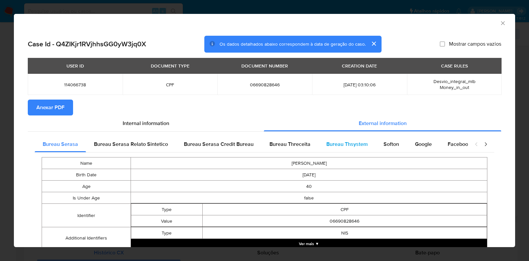
drag, startPoint x: 355, startPoint y: 144, endPoint x: 349, endPoint y: 150, distance: 7.7
click at [355, 144] on span "Bureau Thsystem" at bounding box center [347, 144] width 41 height 8
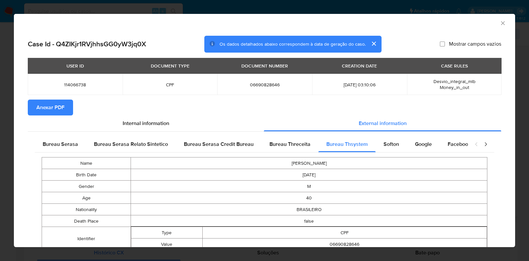
click at [268, 83] on span "06690828646" at bounding box center [264, 85] width 79 height 6
copy span "06690828646"
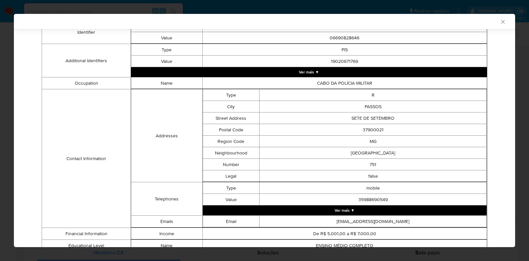
click at [275, 140] on td "MG" at bounding box center [373, 142] width 227 height 12
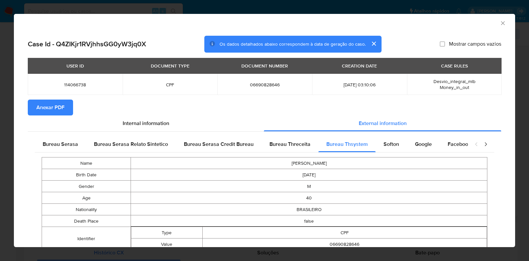
click at [257, 87] on span "06690828646" at bounding box center [264, 85] width 79 height 6
copy span "06690828646"
click at [3, 127] on div "AML Data Collector Case Id - Q4ZIKjr1RVjhhsGG0yW3jq0X Os dados detalhados abaix…" at bounding box center [264, 130] width 529 height 261
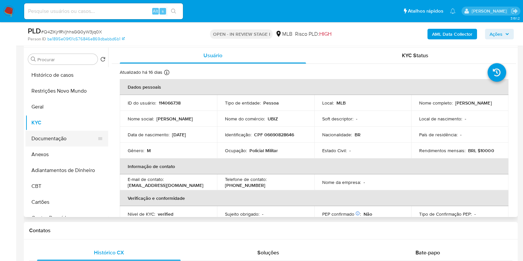
click at [77, 140] on button "Documentação" at bounding box center [63, 139] width 77 height 16
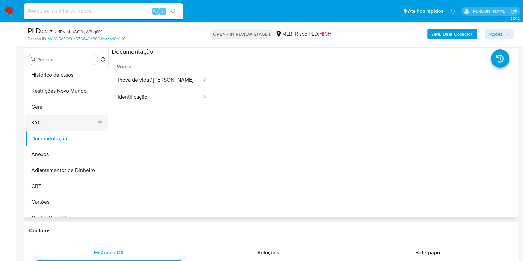
click at [53, 119] on button "KYC" at bounding box center [63, 123] width 77 height 16
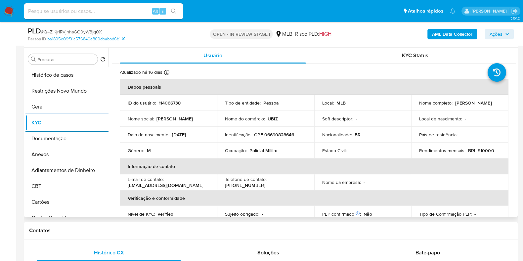
click at [274, 134] on p "CPF 06690828646" at bounding box center [274, 135] width 40 height 6
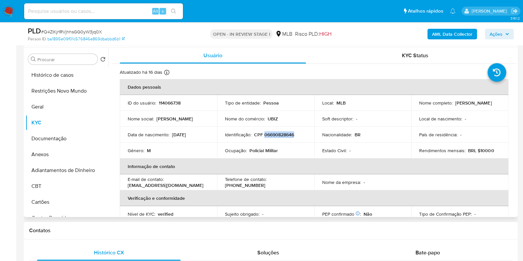
click at [274, 134] on p "CPF 06690828646" at bounding box center [274, 135] width 40 height 6
copy p "06690828646"
click at [56, 74] on button "Histórico de casos" at bounding box center [63, 75] width 77 height 16
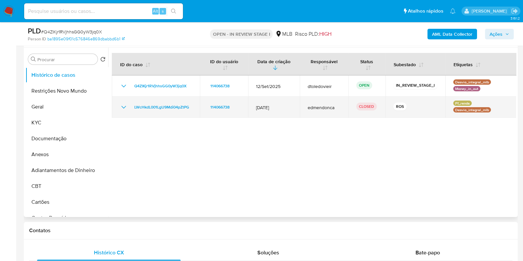
drag, startPoint x: 283, startPoint y: 107, endPoint x: 251, endPoint y: 107, distance: 31.4
click at [251, 107] on td "[DATE]" at bounding box center [274, 107] width 52 height 21
click at [126, 107] on icon "Mostrar/Ocultar" at bounding box center [124, 107] width 8 height 8
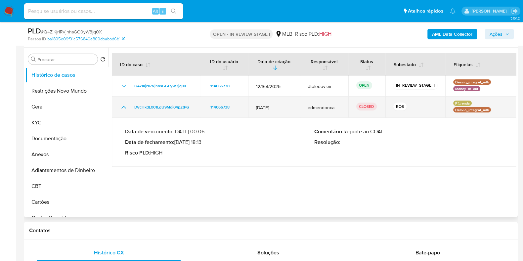
click at [126, 107] on icon "Mostrar/Ocultar" at bounding box center [124, 107] width 8 height 8
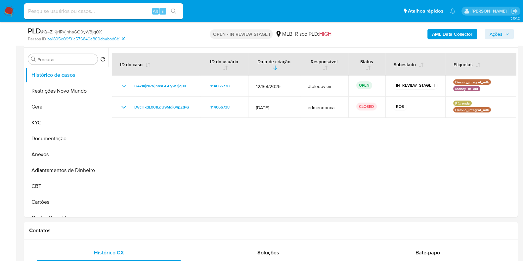
click at [492, 29] on span "Ações" at bounding box center [496, 34] width 13 height 11
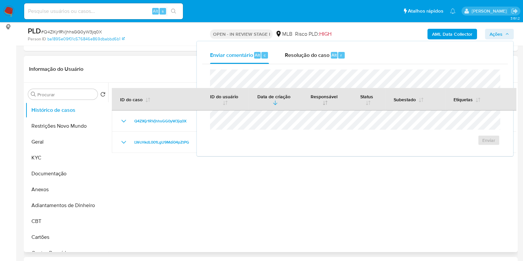
scroll to position [41, 0]
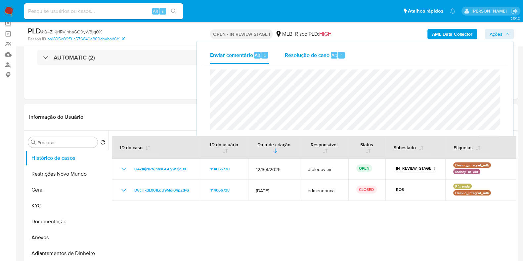
click at [320, 54] on span "Resolução do caso" at bounding box center [307, 55] width 45 height 8
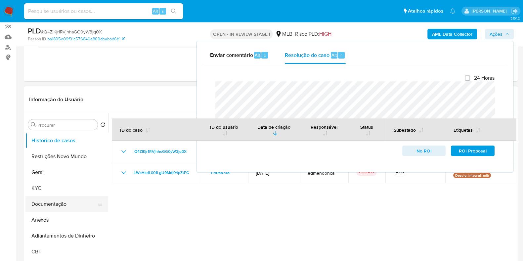
scroll to position [124, 0]
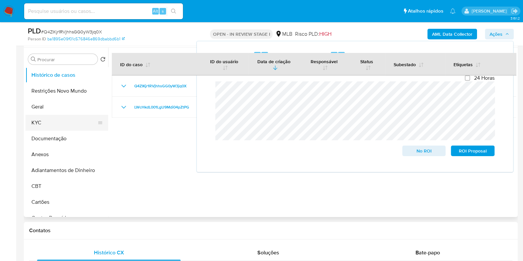
click at [53, 120] on button "KYC" at bounding box center [63, 123] width 77 height 16
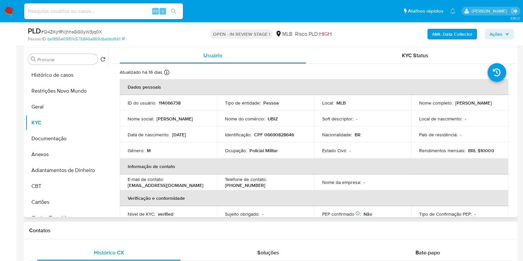
drag, startPoint x: 471, startPoint y: 106, endPoint x: 411, endPoint y: 106, distance: 60.9
click at [411, 106] on td "Nome completo : [PERSON_NAME]" at bounding box center [459, 103] width 97 height 16
copy p "[PERSON_NAME]"
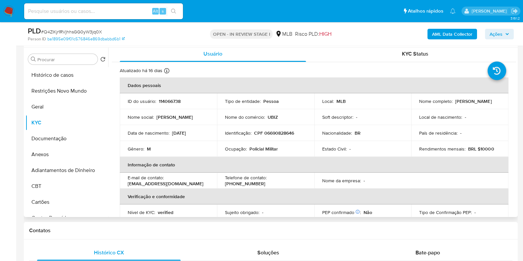
scroll to position [0, 0]
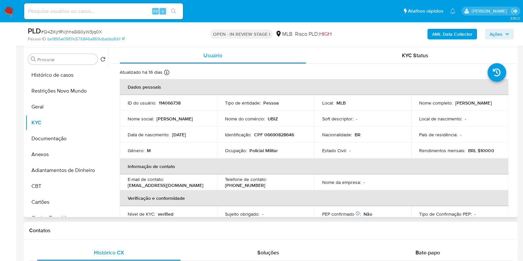
click at [279, 135] on p "CPF 06690828646" at bounding box center [274, 135] width 40 height 6
copy p "06690828646"
click at [66, 89] on button "Restrições Novo Mundo" at bounding box center [63, 91] width 77 height 16
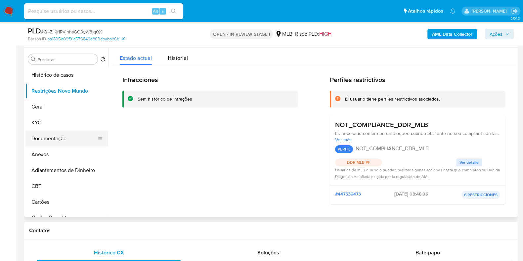
click at [58, 142] on button "Documentação" at bounding box center [63, 139] width 77 height 16
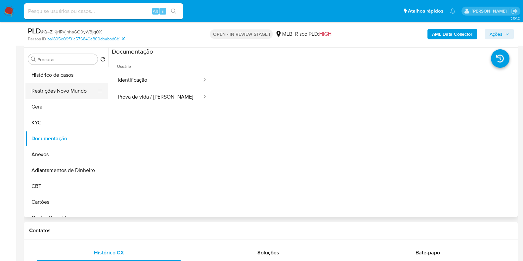
click at [60, 93] on button "Restrições Novo Mundo" at bounding box center [63, 91] width 77 height 16
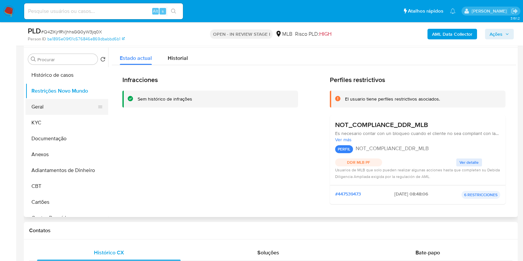
click at [43, 110] on button "Geral" at bounding box center [63, 107] width 77 height 16
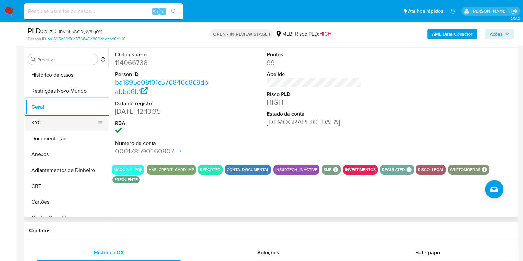
click at [55, 120] on button "KYC" at bounding box center [63, 123] width 77 height 16
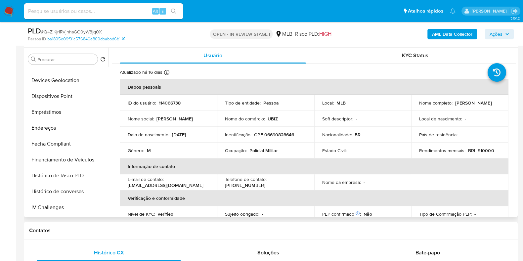
scroll to position [206, 0]
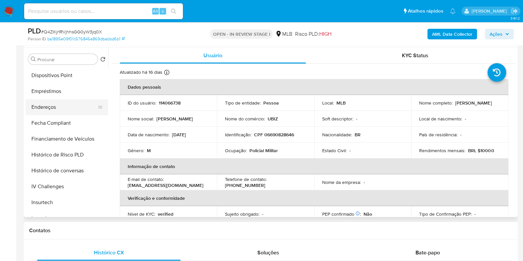
click at [65, 107] on button "Endereços" at bounding box center [63, 107] width 77 height 16
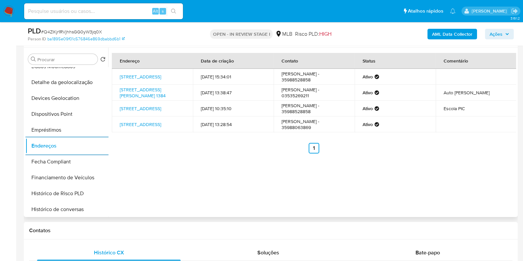
scroll to position [123, 0]
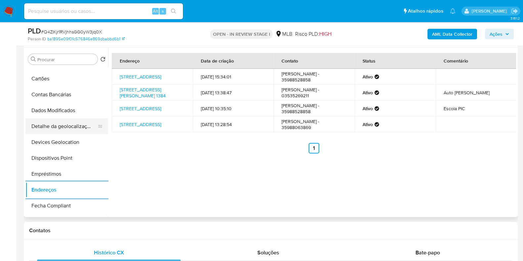
click at [61, 125] on button "Detalhe da geolocalização" at bounding box center [63, 126] width 77 height 16
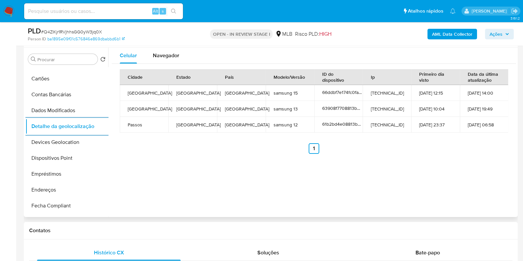
scroll to position [0, 0]
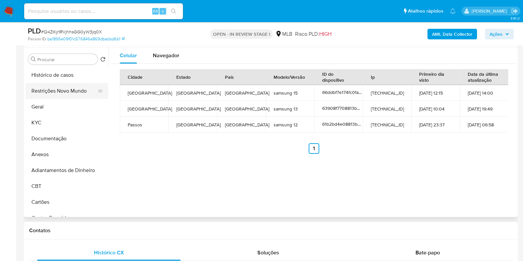
click at [61, 91] on button "Restrições Novo Mundo" at bounding box center [63, 91] width 77 height 16
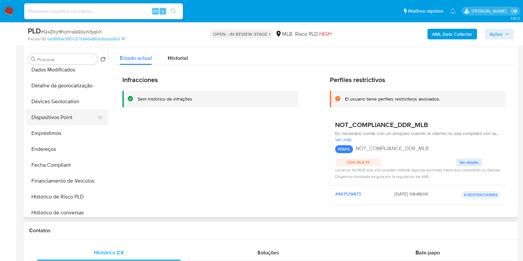
scroll to position [165, 0]
click at [69, 118] on button "Dispositivos Point" at bounding box center [63, 117] width 77 height 16
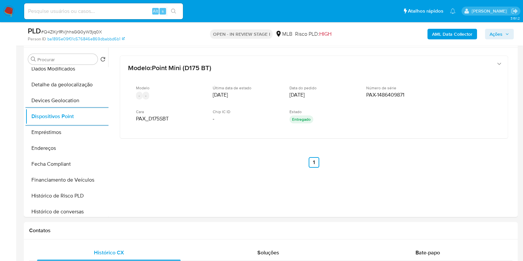
click at [437, 33] on b "AML Data Collector" at bounding box center [452, 34] width 40 height 11
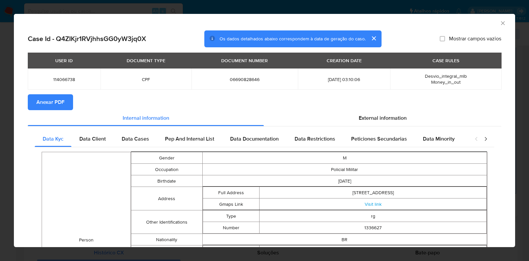
click at [50, 103] on span "Anexar PDF" at bounding box center [50, 102] width 28 height 15
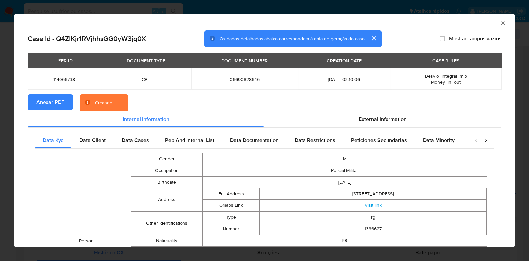
click at [0, 113] on div "AML Data Collector Case Id - Q4ZIKjr1RVjhhsGG0yW3jq0X Os dados detalhados abaix…" at bounding box center [264, 130] width 529 height 261
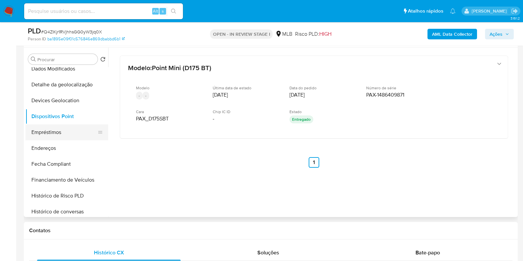
scroll to position [0, 0]
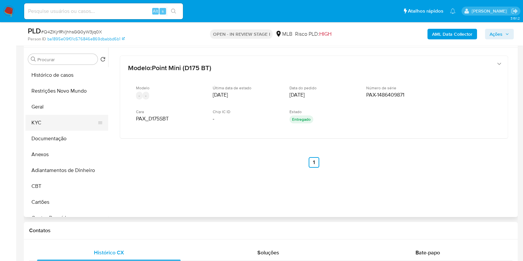
click at [56, 128] on button "KYC" at bounding box center [63, 123] width 77 height 16
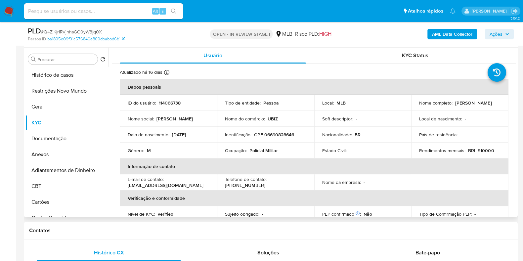
drag, startPoint x: 476, startPoint y: 107, endPoint x: 417, endPoint y: 107, distance: 59.9
click at [417, 107] on td "Nome completo : Daniel Ribeiro de Oliveira" at bounding box center [459, 103] width 97 height 16
copy p "Daniel Ribeiro de Oliveira"
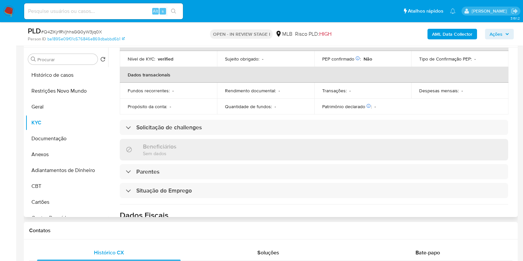
scroll to position [288, 0]
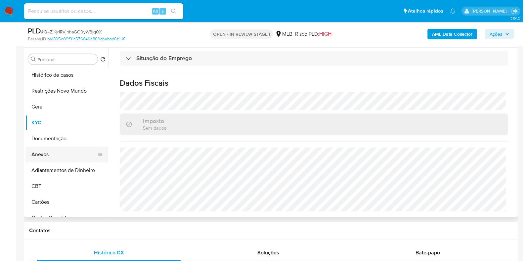
click at [50, 154] on button "Anexos" at bounding box center [63, 155] width 77 height 16
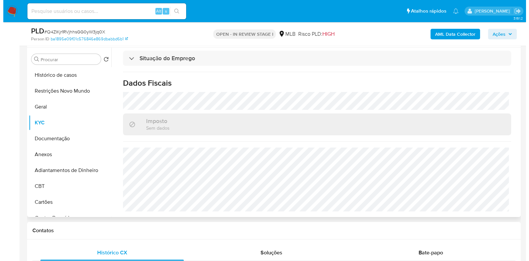
scroll to position [0, 0]
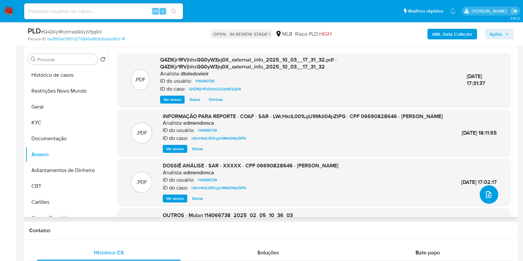
click at [485, 193] on icon "upload-file" at bounding box center [489, 195] width 8 height 8
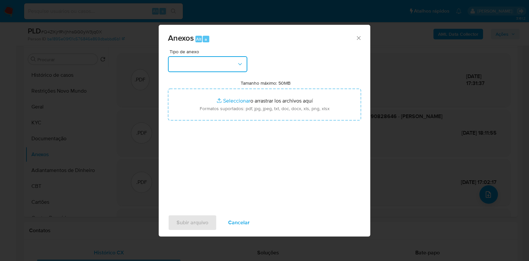
click at [226, 63] on button "button" at bounding box center [207, 64] width 79 height 16
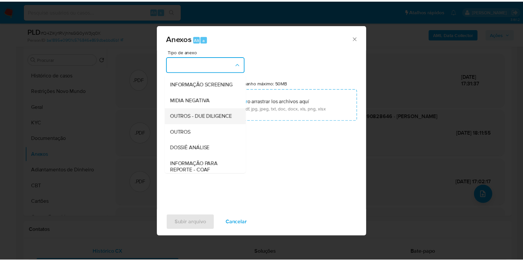
scroll to position [102, 0]
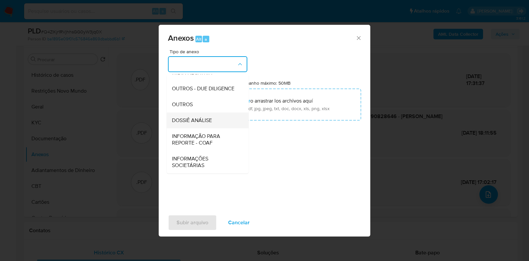
click at [195, 122] on span "DOSSIÊ ANÁLISE" at bounding box center [192, 120] width 40 height 7
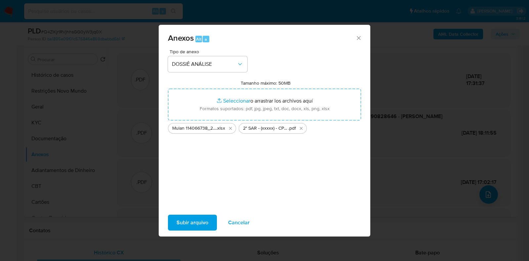
click at [193, 217] on span "Subir arquivo" at bounding box center [193, 222] width 32 height 15
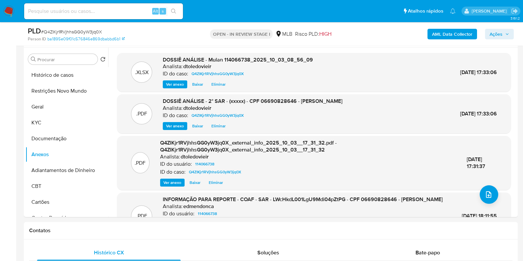
click at [504, 29] on button "Ações" at bounding box center [499, 34] width 29 height 11
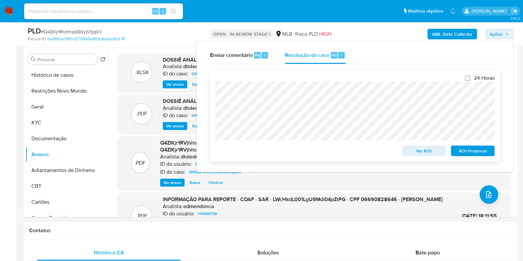
click at [469, 148] on span "ROI Proposal" at bounding box center [473, 150] width 34 height 9
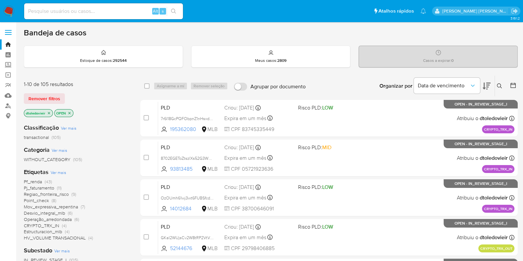
click at [70, 12] on input at bounding box center [103, 11] width 159 height 9
paste input "305861790"
type input "305861790"
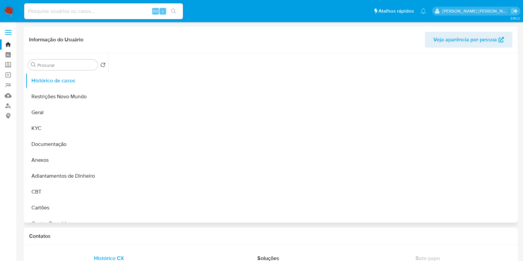
select select "10"
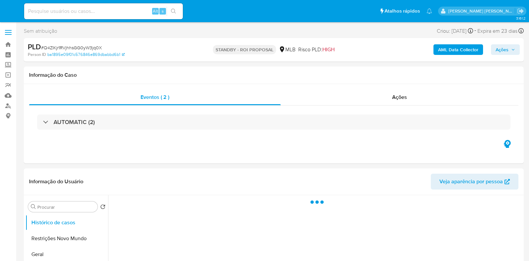
select select "10"
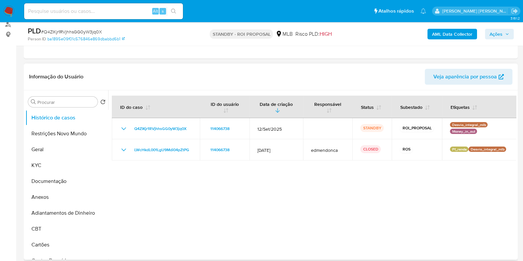
scroll to position [82, 0]
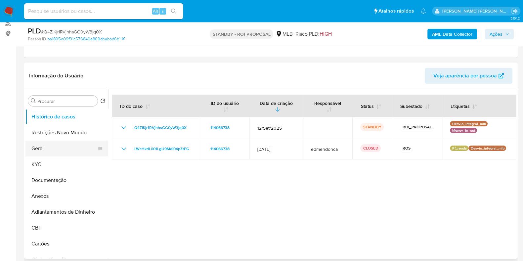
click at [52, 148] on button "Geral" at bounding box center [63, 149] width 77 height 16
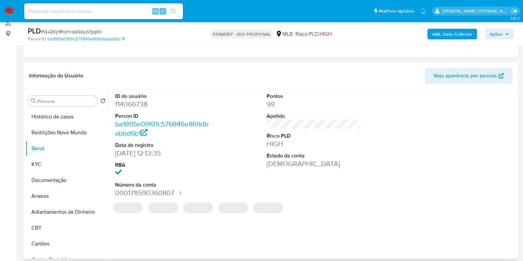
click at [136, 105] on dd "114066738" at bounding box center [162, 104] width 95 height 9
copy dd "114066738"
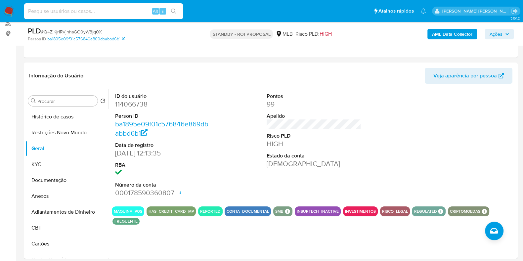
click at [123, 10] on input at bounding box center [103, 11] width 159 height 9
paste input "2508925842"
type input "2508925842"
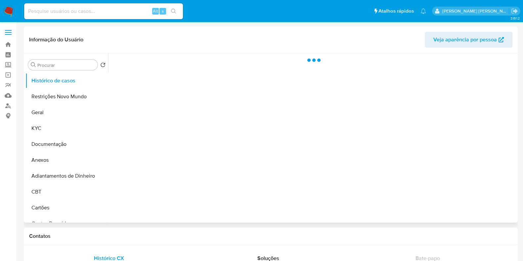
select select "10"
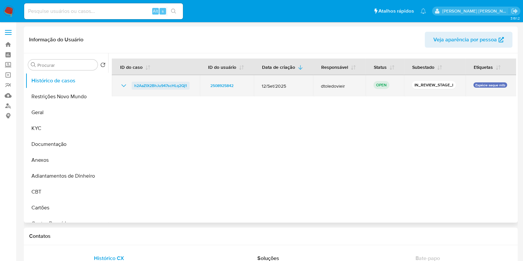
click at [169, 85] on span "h2AaZ0t2BhJu947scHLq2Qj1" at bounding box center [160, 86] width 53 height 8
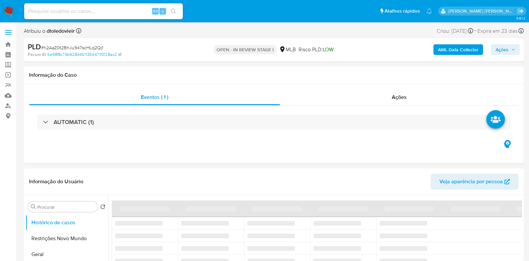
select select "10"
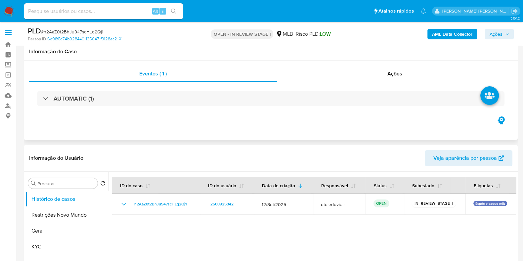
scroll to position [41, 0]
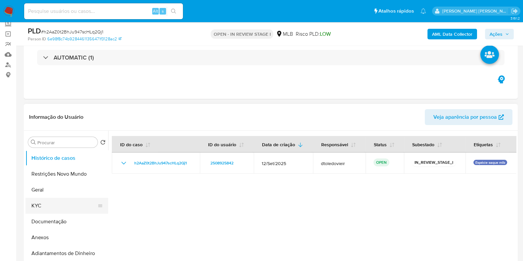
click at [32, 202] on button "KYC" at bounding box center [63, 206] width 77 height 16
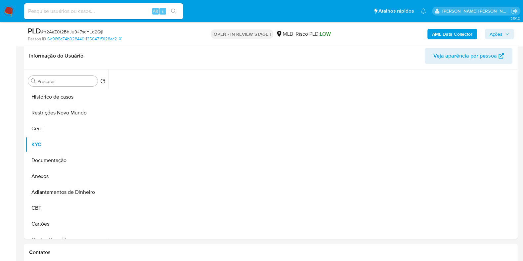
scroll to position [124, 0]
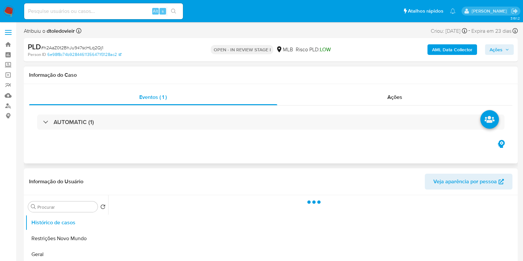
select select "10"
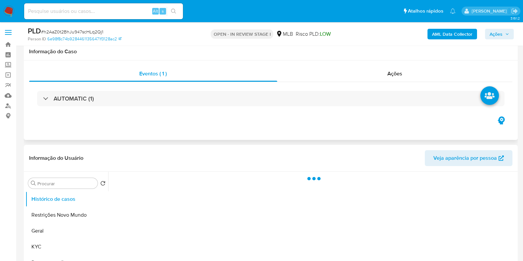
scroll to position [41, 0]
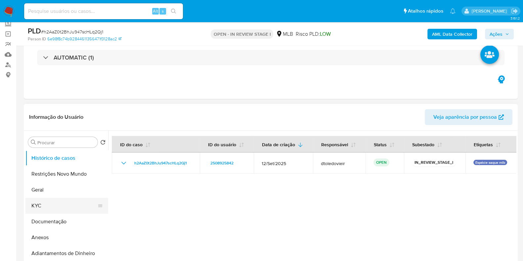
click at [49, 202] on button "KYC" at bounding box center [63, 206] width 77 height 16
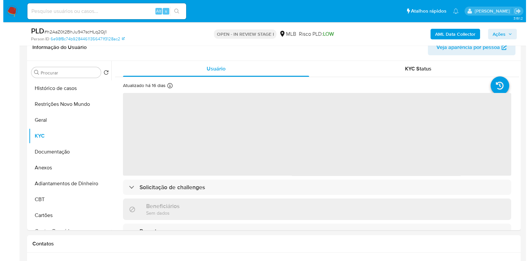
scroll to position [124, 0]
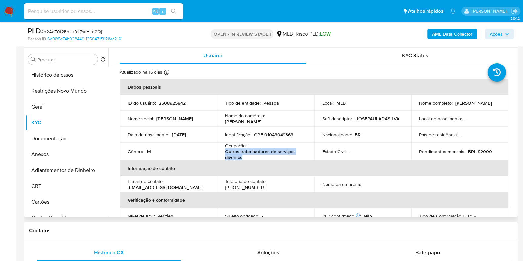
drag, startPoint x: 245, startPoint y: 157, endPoint x: 223, endPoint y: 154, distance: 21.8
click at [223, 154] on td "Ocupação : Outros trabalhadores de serviços diversos" at bounding box center [265, 152] width 97 height 18
copy p "Outros trabalhadores de serviços diversos"
drag, startPoint x: 54, startPoint y: 139, endPoint x: 56, endPoint y: 129, distance: 9.4
click at [55, 138] on button "Documentação" at bounding box center [66, 139] width 83 height 16
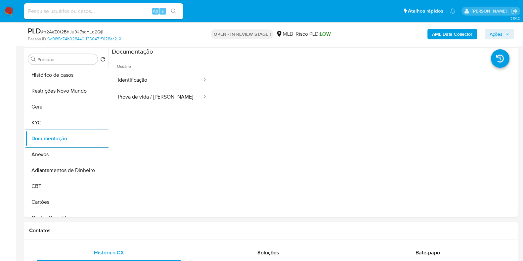
click at [464, 38] on b "AML Data Collector" at bounding box center [452, 34] width 40 height 11
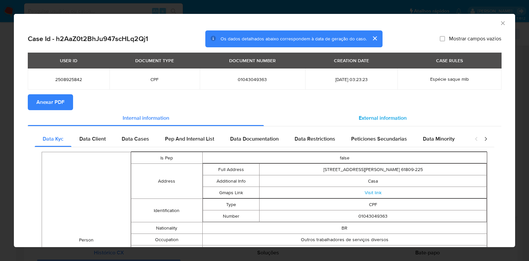
click at [365, 116] on span "External information" at bounding box center [383, 118] width 48 height 8
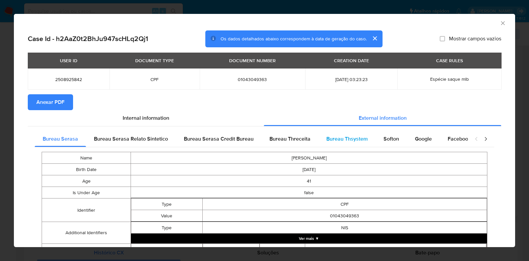
click at [346, 138] on span "Bureau Thsystem" at bounding box center [347, 139] width 41 height 8
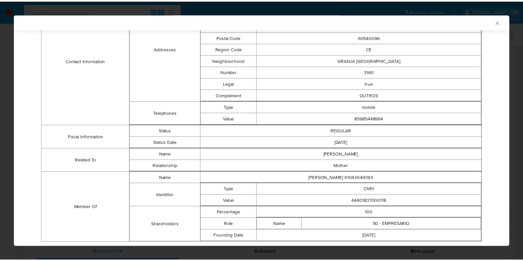
scroll to position [257, 0]
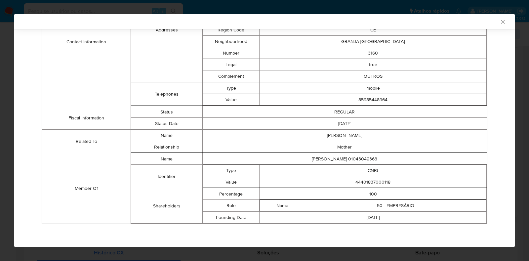
click at [369, 181] on td "44401837000118" at bounding box center [373, 182] width 227 height 12
copy td "44401837000118"
click at [501, 22] on icon "Fechar a janela" at bounding box center [503, 22] width 4 height 4
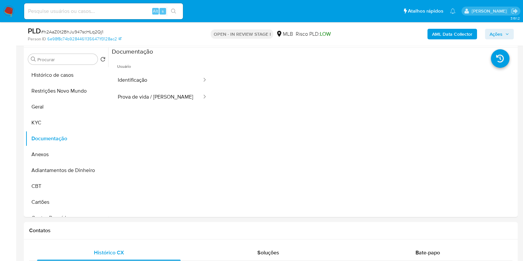
click at [498, 35] on span "Ações" at bounding box center [496, 34] width 13 height 11
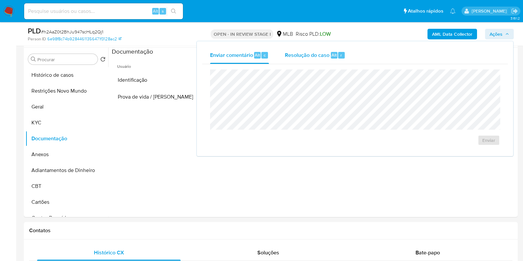
click at [319, 60] on div "Resolução do caso Alt r" at bounding box center [315, 55] width 61 height 17
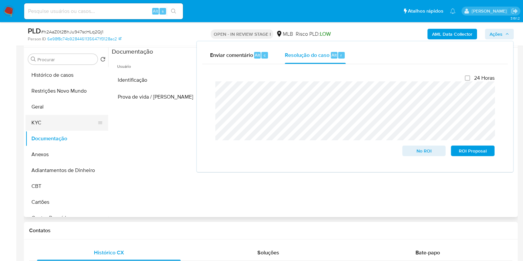
click at [52, 119] on button "KYC" at bounding box center [63, 123] width 77 height 16
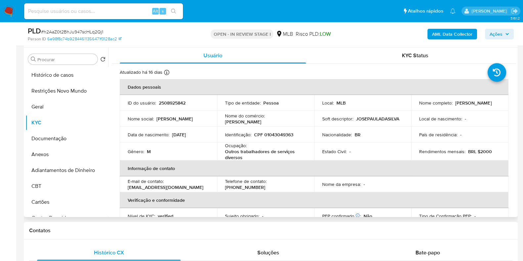
drag, startPoint x: 500, startPoint y: 105, endPoint x: 453, endPoint y: 104, distance: 47.0
click at [453, 104] on td "Nome completo : Jose Paula da Silva" at bounding box center [459, 103] width 97 height 16
copy p "[PERSON_NAME]"
click at [284, 133] on p "CPF 01043049363" at bounding box center [273, 135] width 39 height 6
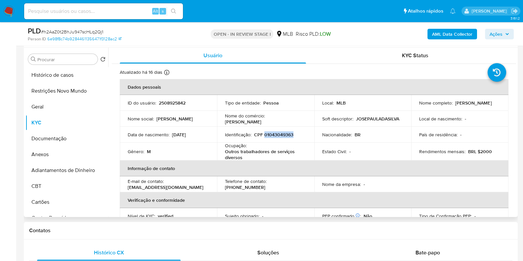
copy p "01043049363"
click at [61, 93] on button "Restrições Novo Mundo" at bounding box center [63, 91] width 77 height 16
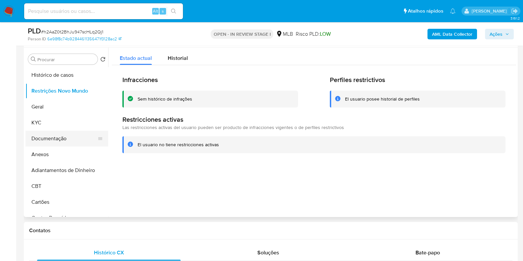
click at [56, 141] on button "Documentação" at bounding box center [63, 139] width 77 height 16
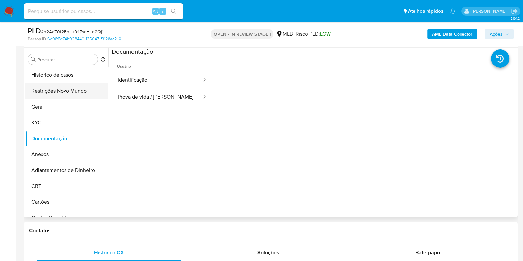
click at [56, 85] on button "Restrições Novo Mundo" at bounding box center [63, 91] width 77 height 16
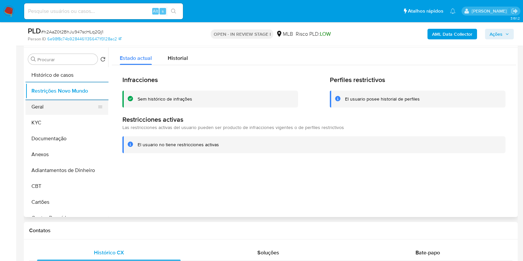
click at [45, 106] on button "Geral" at bounding box center [63, 107] width 77 height 16
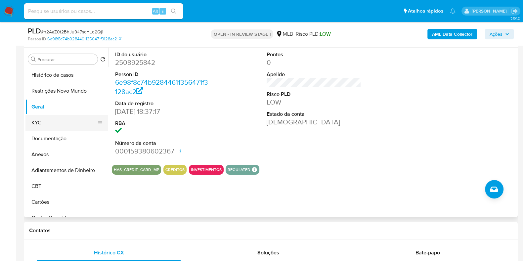
click at [48, 119] on button "KYC" at bounding box center [63, 123] width 77 height 16
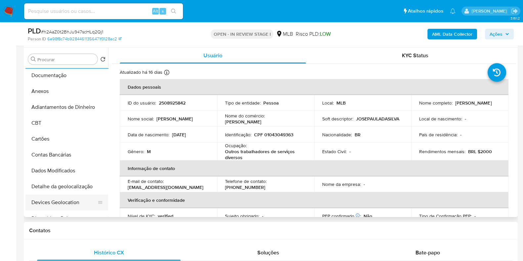
scroll to position [165, 0]
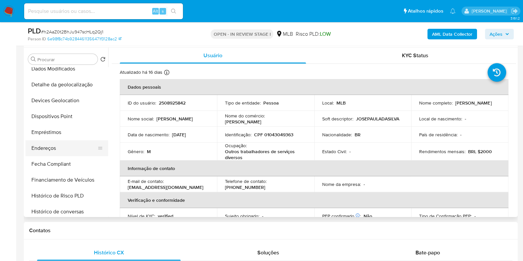
click at [55, 148] on button "Endereços" at bounding box center [63, 148] width 77 height 16
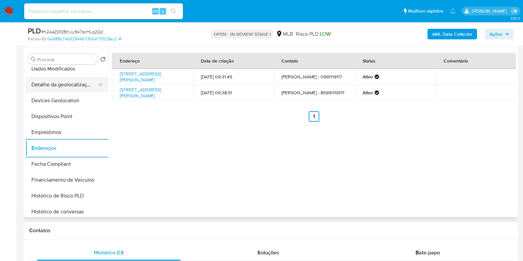
click at [74, 84] on button "Detalhe da geolocalização" at bounding box center [63, 85] width 77 height 16
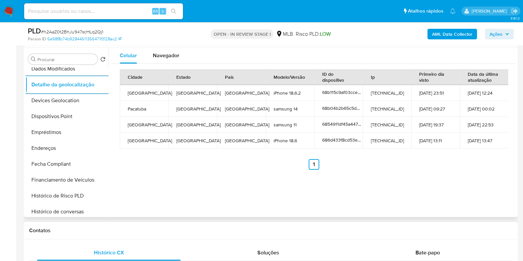
scroll to position [0, 0]
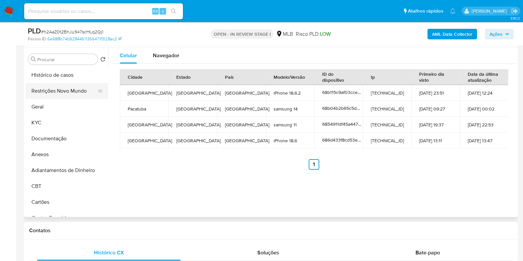
click at [60, 95] on button "Restrições Novo Mundo" at bounding box center [63, 91] width 77 height 16
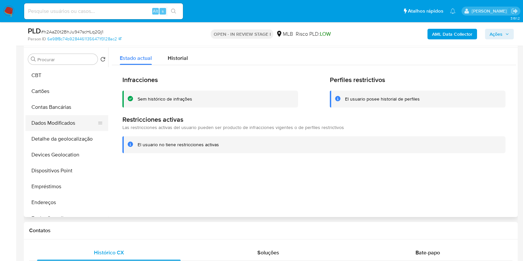
scroll to position [124, 0]
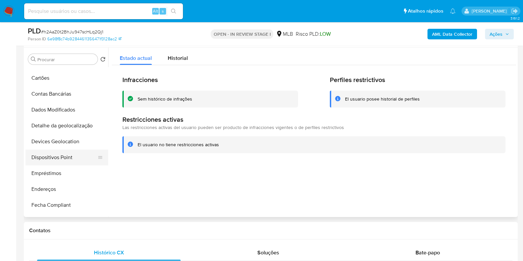
click at [59, 155] on button "Dispositivos Point" at bounding box center [63, 158] width 77 height 16
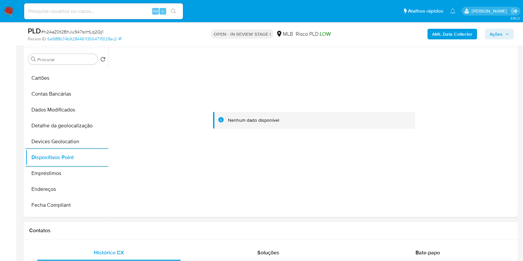
click at [452, 37] on b "AML Data Collector" at bounding box center [452, 34] width 40 height 11
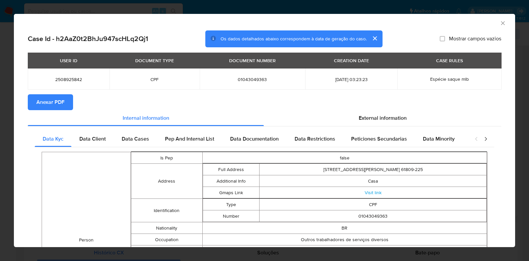
click at [60, 99] on span "Anexar PDF" at bounding box center [50, 102] width 28 height 15
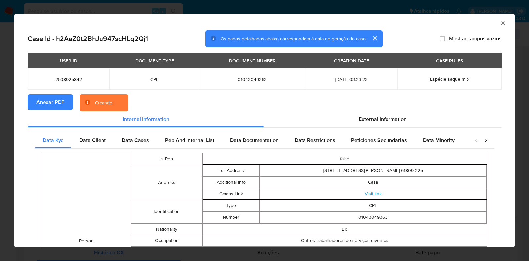
click at [5, 108] on div "AML Data Collector Case Id - h2AaZ0t2BhJu947scHLq2Qj1 Os dados detalhados abaix…" at bounding box center [264, 130] width 529 height 261
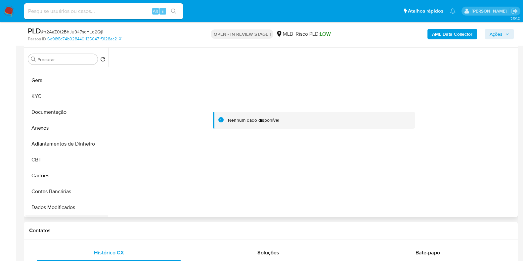
scroll to position [0, 0]
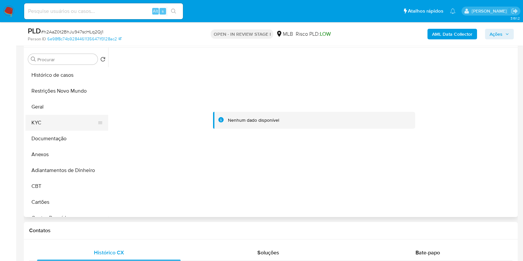
click at [48, 121] on button "KYC" at bounding box center [63, 123] width 77 height 16
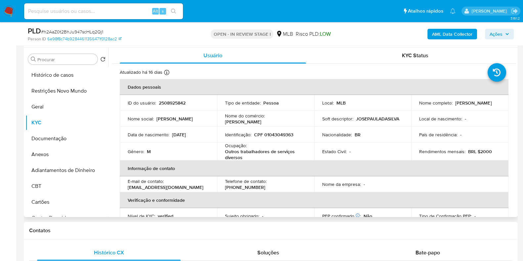
drag, startPoint x: 496, startPoint y: 104, endPoint x: 454, endPoint y: 105, distance: 42.4
click at [454, 105] on div "Nome completo : Jose Paula da Silva" at bounding box center [459, 103] width 81 height 6
copy p "Jose Paula da Silva"
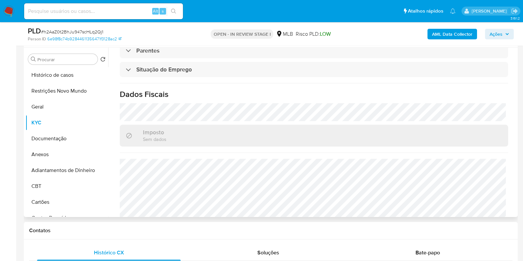
scroll to position [289, 0]
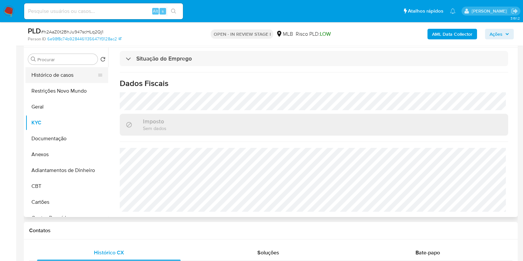
click at [55, 77] on button "Histórico de casos" at bounding box center [63, 75] width 77 height 16
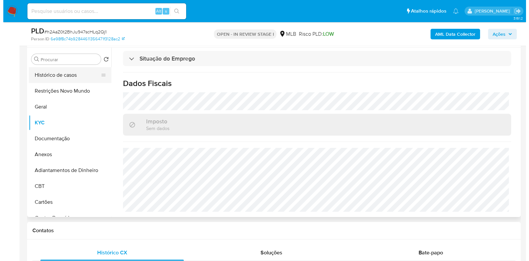
scroll to position [0, 0]
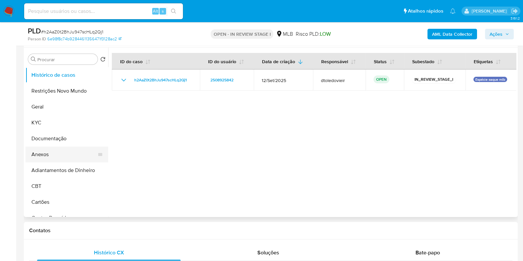
click at [51, 159] on button "Anexos" at bounding box center [63, 155] width 77 height 16
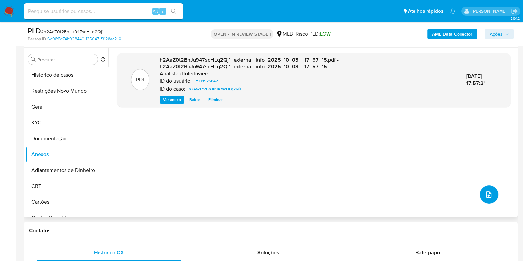
click at [483, 191] on button "upload-file" at bounding box center [489, 194] width 19 height 19
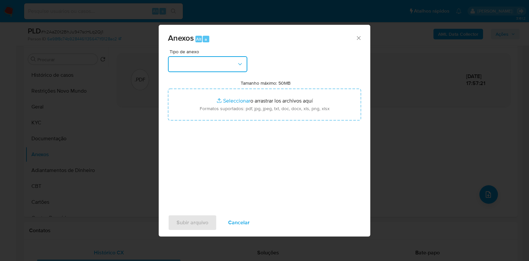
drag, startPoint x: 235, startPoint y: 64, endPoint x: 231, endPoint y: 68, distance: 5.1
click at [235, 64] on button "button" at bounding box center [207, 64] width 79 height 16
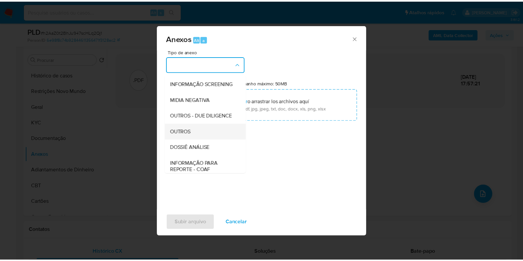
scroll to position [102, 0]
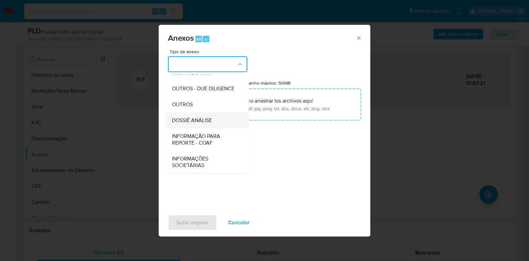
click at [196, 120] on span "DOSSIÊ ANÁLISE" at bounding box center [192, 120] width 40 height 7
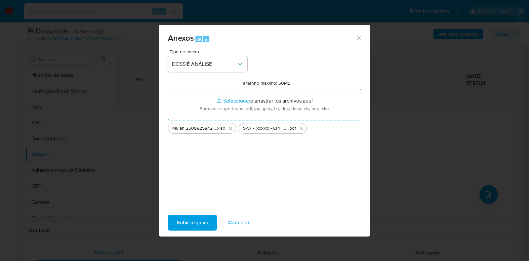
click at [197, 222] on span "Subir arquivo" at bounding box center [193, 222] width 32 height 15
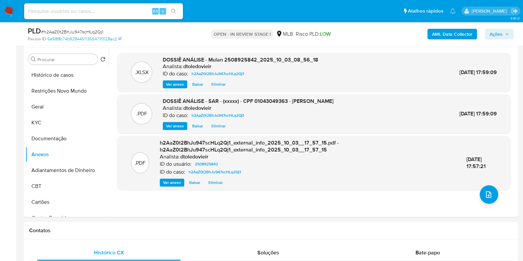
click at [488, 34] on button "Ações" at bounding box center [499, 34] width 29 height 11
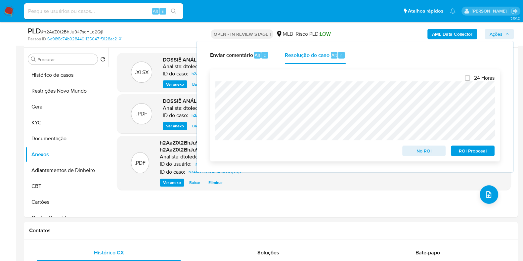
click at [471, 152] on span "ROI Proposal" at bounding box center [473, 150] width 34 height 9
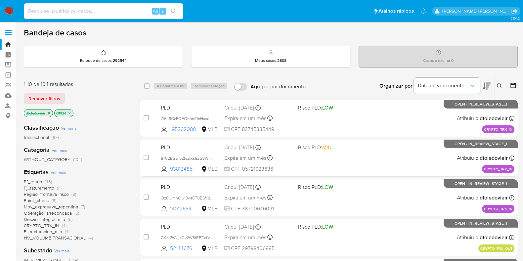
click at [78, 10] on input at bounding box center [103, 11] width 159 height 9
paste input "1083769512"
type input "1083769512"
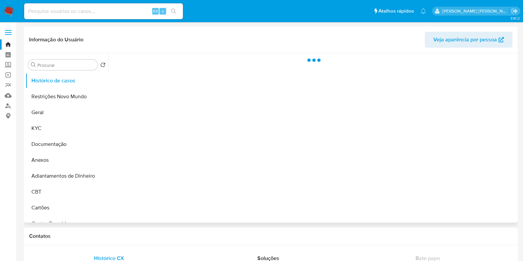
select select "10"
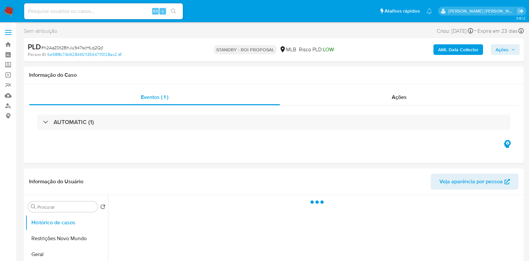
select select "10"
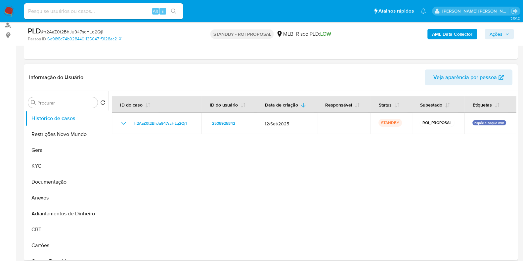
scroll to position [82, 0]
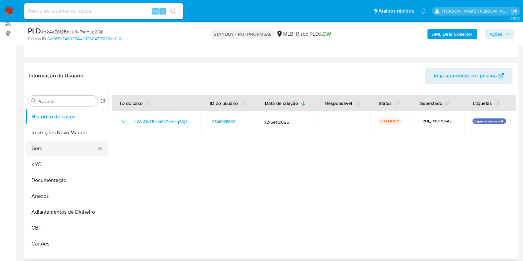
click at [53, 150] on button "Geral" at bounding box center [63, 149] width 77 height 16
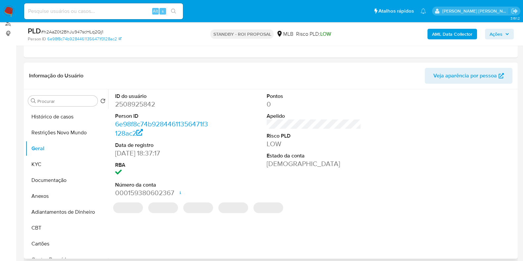
click at [127, 104] on dd "2508925842" at bounding box center [162, 104] width 95 height 9
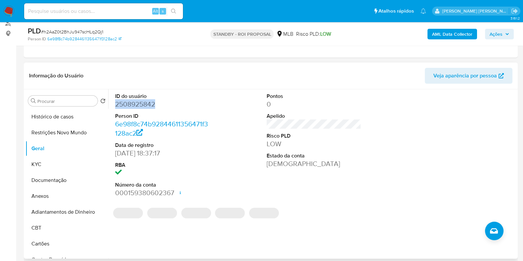
copy dd "2508925842"
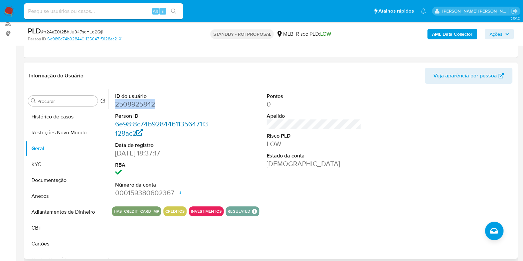
copy dd "2508925842"
click at [94, 7] on input at bounding box center [103, 11] width 159 height 9
paste input "75255045"
type input "75255045"
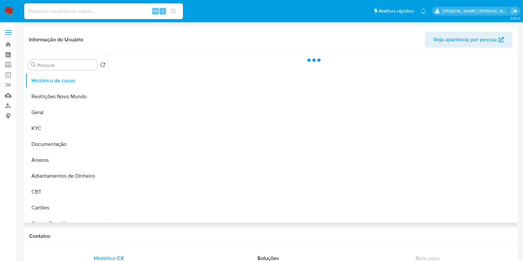
select select "10"
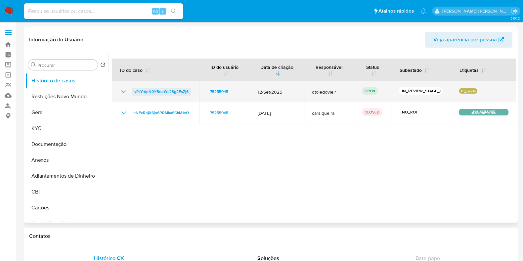
click at [161, 90] on span "vPzYrdpN0YBoeWc2Sg2EsZj6" at bounding box center [161, 92] width 54 height 8
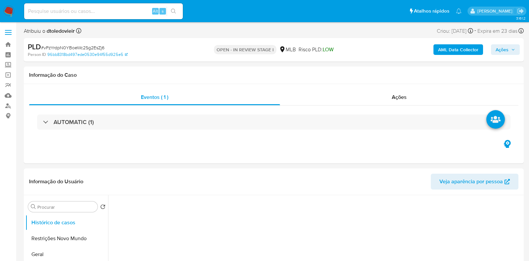
select select "10"
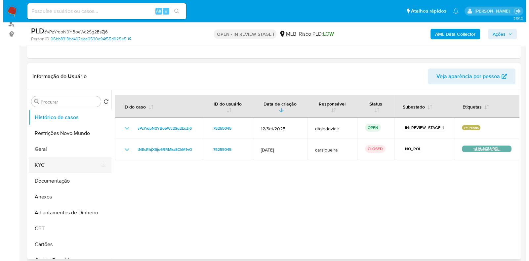
scroll to position [82, 0]
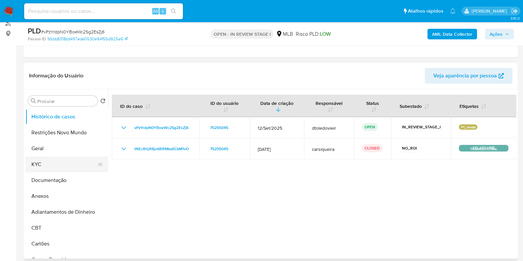
click at [46, 166] on button "KYC" at bounding box center [63, 164] width 77 height 16
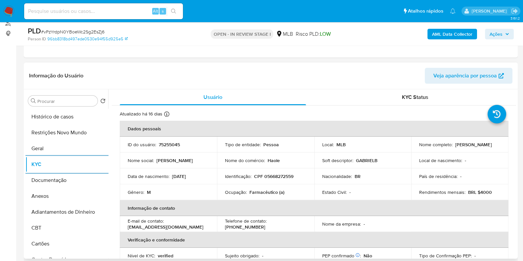
click at [266, 191] on p "Farmacêutico (a)" at bounding box center [266, 192] width 35 height 6
copy p "Farmacêutico"
click at [67, 181] on button "Documentação" at bounding box center [63, 180] width 77 height 16
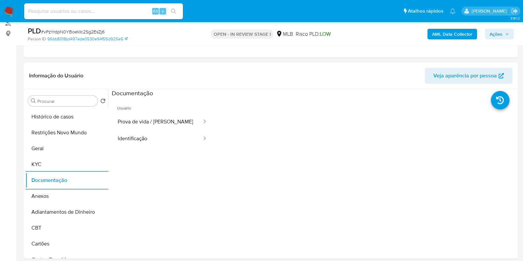
click at [439, 32] on b "AML Data Collector" at bounding box center [452, 34] width 40 height 11
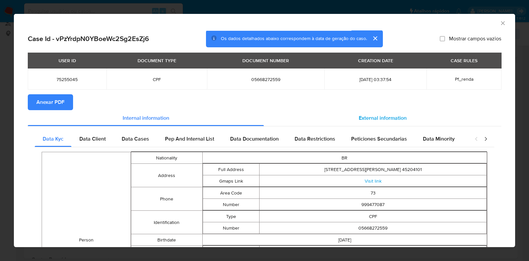
click at [359, 120] on span "External information" at bounding box center [383, 118] width 48 height 8
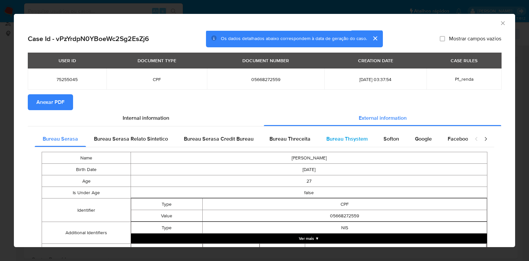
click at [338, 136] on span "Bureau Thsystem" at bounding box center [347, 139] width 41 height 8
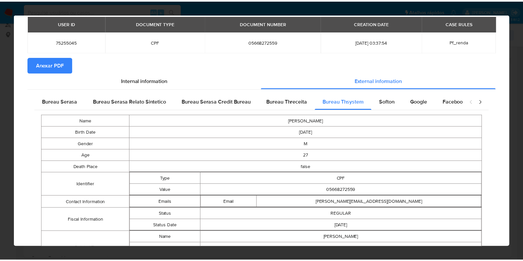
scroll to position [139, 0]
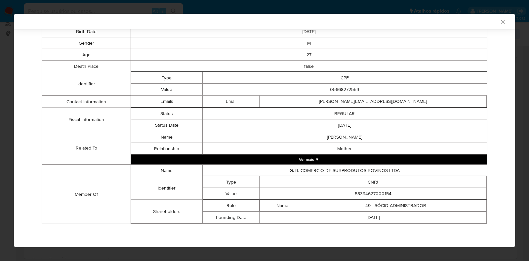
click at [359, 190] on td "58394627000154" at bounding box center [373, 194] width 227 height 12
click at [361, 193] on td "58394627000154" at bounding box center [373, 194] width 227 height 12
click at [0, 126] on div "AML Data Collector Case Id - vPzYrdpN0YBoeWc2Sg2EsZj6 Os dados detalhados abaix…" at bounding box center [264, 130] width 529 height 261
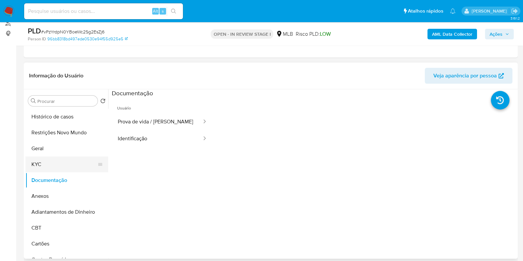
click at [60, 166] on button "KYC" at bounding box center [63, 164] width 77 height 16
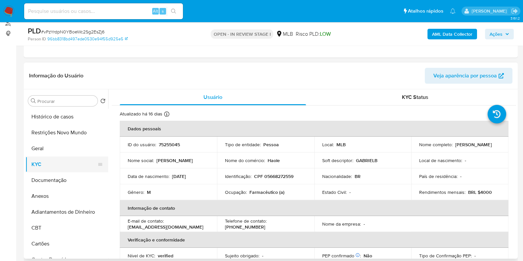
click at [46, 180] on button "Documentação" at bounding box center [66, 180] width 83 height 16
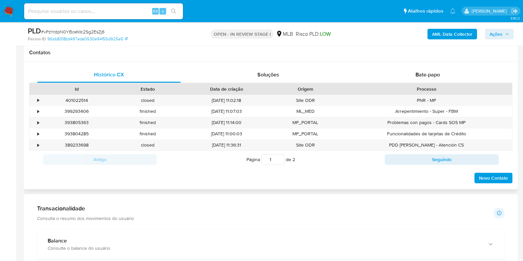
scroll to position [289, 0]
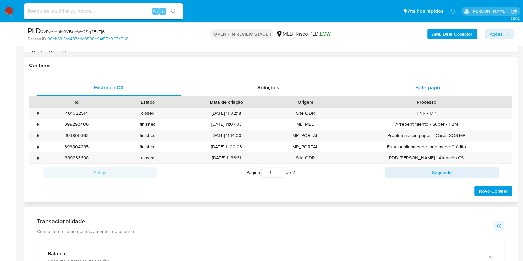
click at [420, 87] on span "Bate-papo" at bounding box center [428, 88] width 24 height 8
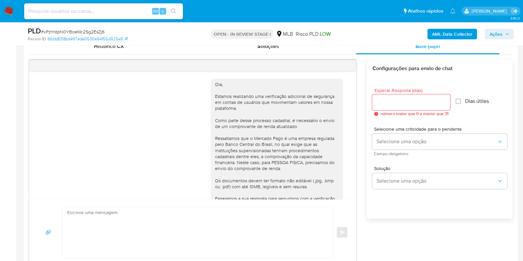
scroll to position [110, 0]
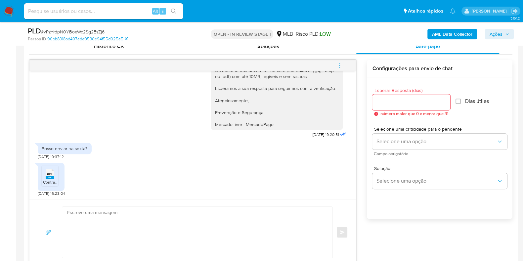
click at [46, 173] on icon at bounding box center [50, 174] width 9 height 10
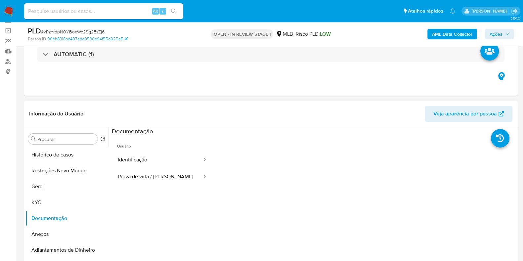
scroll to position [41, 0]
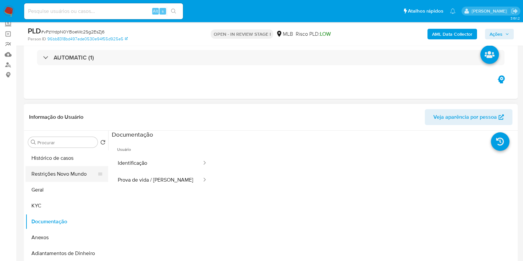
drag, startPoint x: 49, startPoint y: 201, endPoint x: 27, endPoint y: 174, distance: 35.3
click at [49, 201] on button "KYC" at bounding box center [66, 206] width 83 height 16
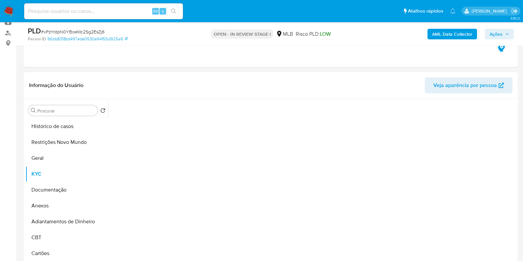
scroll to position [82, 0]
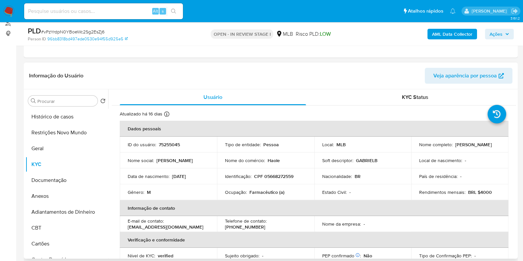
drag, startPoint x: 478, startPoint y: 145, endPoint x: 410, endPoint y: 145, distance: 67.8
click at [411, 145] on td "Nome completo : [PERSON_NAME]" at bounding box center [459, 145] width 97 height 16
copy p "[PERSON_NAME]"
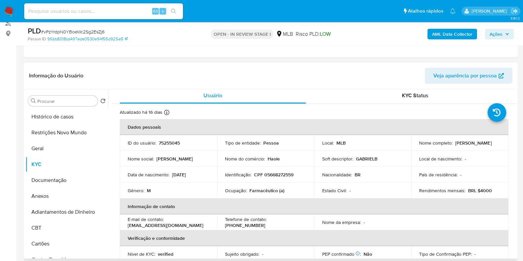
scroll to position [0, 0]
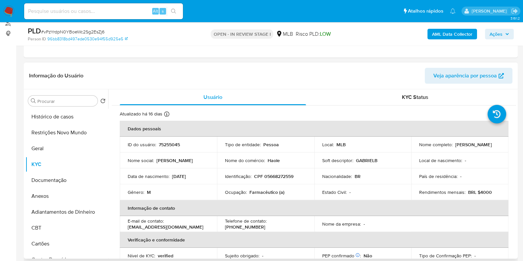
click at [274, 174] on p "CPF 05668272559" at bounding box center [273, 176] width 39 height 6
copy p "05668272559"
click at [41, 134] on button "Restrições Novo Mundo" at bounding box center [63, 133] width 77 height 16
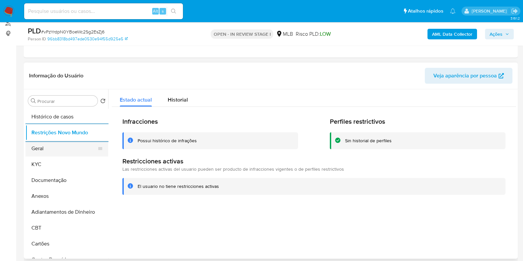
click at [41, 151] on button "Geral" at bounding box center [63, 149] width 77 height 16
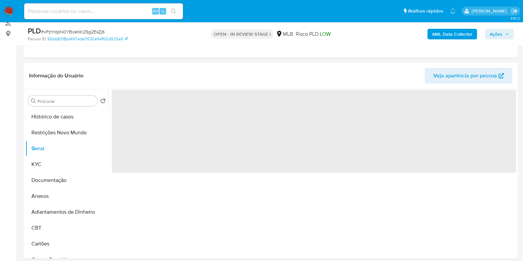
scroll to position [124, 0]
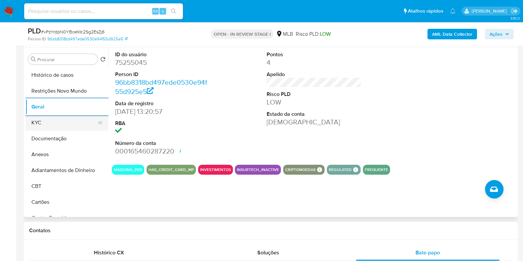
click at [52, 121] on button "KYC" at bounding box center [63, 123] width 77 height 16
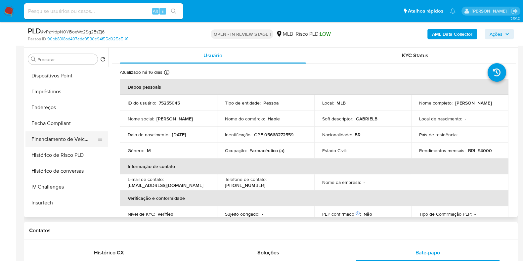
scroll to position [207, 0]
click at [60, 112] on button "Endereços" at bounding box center [63, 107] width 77 height 16
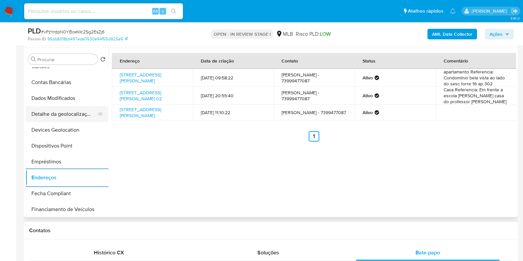
scroll to position [82, 0]
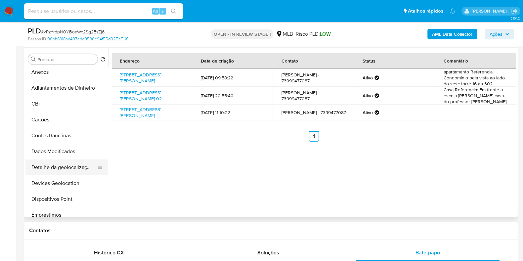
click at [65, 164] on button "Detalhe da geolocalização" at bounding box center [63, 167] width 77 height 16
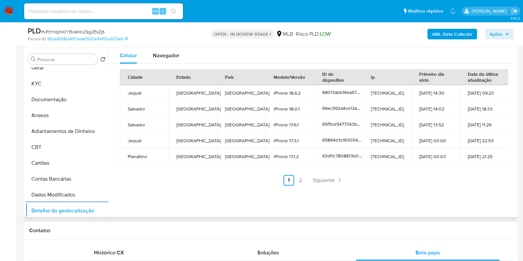
scroll to position [0, 0]
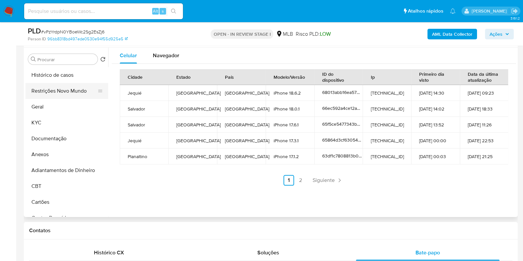
click at [63, 95] on button "Restrições Novo Mundo" at bounding box center [63, 91] width 77 height 16
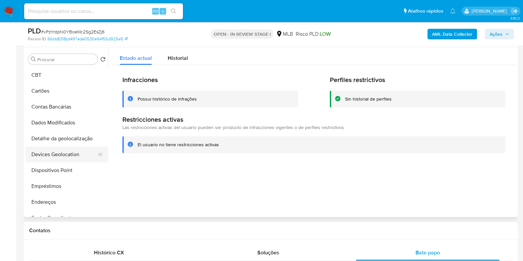
scroll to position [124, 0]
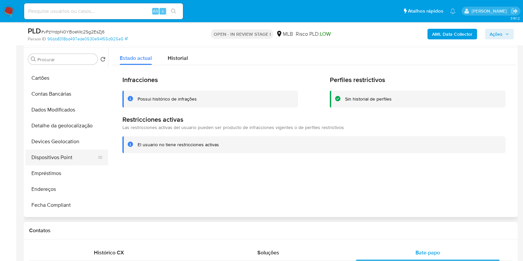
click at [56, 152] on button "Dispositivos Point" at bounding box center [63, 158] width 77 height 16
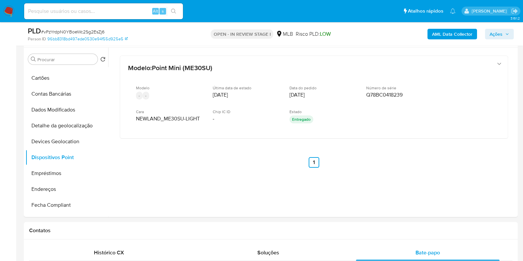
click at [437, 30] on b "AML Data Collector" at bounding box center [452, 34] width 40 height 11
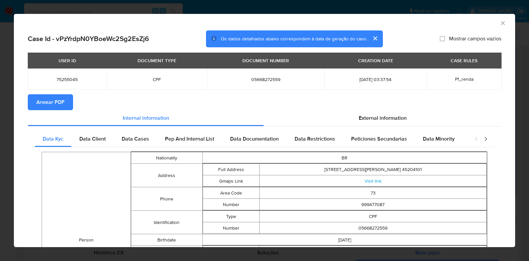
click at [43, 103] on span "Anexar PDF" at bounding box center [50, 102] width 28 height 15
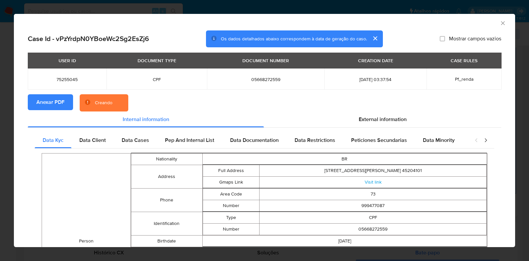
click at [2, 118] on div "AML Data Collector Case Id - vPzYrdpN0YBoeWc2Sg2EsZj6 Os dados detalhados abaix…" at bounding box center [264, 130] width 529 height 261
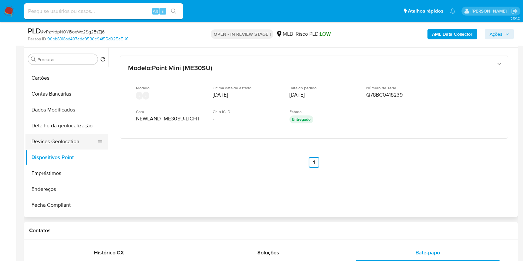
scroll to position [0, 0]
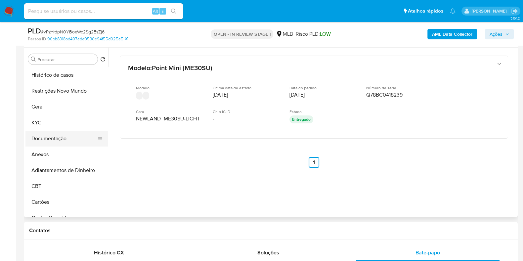
drag, startPoint x: 59, startPoint y: 139, endPoint x: 62, endPoint y: 132, distance: 6.7
click at [59, 138] on button "Documentação" at bounding box center [63, 139] width 77 height 16
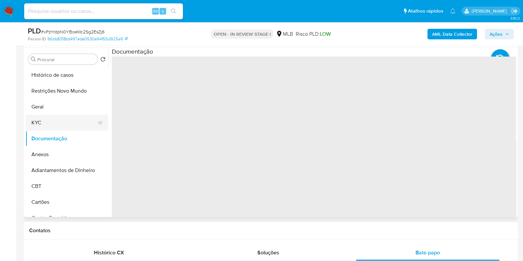
click at [63, 122] on button "KYC" at bounding box center [63, 123] width 77 height 16
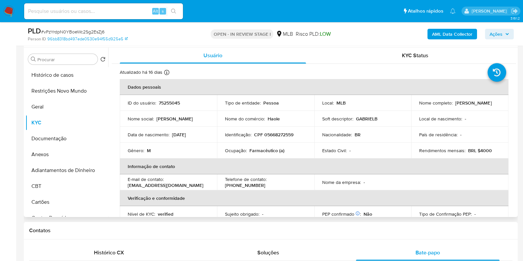
drag, startPoint x: 477, startPoint y: 105, endPoint x: 411, endPoint y: 108, distance: 66.3
click at [411, 108] on td "Nome completo : Gabriel Cardoso Bortoleto" at bounding box center [459, 103] width 97 height 16
copy p "Gabriel Cardoso Bortoleto"
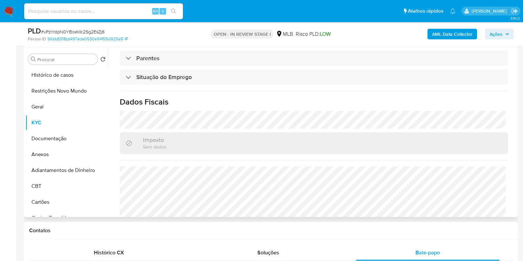
scroll to position [288, 0]
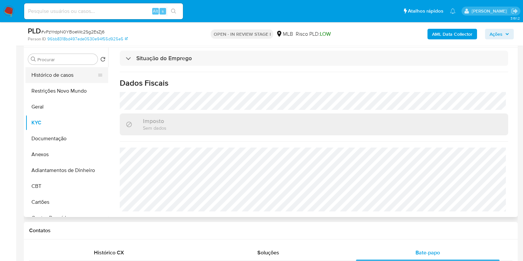
click at [51, 71] on button "Histórico de casos" at bounding box center [63, 75] width 77 height 16
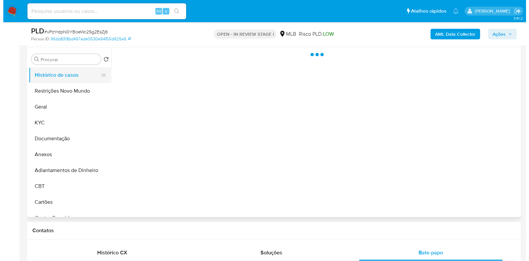
scroll to position [0, 0]
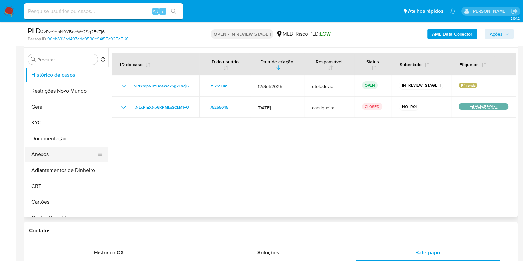
click at [66, 146] on ul "Histórico de casos Restrições Novo Mundo Geral KYC Documentação Anexos Adiantam…" at bounding box center [66, 141] width 83 height 149
click at [64, 151] on button "Anexos" at bounding box center [63, 155] width 77 height 16
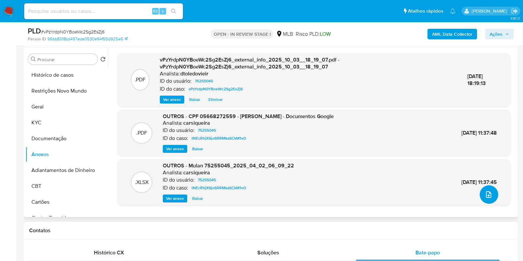
click at [486, 194] on icon "upload-file" at bounding box center [488, 194] width 5 height 7
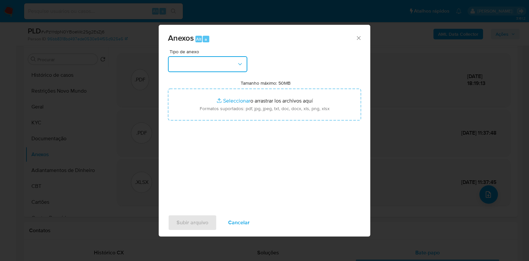
click at [227, 68] on button "button" at bounding box center [207, 64] width 79 height 16
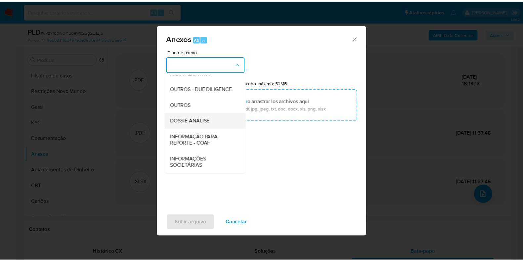
scroll to position [102, 0]
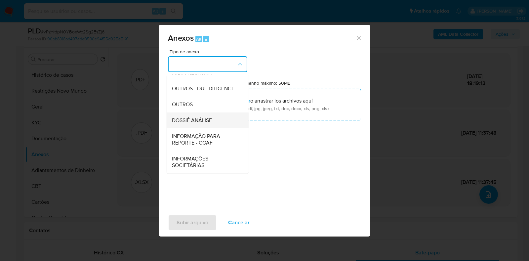
click at [205, 123] on span "DOSSIÊ ANÁLISE" at bounding box center [192, 120] width 40 height 7
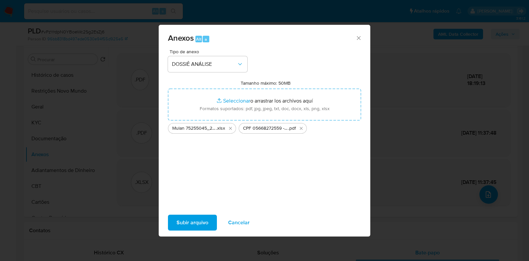
click at [185, 220] on span "Subir arquivo" at bounding box center [193, 222] width 32 height 15
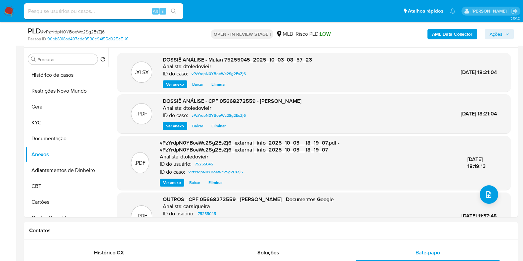
click at [493, 32] on span "Ações" at bounding box center [496, 34] width 13 height 11
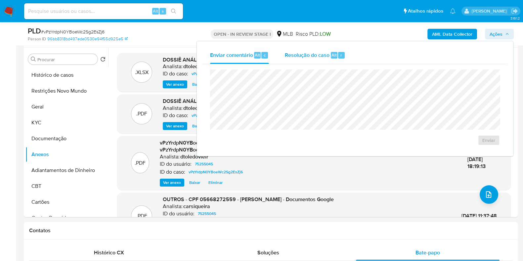
click at [296, 55] on span "Resolução do caso" at bounding box center [307, 55] width 45 height 8
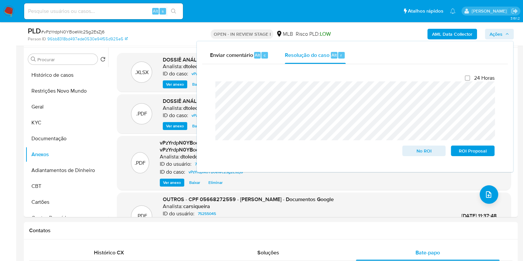
click at [173, 30] on div "PLD # vPzYrdpN0YBoeWc2Sg2EsZj6" at bounding box center [107, 31] width 159 height 10
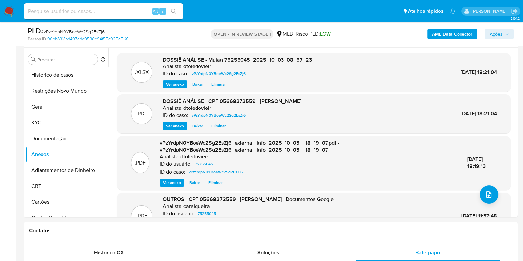
click at [501, 35] on span "Ações" at bounding box center [496, 34] width 13 height 11
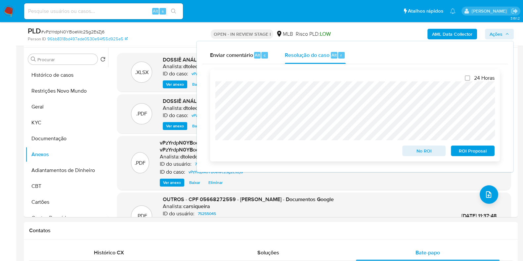
click at [476, 148] on span "ROI Proposal" at bounding box center [473, 150] width 34 height 9
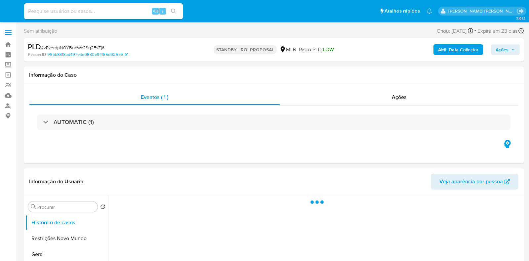
select select "10"
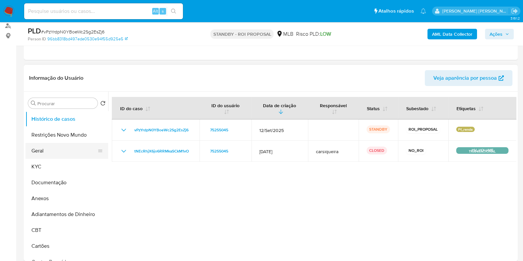
scroll to position [82, 0]
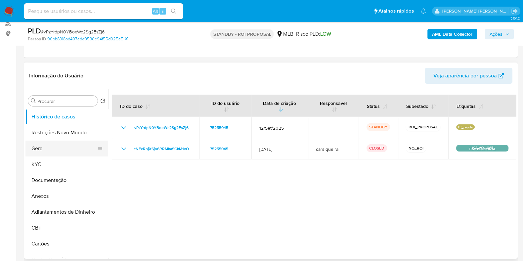
click at [51, 152] on button "Geral" at bounding box center [63, 149] width 77 height 16
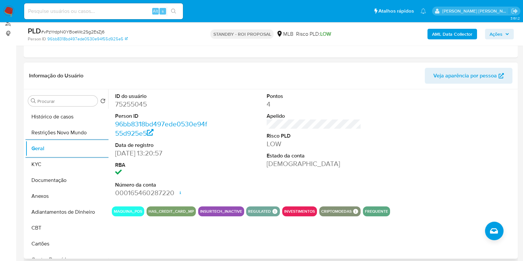
click at [129, 106] on dd "75255045" at bounding box center [162, 104] width 95 height 9
copy dd "75255045"
drag, startPoint x: 122, startPoint y: 13, endPoint x: 133, endPoint y: 8, distance: 11.3
click at [122, 12] on input at bounding box center [103, 11] width 159 height 9
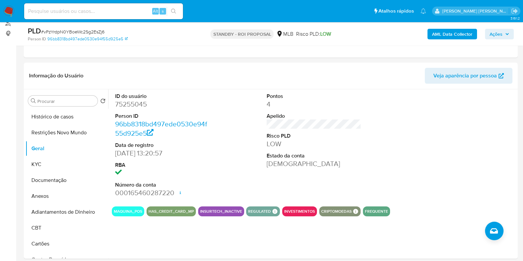
paste input "238910582"
type input "238910582"
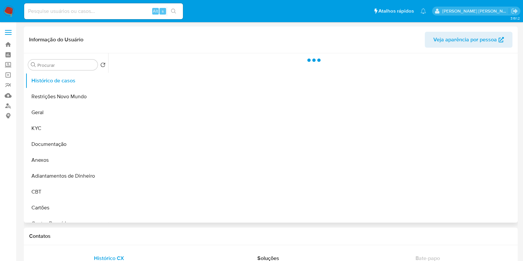
select select "10"
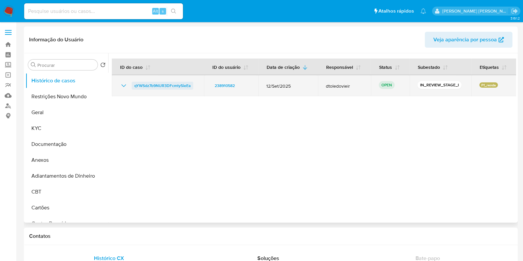
click at [164, 85] on span "qYWSdz7b9NUR3DFcmty5ieEa" at bounding box center [162, 86] width 56 height 8
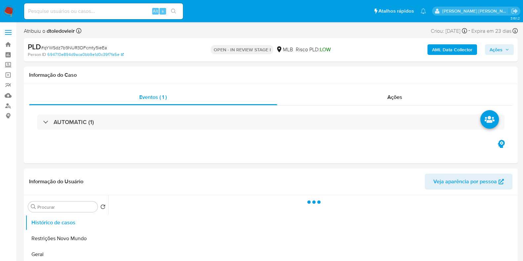
select select "10"
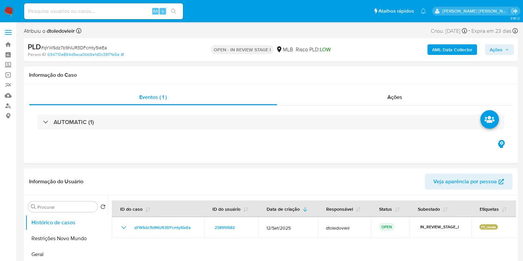
click at [126, 9] on input at bounding box center [103, 11] width 159 height 9
click at [64, 252] on button "Geral" at bounding box center [63, 254] width 77 height 16
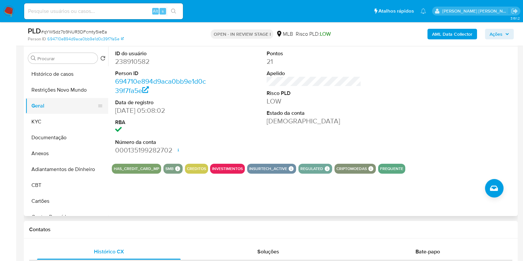
scroll to position [124, 0]
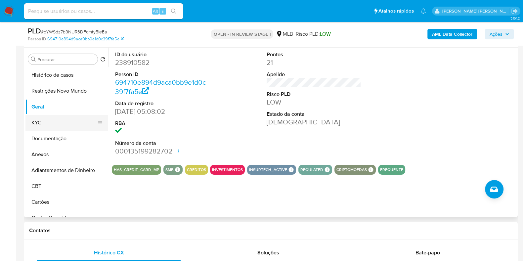
click at [38, 126] on button "KYC" at bounding box center [63, 123] width 77 height 16
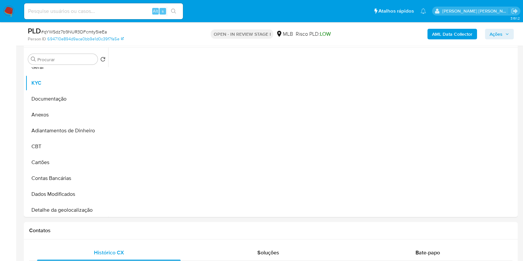
scroll to position [41, 0]
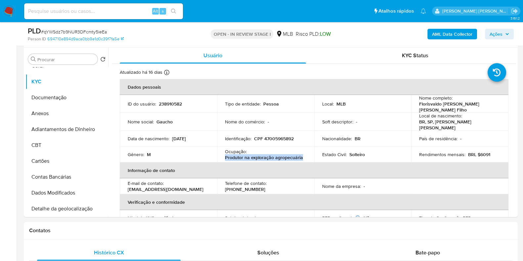
drag, startPoint x: 309, startPoint y: 153, endPoint x: 217, endPoint y: 155, distance: 91.3
click at [217, 155] on td "Ocupação : Produtor na exploração agropecuária" at bounding box center [265, 155] width 97 height 16
copy p "Produtor na exploração agropecuária"
click at [59, 134] on button "Adiantamentos de Dinheiro" at bounding box center [63, 129] width 77 height 16
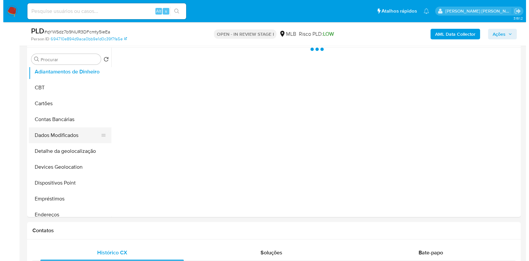
scroll to position [0, 0]
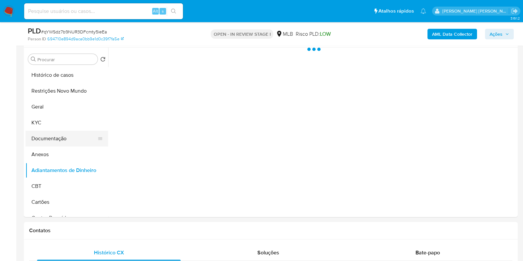
click at [51, 137] on button "Documentação" at bounding box center [63, 139] width 77 height 16
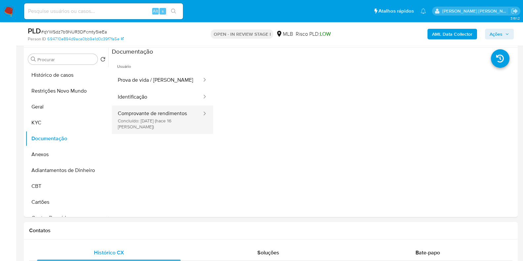
click at [179, 121] on button "Comprovante de rendimentos Concluído: 17/09/2025 (hace 16 días)" at bounding box center [157, 120] width 91 height 28
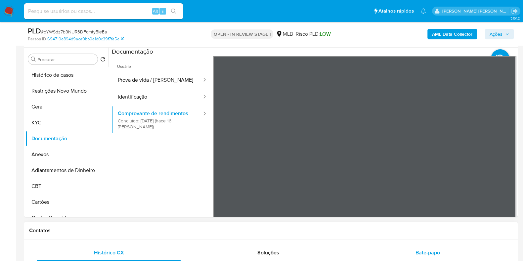
click at [327, 55] on section at bounding box center [314, 158] width 404 height 220
click at [55, 126] on button "KYC" at bounding box center [63, 123] width 77 height 16
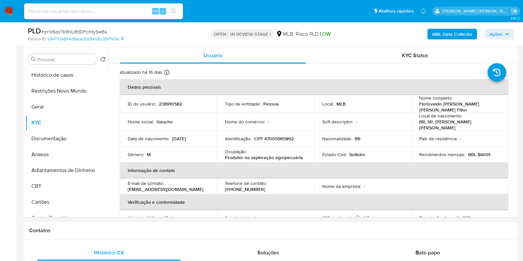
click at [437, 35] on b "AML Data Collector" at bounding box center [452, 34] width 40 height 11
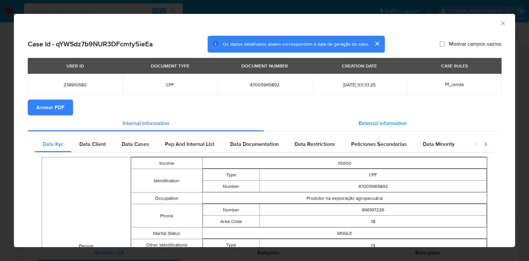
click at [389, 117] on div "External information" at bounding box center [383, 123] width 238 height 16
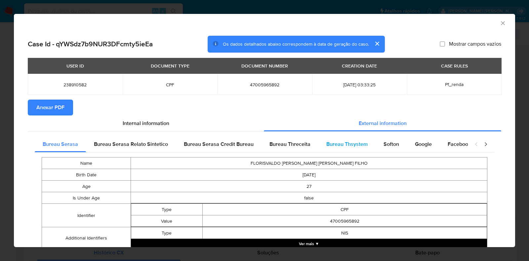
click at [366, 145] on div "Bureau Thsystem" at bounding box center [347, 144] width 57 height 16
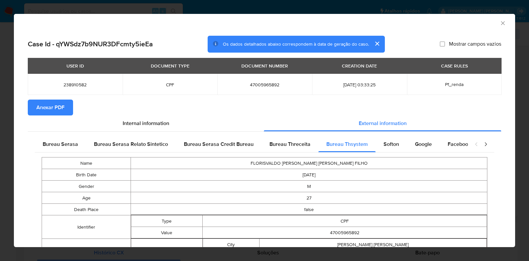
click at [266, 87] on span "47005965892" at bounding box center [264, 85] width 79 height 6
copy span "47005965892"
click at [500, 23] on icon "Fechar a janela" at bounding box center [503, 23] width 7 height 7
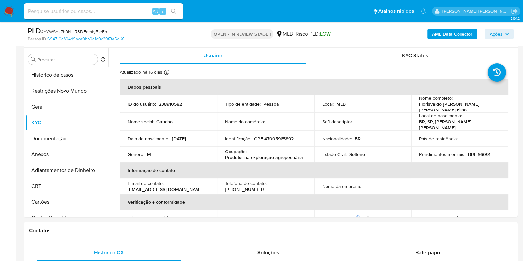
click at [493, 37] on span "Ações" at bounding box center [496, 34] width 13 height 11
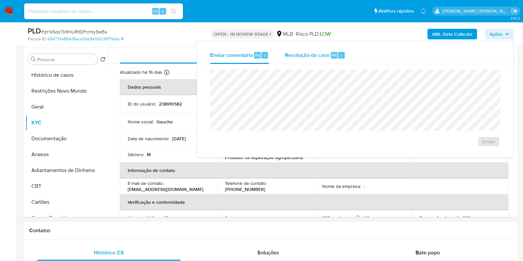
click at [298, 53] on span "Resolução do caso" at bounding box center [307, 55] width 45 height 8
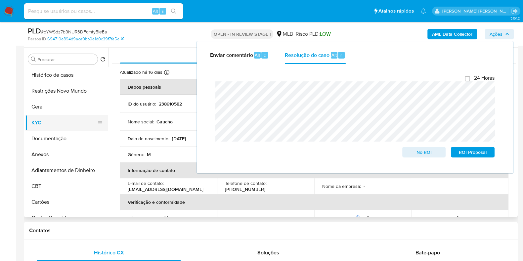
click at [49, 120] on button "KYC" at bounding box center [63, 123] width 77 height 16
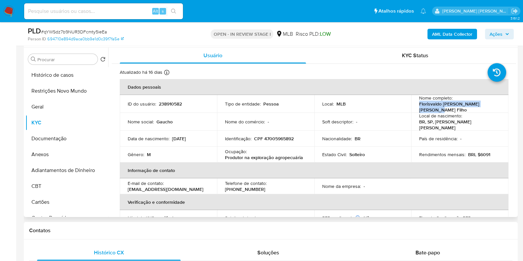
drag, startPoint x: 496, startPoint y: 107, endPoint x: 414, endPoint y: 107, distance: 82.4
click at [414, 107] on td "Nome completo : Florisvaldo de Aragao Menezes Filho" at bounding box center [459, 104] width 97 height 18
copy p "Florisvaldo de Aragao Menezes Filho"
click at [272, 136] on p "CPF 47005965892" at bounding box center [274, 139] width 40 height 6
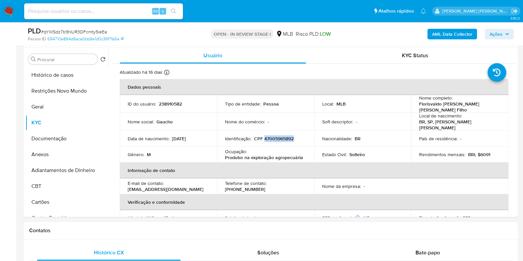
copy p "47005965892"
click at [67, 92] on button "Restrições Novo Mundo" at bounding box center [63, 91] width 77 height 16
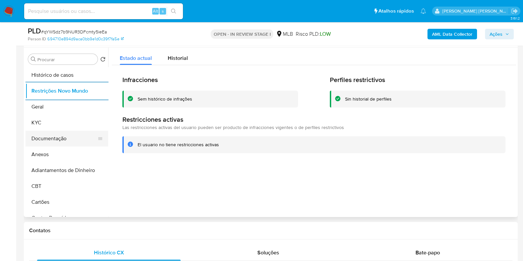
click at [58, 134] on button "Documentação" at bounding box center [63, 139] width 77 height 16
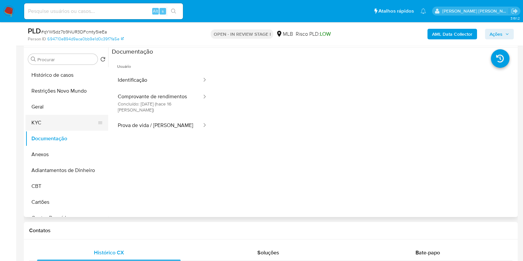
drag, startPoint x: 75, startPoint y: 88, endPoint x: 98, endPoint y: 122, distance: 41.9
click at [78, 128] on ul "Histórico de casos Restrições Novo Mundo Geral KYC Documentação Anexos Adiantam…" at bounding box center [66, 141] width 83 height 149
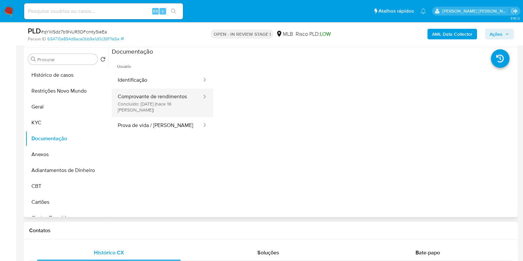
click at [156, 98] on button "Comprovante de rendimentos Concluído: 17/09/2025 (hace 16 días)" at bounding box center [157, 103] width 91 height 28
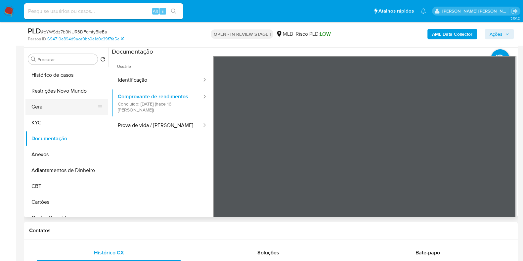
click at [45, 109] on button "Geral" at bounding box center [63, 107] width 77 height 16
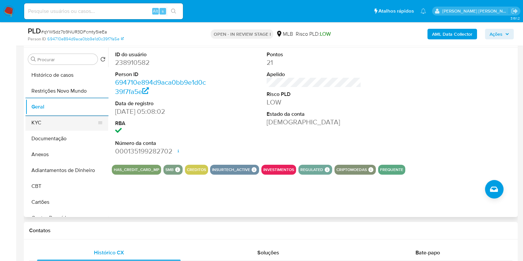
click at [51, 121] on button "KYC" at bounding box center [63, 123] width 77 height 16
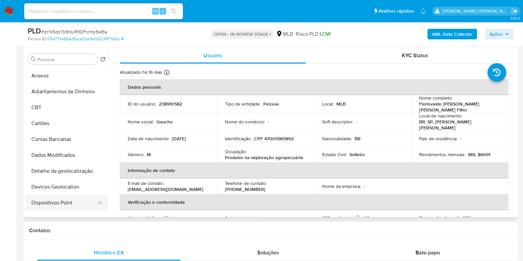
scroll to position [165, 0]
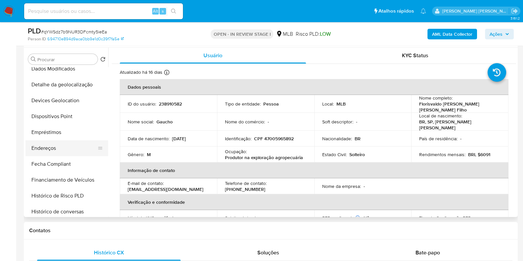
click at [56, 146] on button "Endereços" at bounding box center [63, 148] width 77 height 16
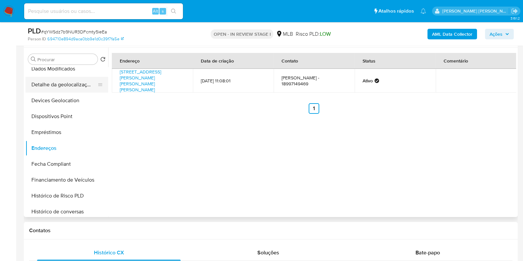
click at [68, 86] on button "Detalhe da geolocalização" at bounding box center [63, 85] width 77 height 16
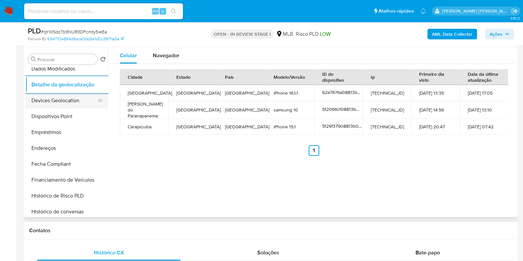
scroll to position [0, 0]
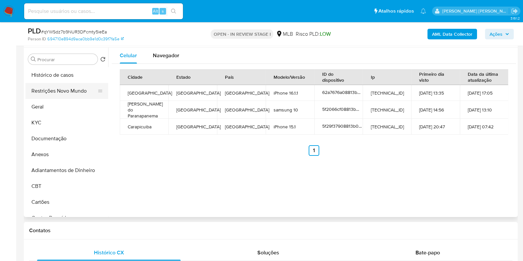
click at [67, 93] on button "Restrições Novo Mundo" at bounding box center [63, 91] width 77 height 16
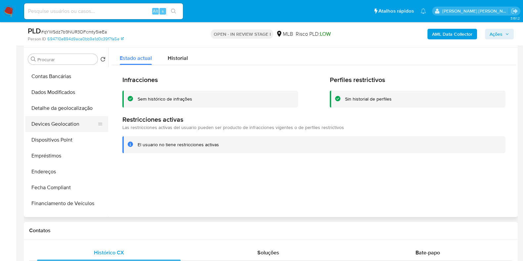
scroll to position [165, 0]
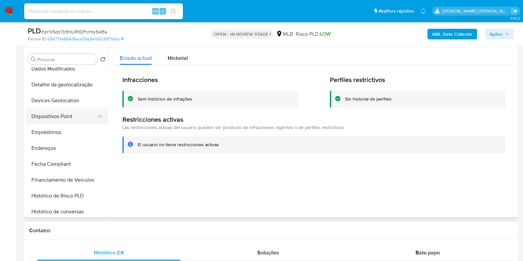
click at [69, 117] on button "Dispositivos Point" at bounding box center [63, 117] width 77 height 16
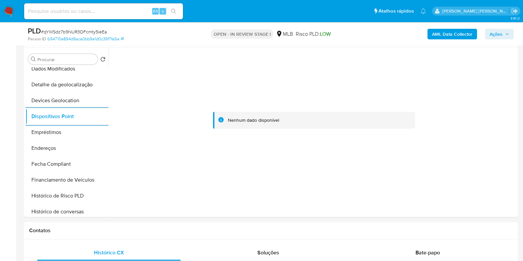
click at [448, 39] on b "AML Data Collector" at bounding box center [452, 34] width 40 height 11
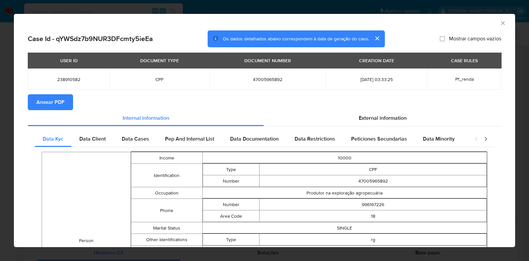
click at [70, 104] on button "Anexar PDF" at bounding box center [50, 102] width 45 height 16
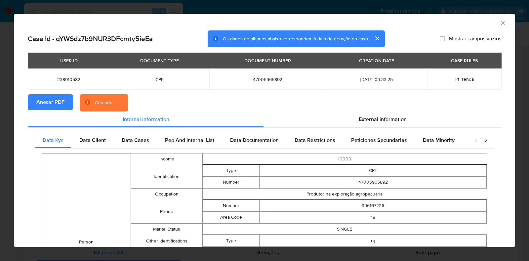
click at [0, 119] on div "AML Data Collector Case Id - qYWSdz7b9NUR3DFcmty5ieEa Os dados detalhados abaix…" at bounding box center [264, 130] width 529 height 261
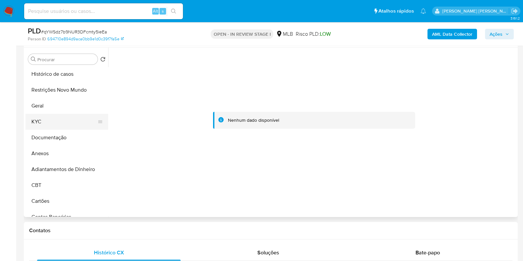
scroll to position [0, 0]
click at [48, 126] on button "KYC" at bounding box center [63, 123] width 77 height 16
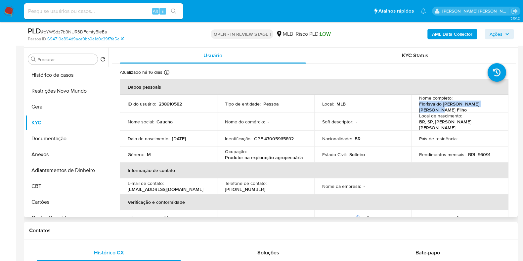
drag, startPoint x: 495, startPoint y: 106, endPoint x: 414, endPoint y: 106, distance: 81.1
click at [414, 106] on td "Nome completo : Florisvaldo de Aragao Menezes Filho" at bounding box center [459, 104] width 97 height 18
copy p "Florisvaldo de Aragao Menezes Filho"
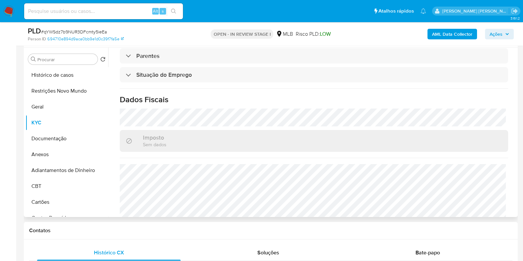
scroll to position [288, 0]
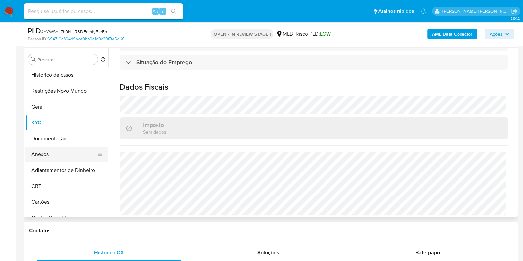
click at [56, 156] on button "Anexos" at bounding box center [63, 155] width 77 height 16
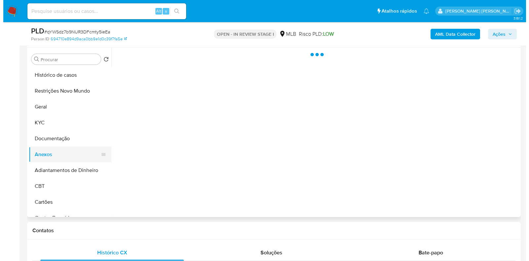
scroll to position [0, 0]
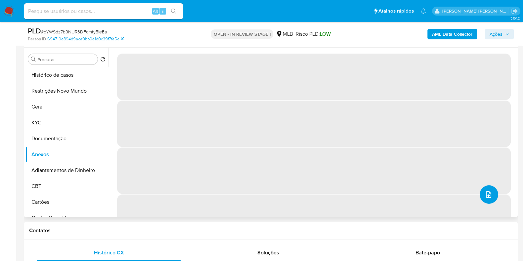
click at [485, 195] on icon "upload-file" at bounding box center [489, 195] width 8 height 8
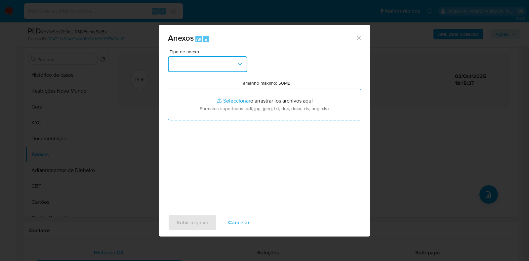
click at [208, 65] on button "button" at bounding box center [207, 64] width 79 height 16
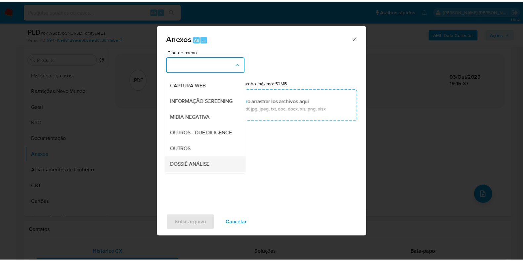
scroll to position [102, 0]
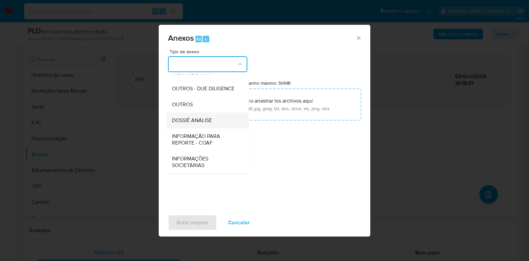
click at [201, 123] on span "DOSSIÊ ANÁLISE" at bounding box center [192, 120] width 40 height 7
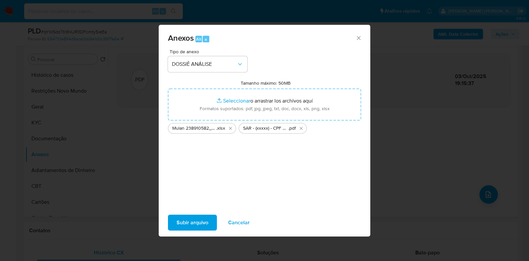
click at [192, 222] on span "Subir arquivo" at bounding box center [193, 222] width 32 height 15
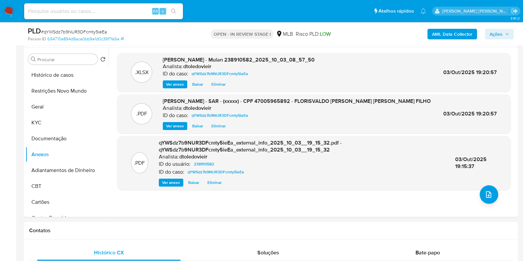
click at [510, 37] on button "Ações" at bounding box center [499, 34] width 29 height 11
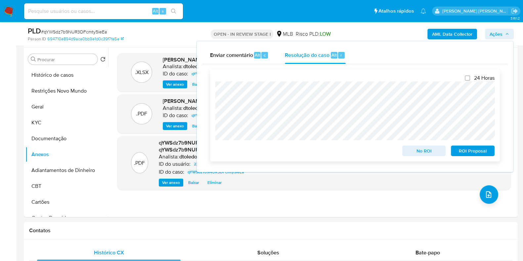
click at [463, 151] on span "ROI Proposal" at bounding box center [473, 150] width 34 height 9
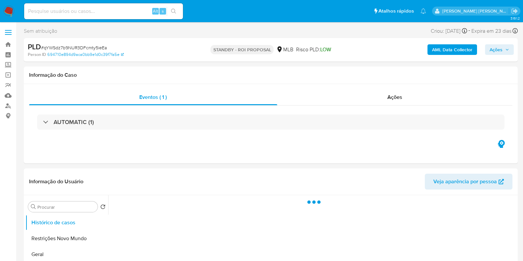
select select "10"
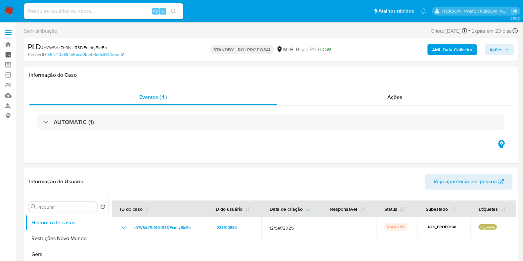
click at [11, 56] on link "Painel" at bounding box center [39, 55] width 79 height 10
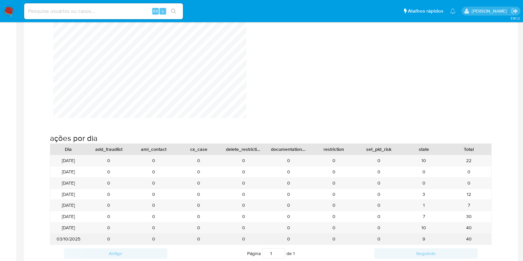
scroll to position [703, 0]
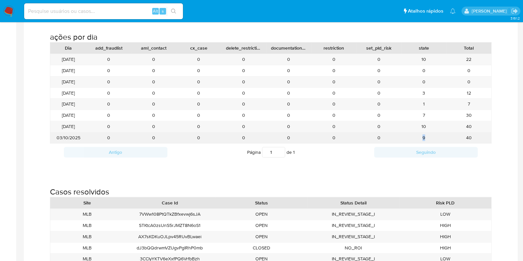
drag, startPoint x: 415, startPoint y: 135, endPoint x: 435, endPoint y: 136, distance: 19.9
click at [435, 136] on div "9" at bounding box center [423, 137] width 45 height 11
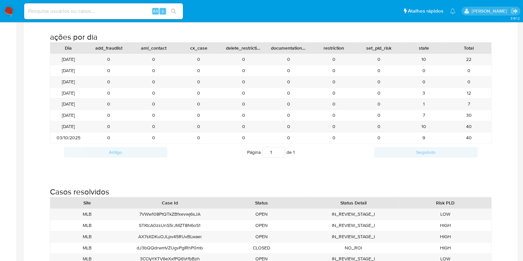
click at [503, 141] on div "ações por dia Dia add_fraudlist aml_contact cx_case delete_restriction document…" at bounding box center [270, 94] width 483 height 155
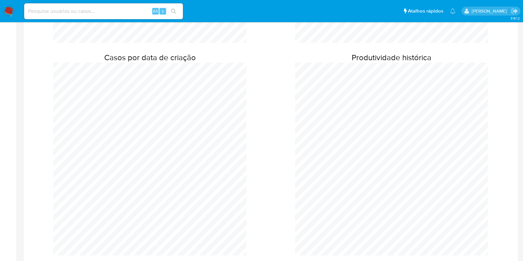
scroll to position [248, 0]
